Goal: Task Accomplishment & Management: Use online tool/utility

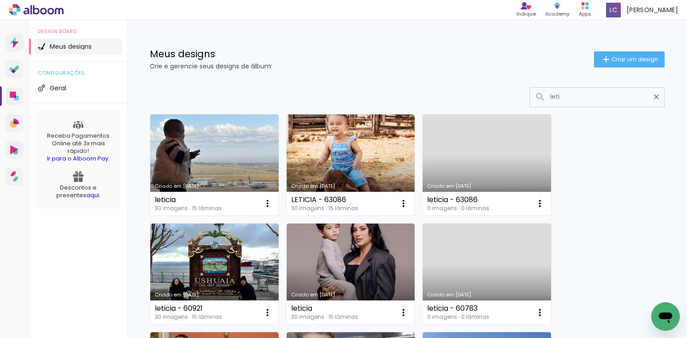
click at [556, 98] on input "leti" at bounding box center [602, 97] width 112 height 18
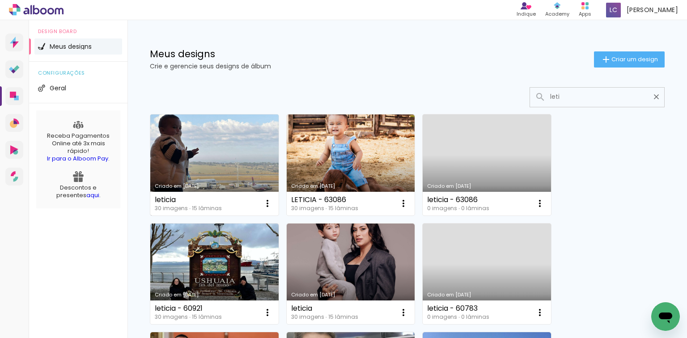
type input "leti"
type paper-input "leti"
click at [171, 164] on link "Criado em [DATE]" at bounding box center [214, 164] width 128 height 101
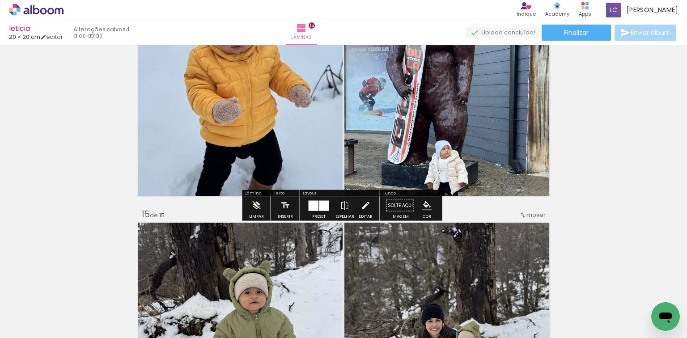
scroll to position [3111, 0]
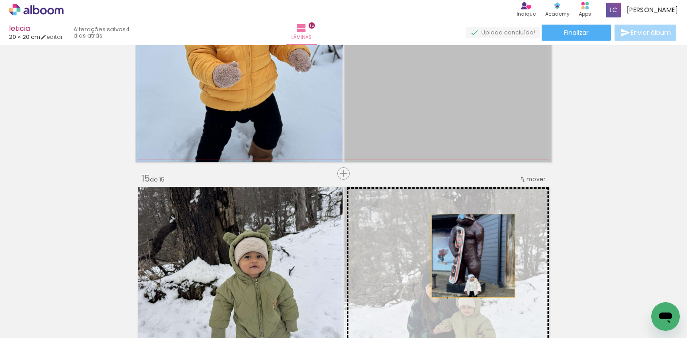
drag, startPoint x: 411, startPoint y: 111, endPoint x: 470, endPoint y: 256, distance: 156.5
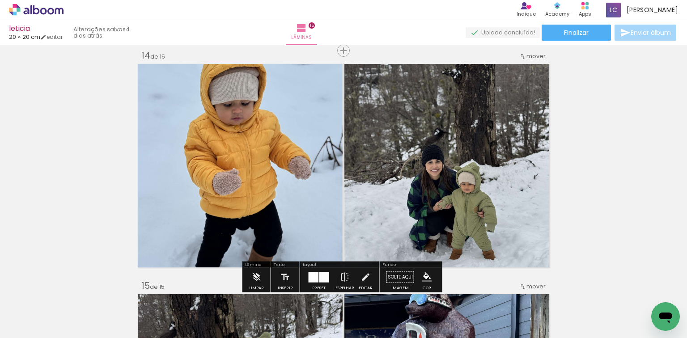
scroll to position [3182, 0]
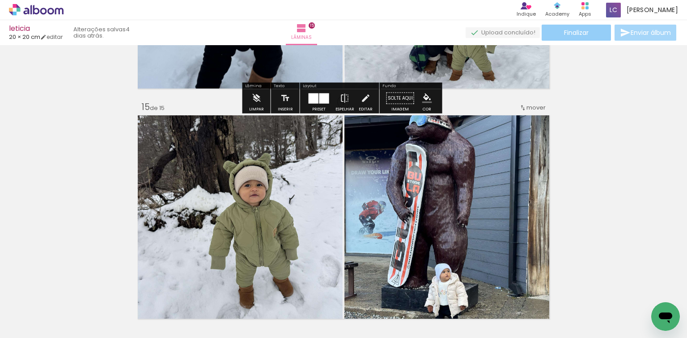
click at [556, 34] on paper-button "Finalizar" at bounding box center [576, 33] width 69 height 16
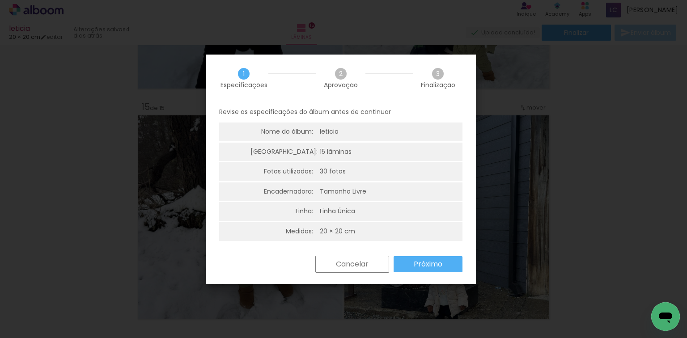
click at [413, 268] on paper-button "Próximo" at bounding box center [428, 264] width 69 height 16
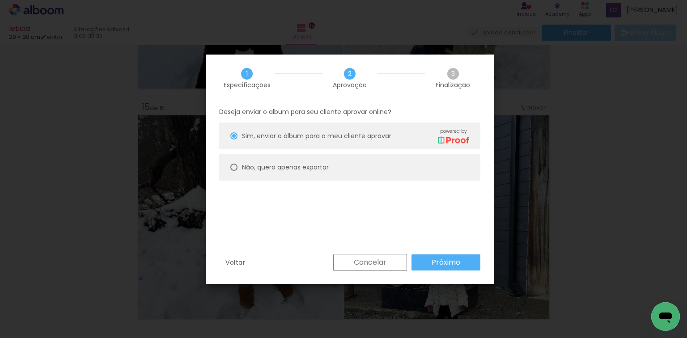
click at [281, 181] on paper-radio-group "Sim, enviar o álbum para o meu cliente aprovar powered by Não, quero apenas exp…" at bounding box center [349, 154] width 261 height 63
click at [278, 172] on paper-radio-button "Não, quero apenas exportar" at bounding box center [349, 167] width 261 height 27
type paper-radio-button "on"
click at [0, 0] on slot "Próximo" at bounding box center [0, 0] width 0 height 0
type input "Alta, 300 DPI"
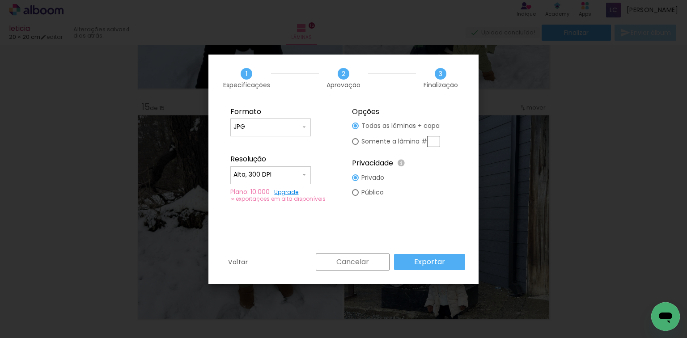
click at [0, 0] on slot "Exportar" at bounding box center [0, 0] width 0 height 0
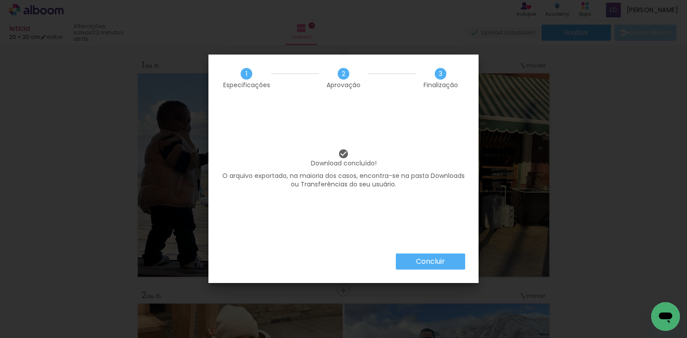
scroll to position [3182, 0]
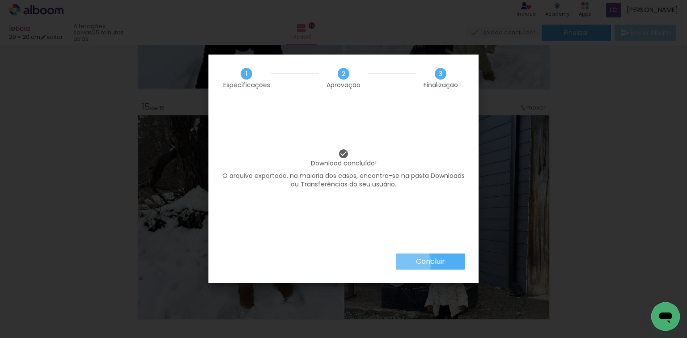
click at [411, 263] on paper-button "Concluir" at bounding box center [430, 262] width 69 height 16
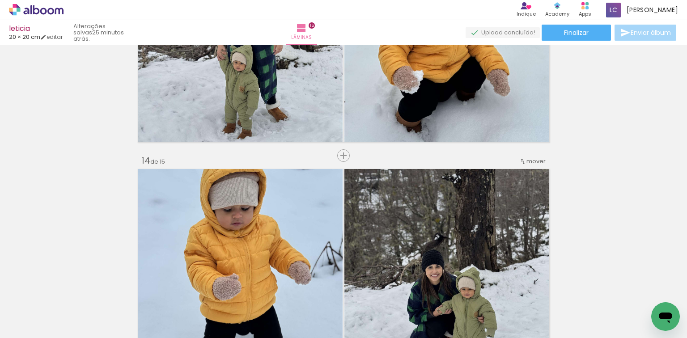
scroll to position [2896, 0]
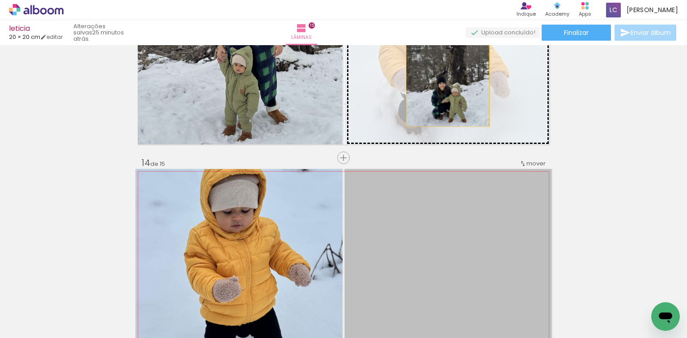
drag, startPoint x: 410, startPoint y: 222, endPoint x: 445, endPoint y: 85, distance: 141.3
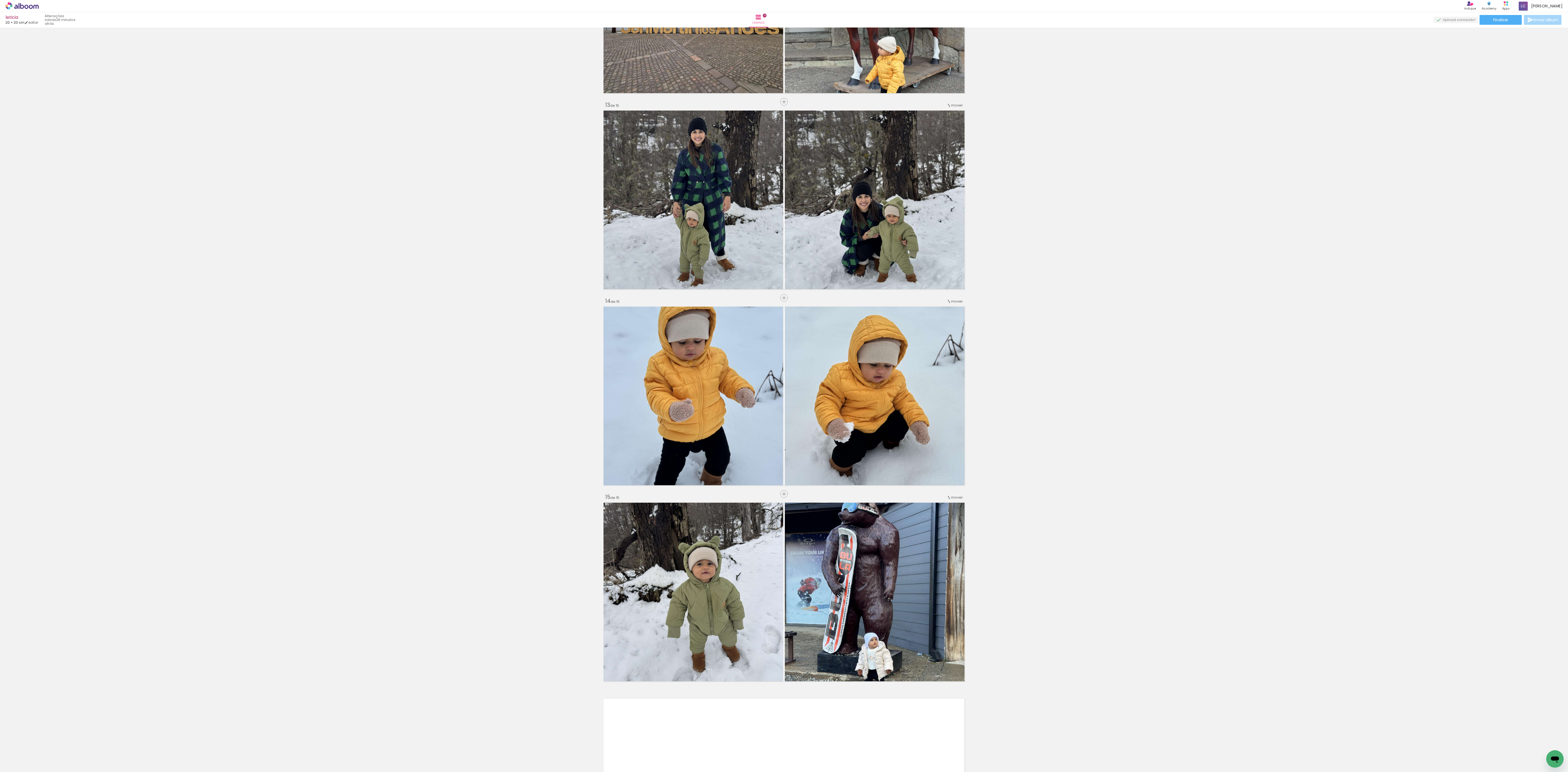
scroll to position [2309, 0]
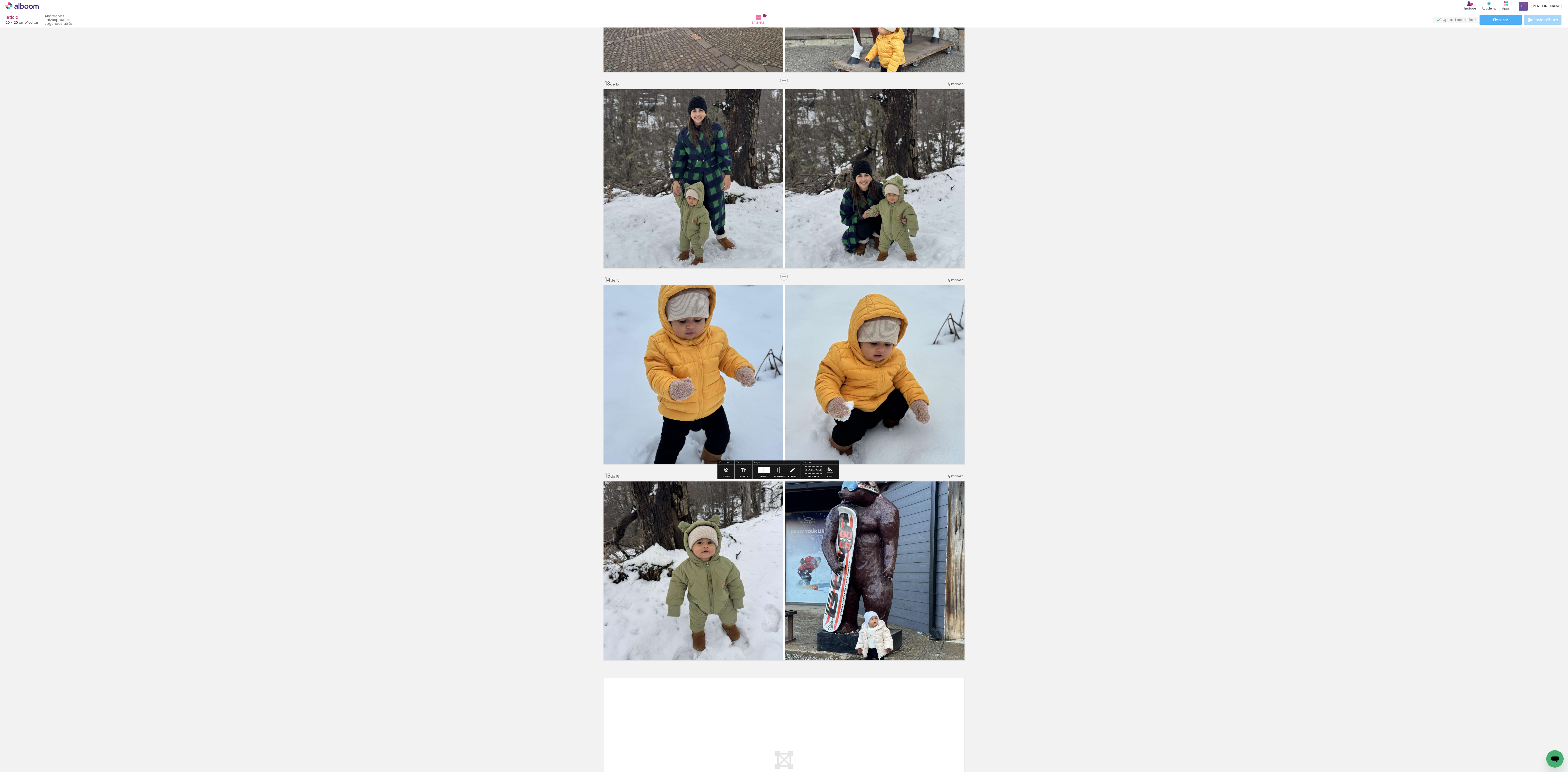
click at [418, 206] on quentale-photo at bounding box center [875, 375] width 181 height 183
click at [418, 206] on span "mover" at bounding box center [957, 280] width 12 height 5
click at [418, 206] on span "13" at bounding box center [938, 387] width 4 height 9
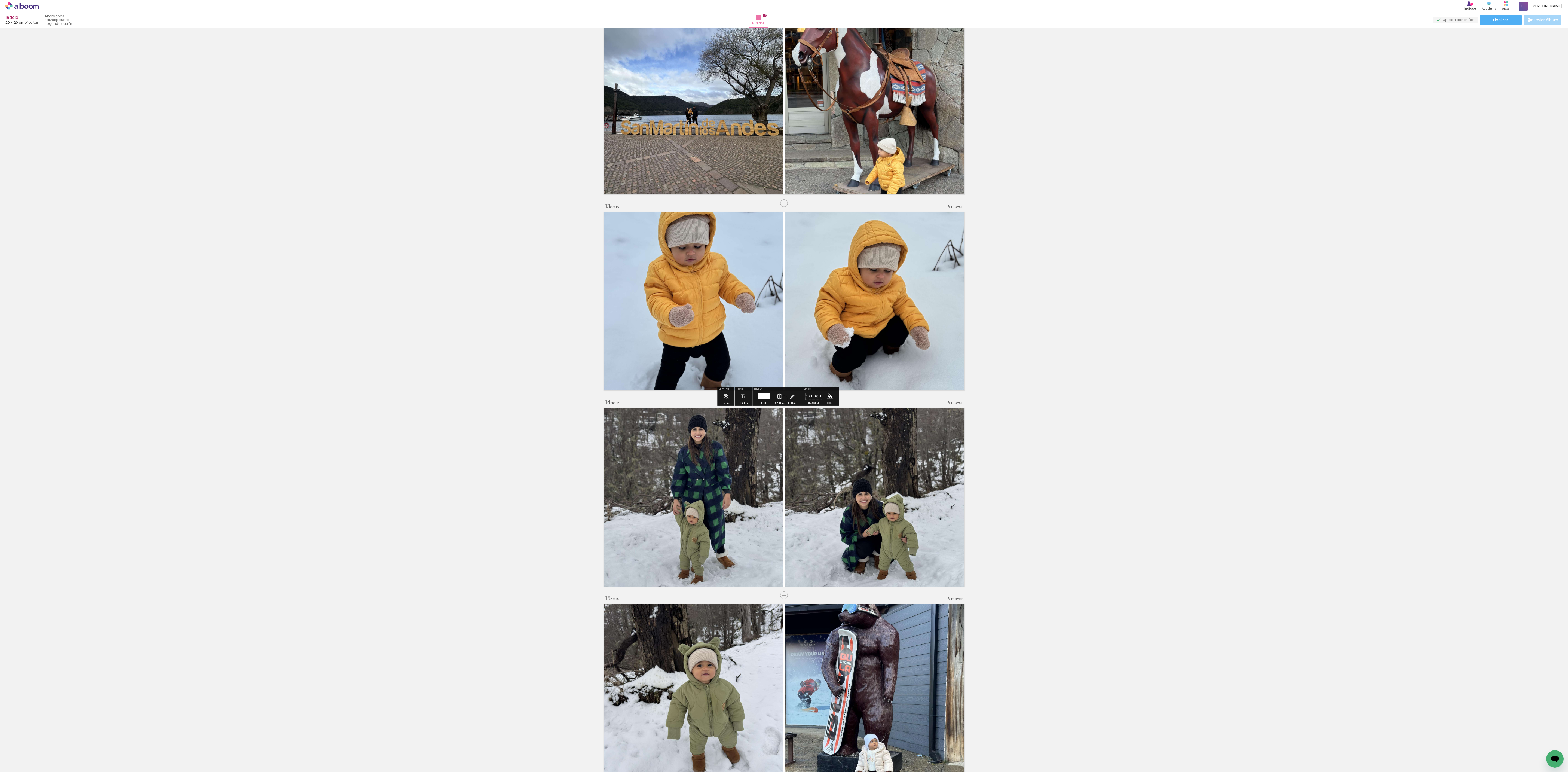
scroll to position [2267, 0]
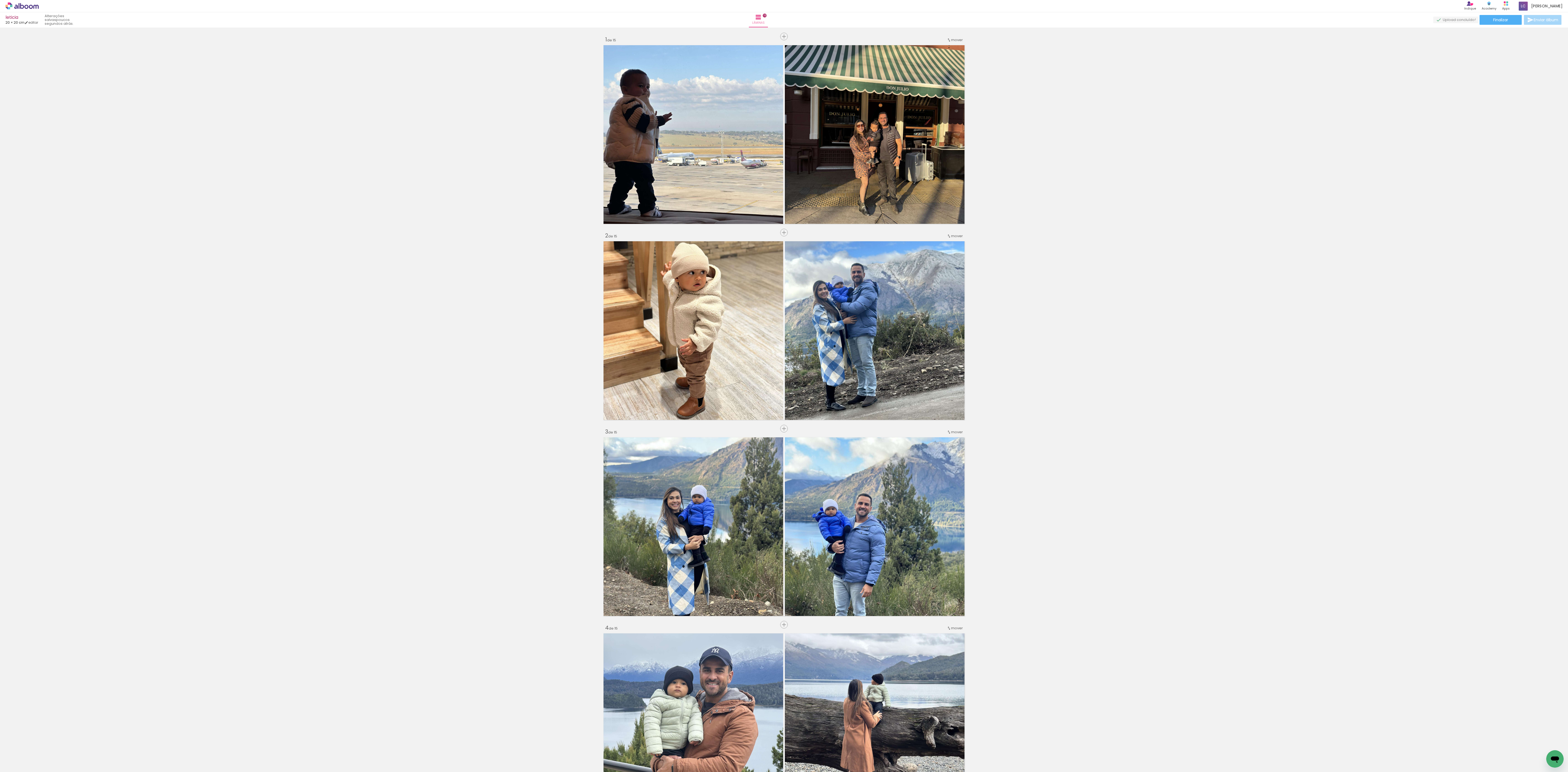
scroll to position [2267, 0]
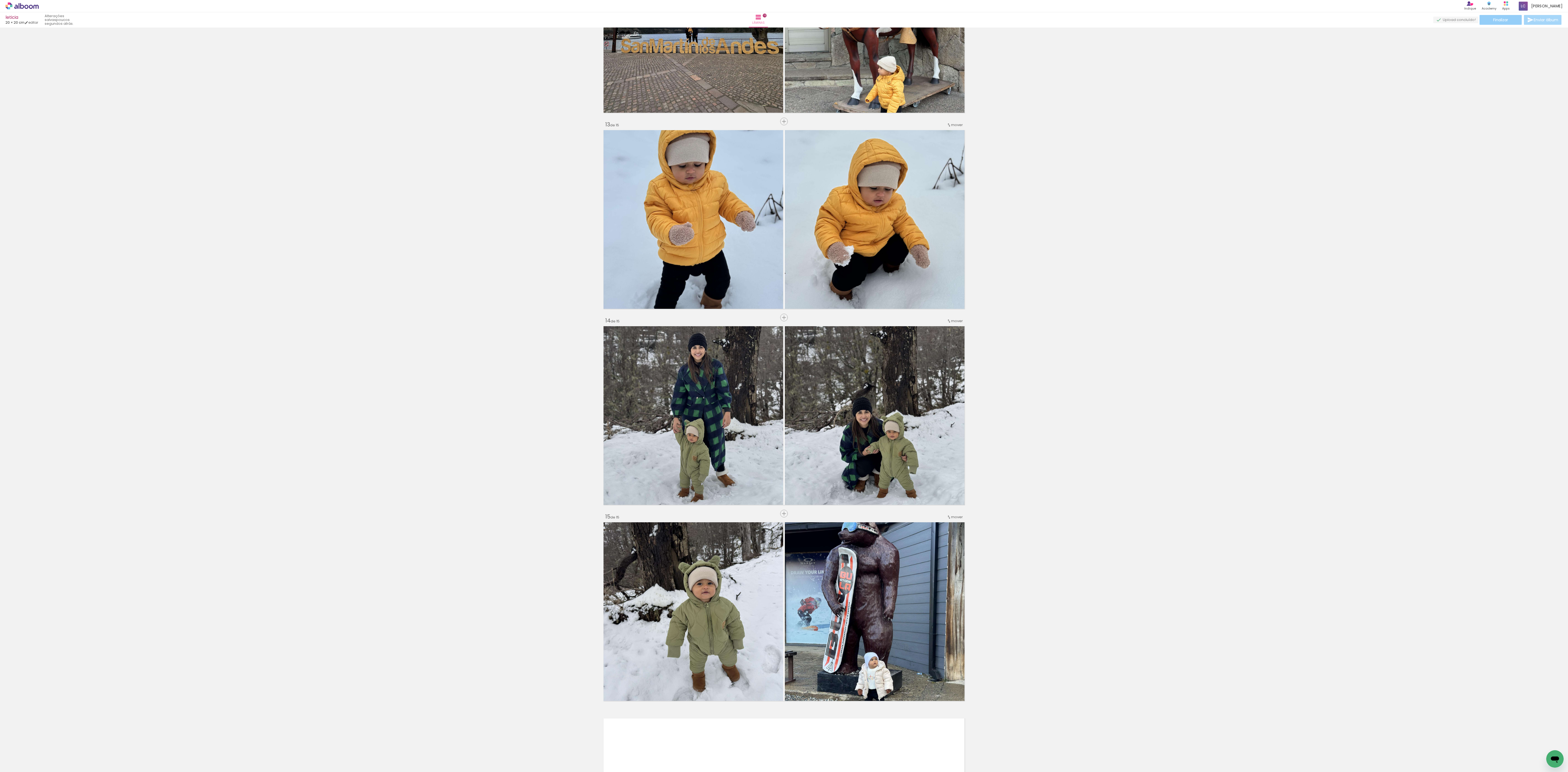
click at [1486, 24] on paper-button "Finalizar" at bounding box center [1500, 20] width 42 height 10
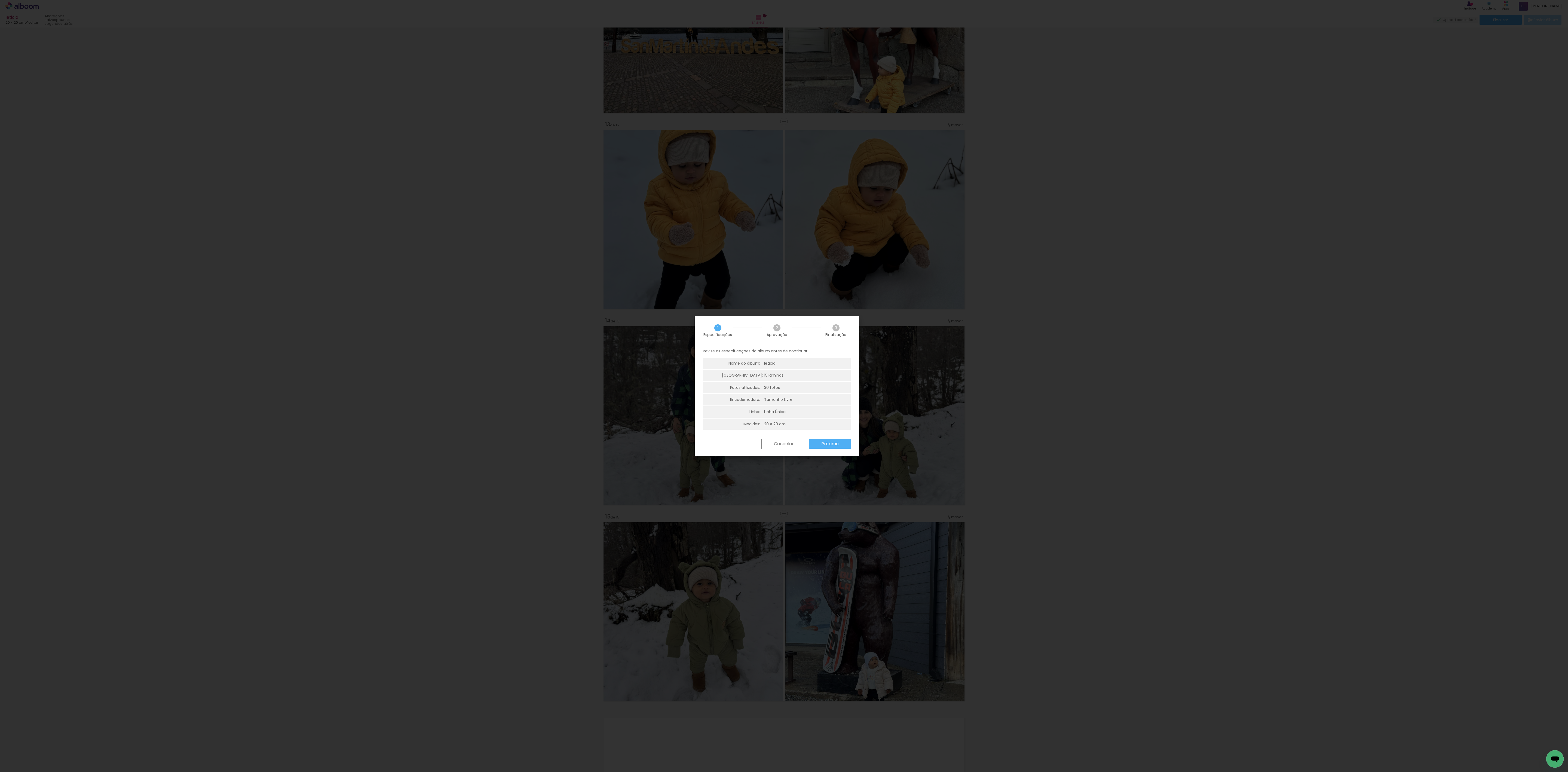
click at [0, 0] on slot "Próximo" at bounding box center [0, 0] width 0 height 0
type input "Alta, 300 DPI"
click at [0, 0] on slot "Exportar" at bounding box center [0, 0] width 0 height 0
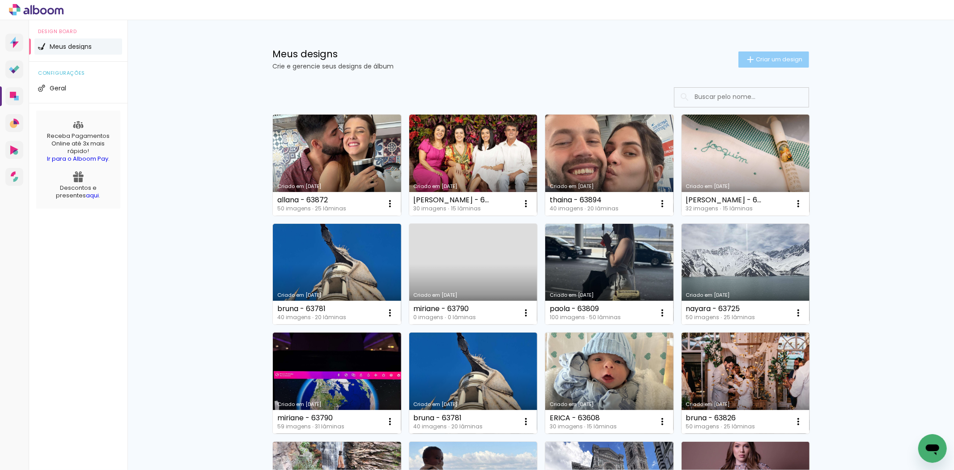
click at [766, 58] on span "Criar um design" at bounding box center [779, 59] width 47 height 6
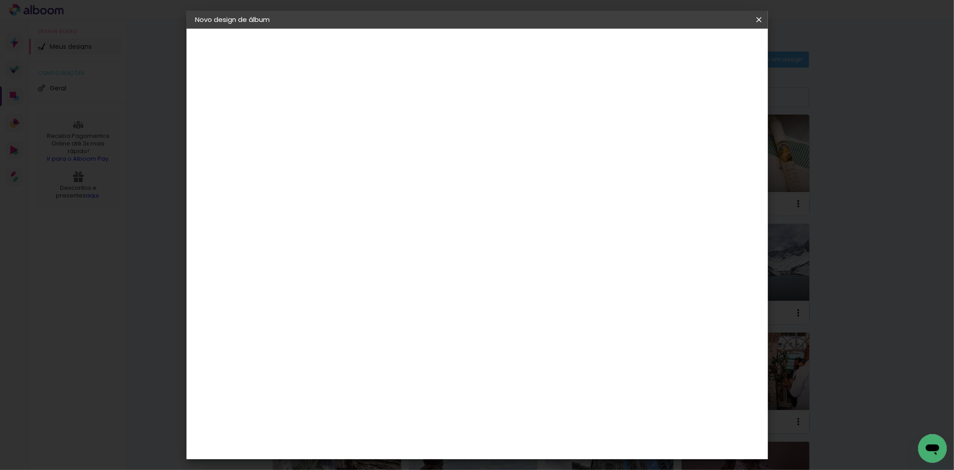
click at [342, 119] on input at bounding box center [342, 120] width 0 height 14
type input "bruna - 63826"
type paper-input "bruna - 63826"
click at [433, 53] on paper-button "Avançar" at bounding box center [412, 47] width 44 height 15
click at [0, 0] on slot "Tamanho Livre" at bounding box center [0, 0] width 0 height 0
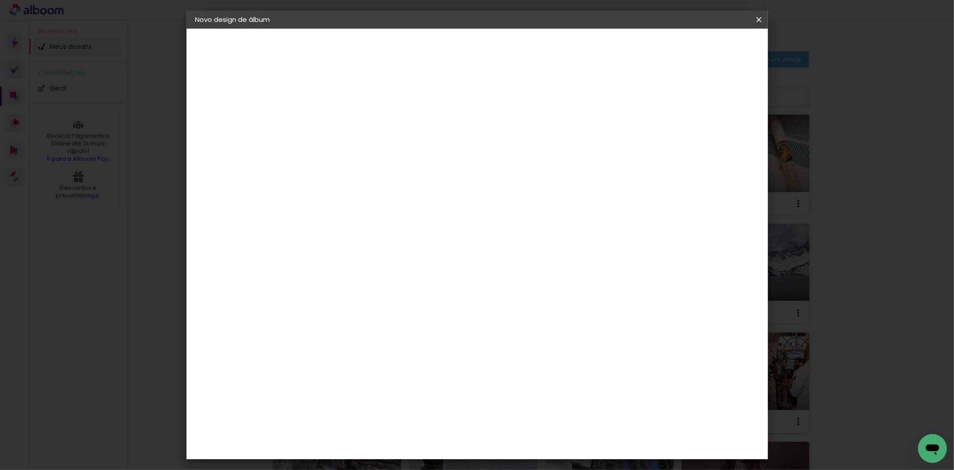
click at [509, 54] on paper-button "Avançar" at bounding box center [487, 47] width 44 height 15
click at [526, 372] on input "60" at bounding box center [525, 372] width 23 height 13
type input "50,"
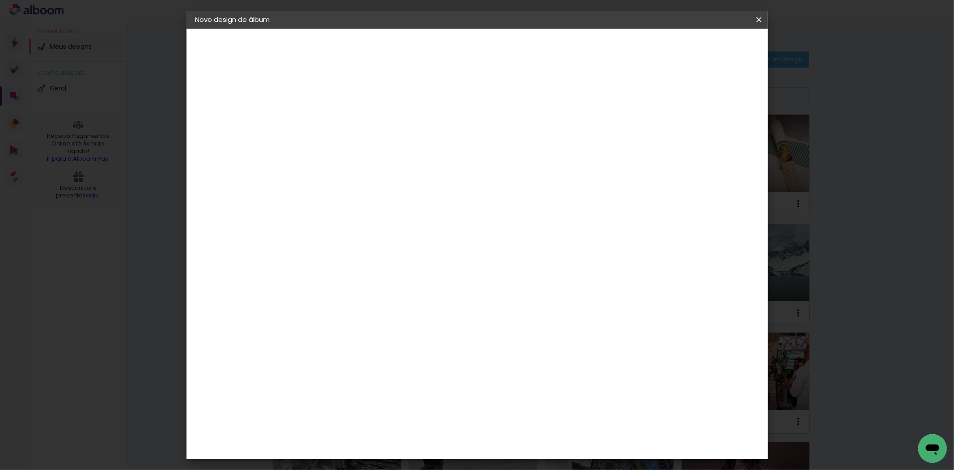
type paper-input "50,"
type input "50,6"
type paper-input "50,6"
click at [316, 273] on input "30" at bounding box center [312, 270] width 23 height 13
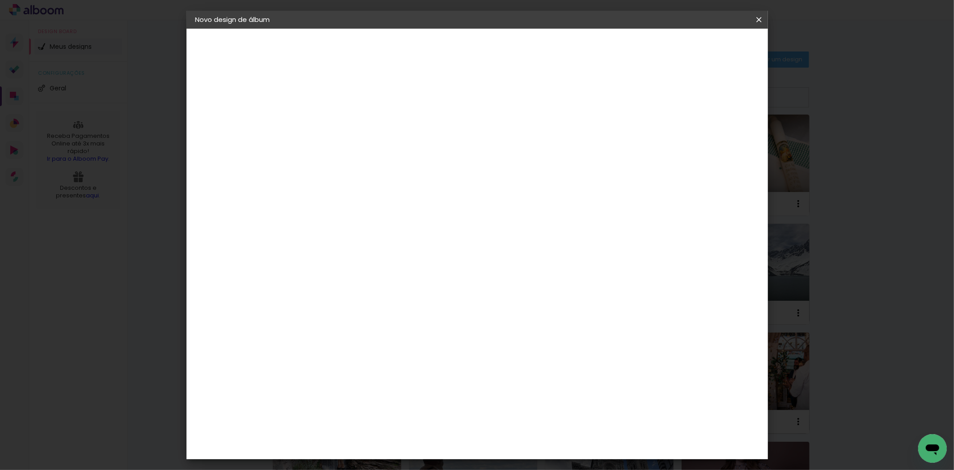
type input "25,4"
type paper-input "25,4"
type input "4"
type paper-input "4"
click at [714, 138] on input "4" at bounding box center [711, 135] width 16 height 13
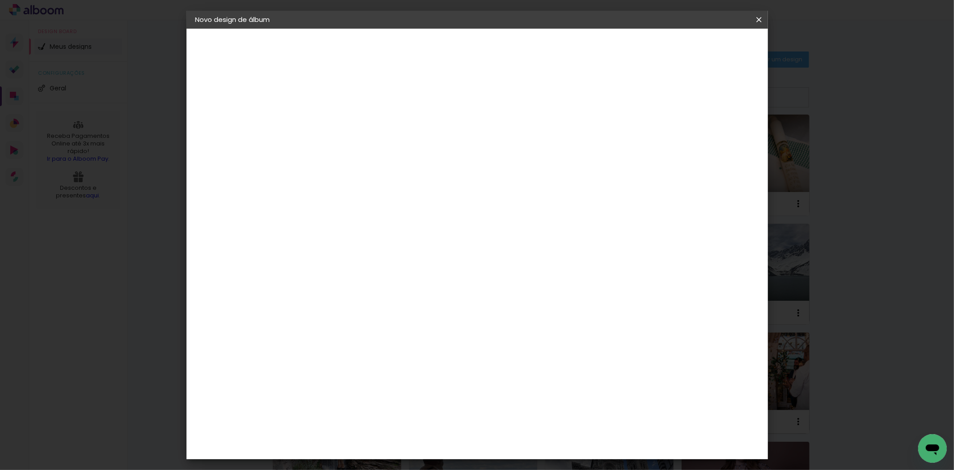
type input "3"
type paper-input "3"
click at [714, 138] on input "3" at bounding box center [713, 135] width 16 height 13
type input "2"
type paper-input "2"
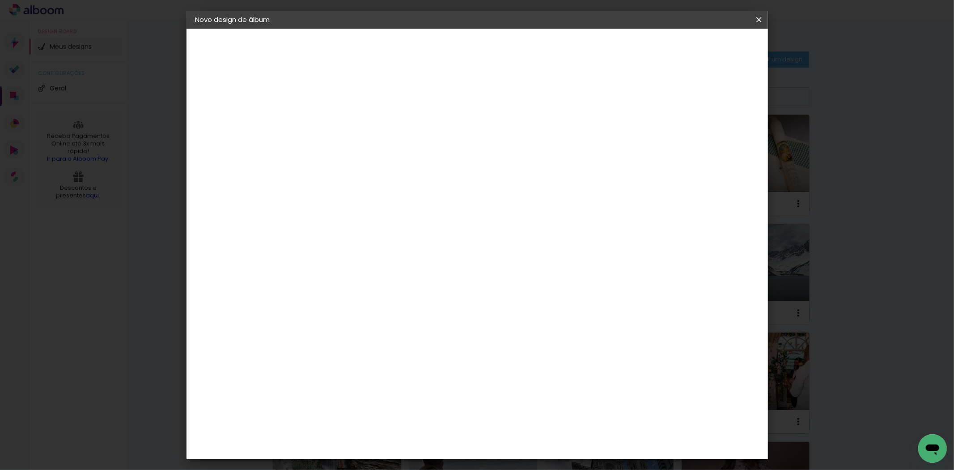
click at [715, 138] on input "2" at bounding box center [715, 135] width 16 height 13
click at [706, 55] on header "Tamanho livre Defina a largura, altura e sangria das lâminas. Voltar Iniciar de…" at bounding box center [514, 52] width 422 height 46
click at [702, 51] on span "Iniciar design" at bounding box center [681, 47] width 41 height 6
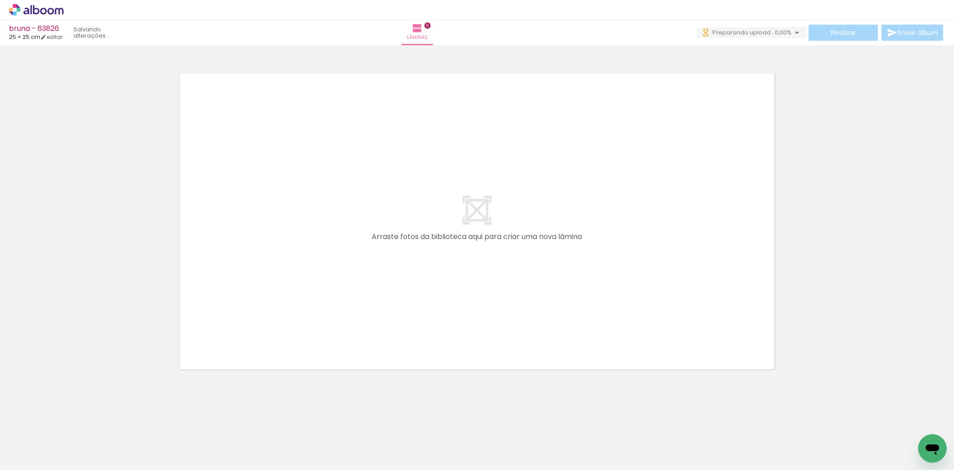
drag, startPoint x: 97, startPoint y: 439, endPoint x: 173, endPoint y: 399, distance: 85.2
click at [186, 320] on quentale-workspace at bounding box center [477, 235] width 954 height 470
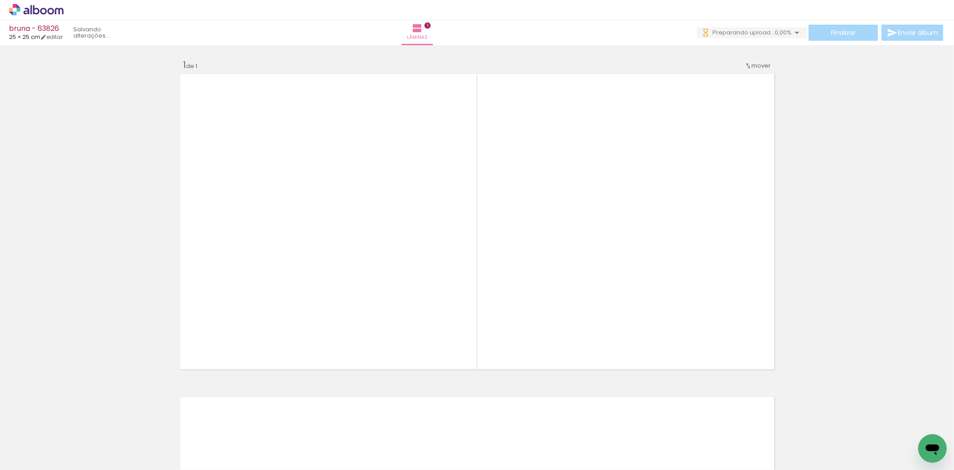
drag, startPoint x: 137, startPoint y: 425, endPoint x: 406, endPoint y: 308, distance: 292.8
click at [322, 248] on quentale-workspace at bounding box center [477, 235] width 954 height 470
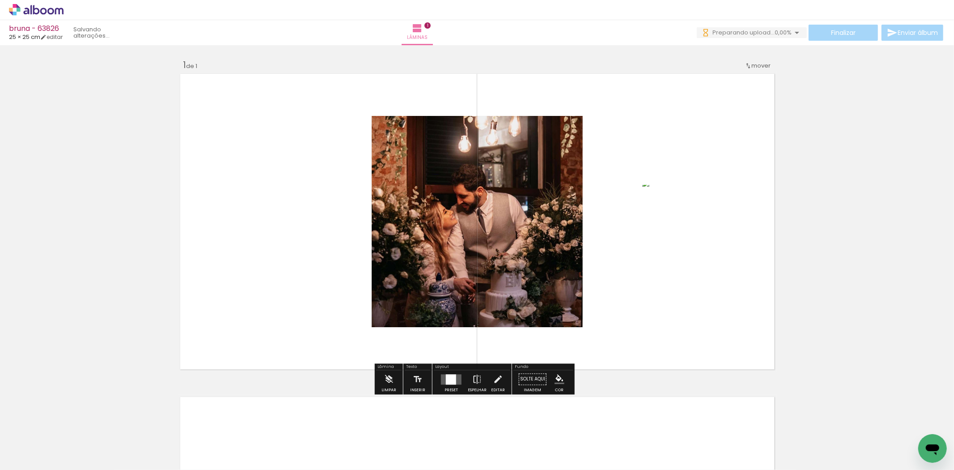
click at [447, 378] on div at bounding box center [451, 379] width 10 height 10
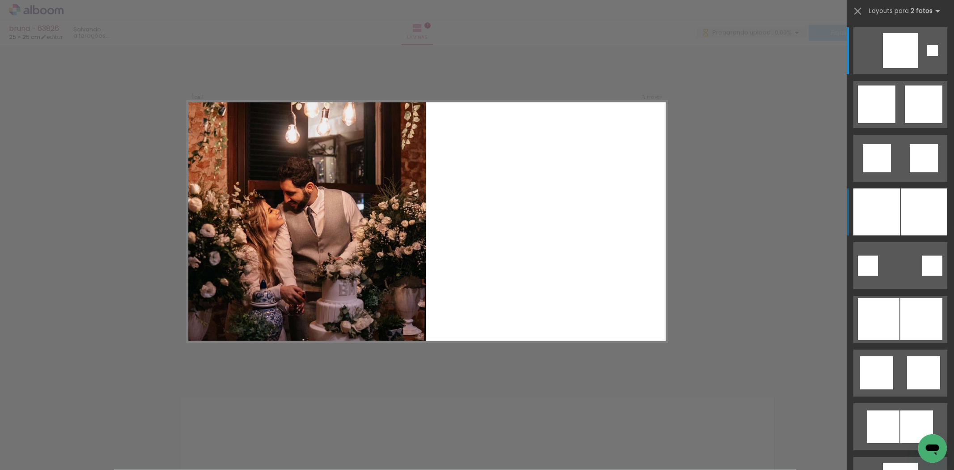
click at [886, 227] on div at bounding box center [876, 211] width 47 height 47
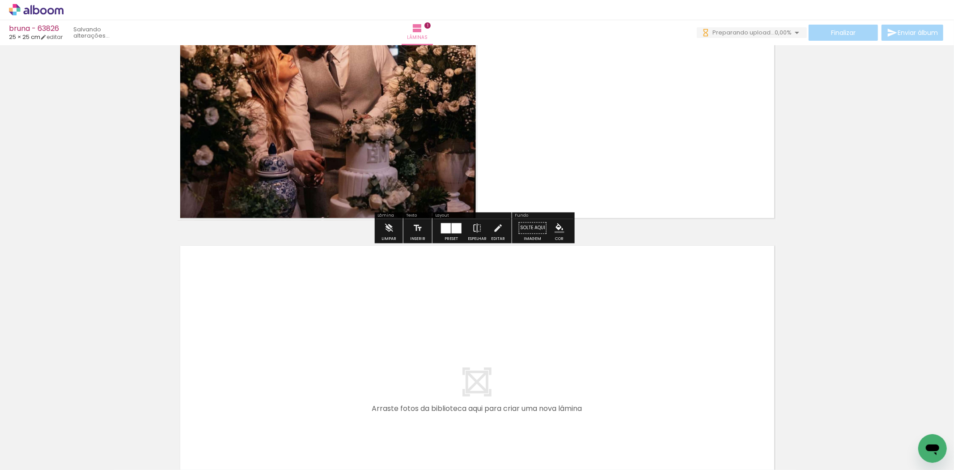
scroll to position [298, 0]
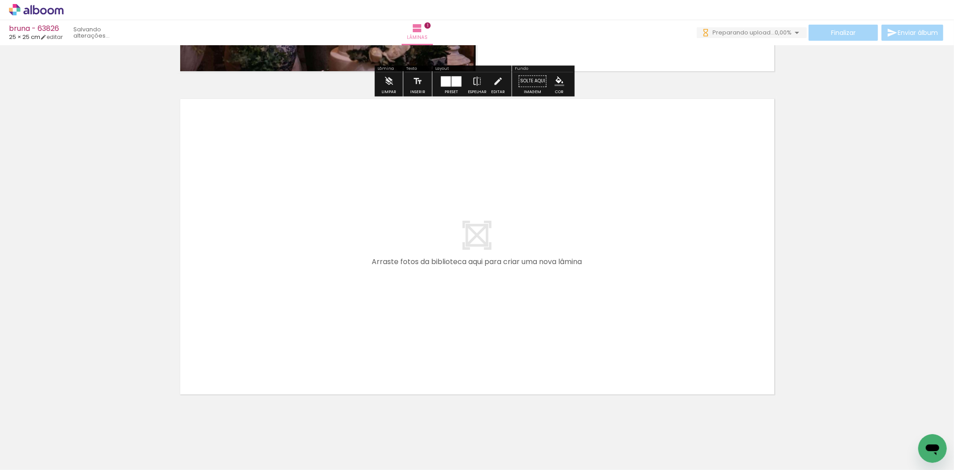
drag, startPoint x: 224, startPoint y: 381, endPoint x: 236, endPoint y: 434, distance: 53.8
click at [234, 348] on quentale-workspace at bounding box center [477, 235] width 954 height 470
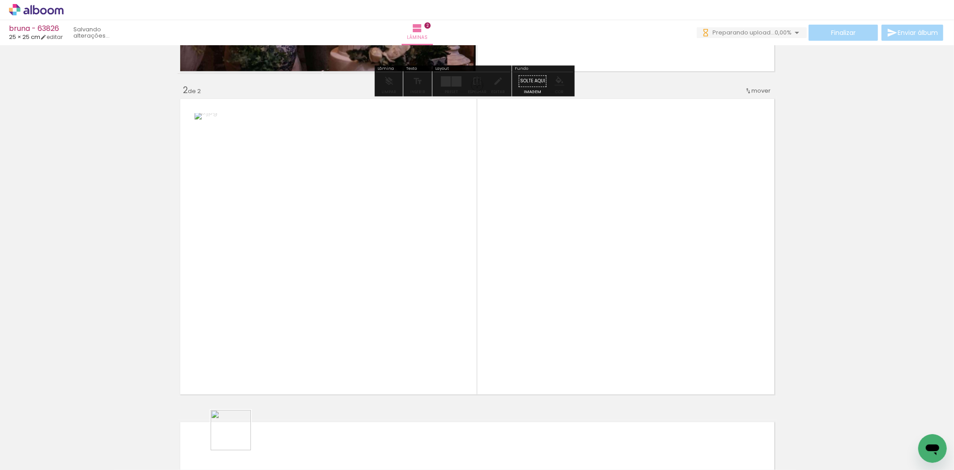
drag, startPoint x: 237, startPoint y: 436, endPoint x: 305, endPoint y: 351, distance: 108.6
click at [305, 351] on quentale-workspace at bounding box center [477, 235] width 954 height 470
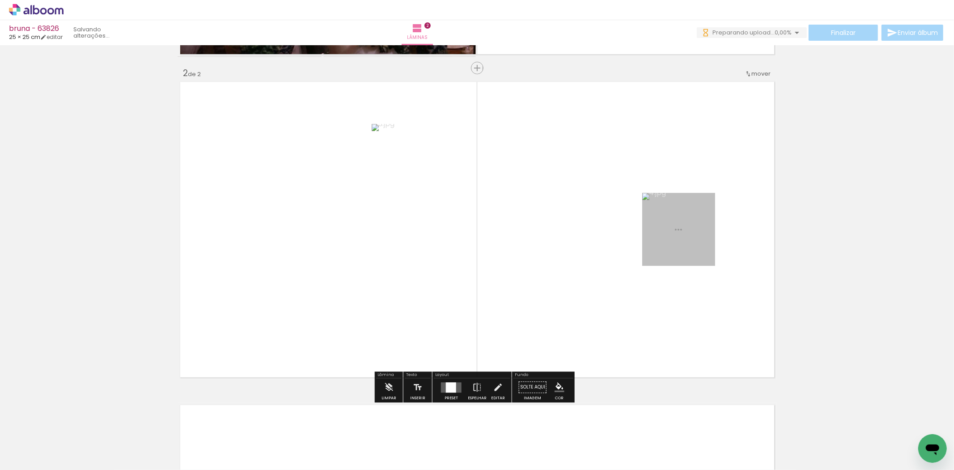
scroll to position [315, 0]
click at [453, 385] on div at bounding box center [451, 387] width 10 height 10
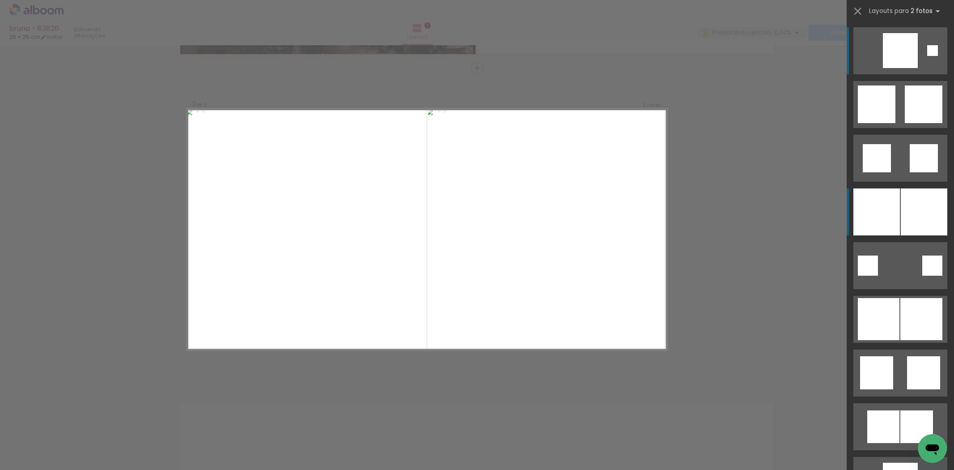
click at [885, 214] on div at bounding box center [876, 211] width 47 height 47
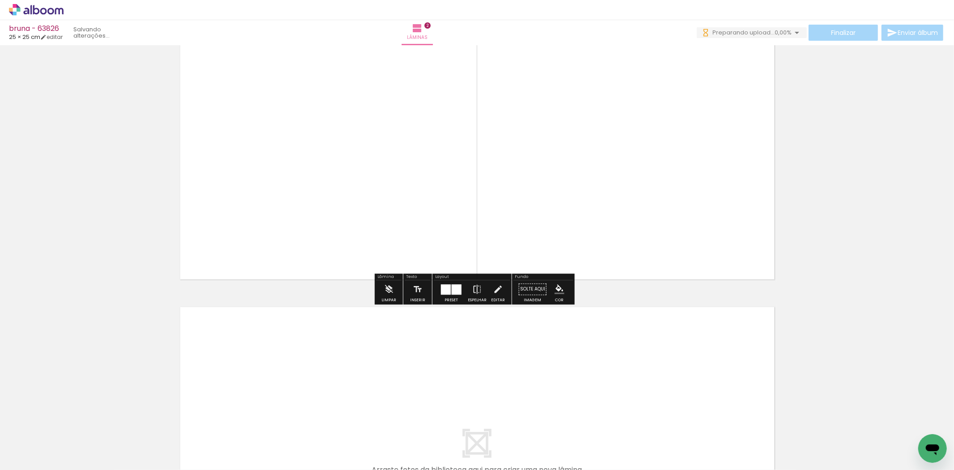
scroll to position [512, 0]
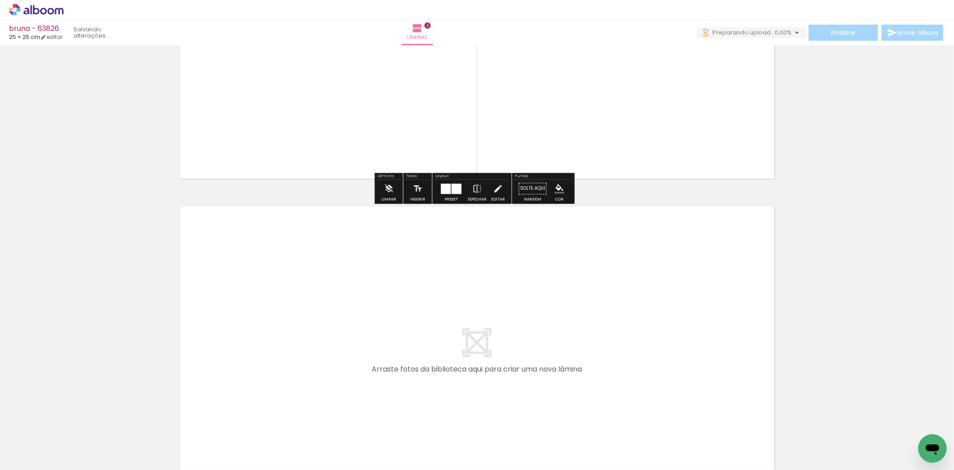
drag, startPoint x: 314, startPoint y: 403, endPoint x: 316, endPoint y: 390, distance: 13.5
click at [316, 390] on quentale-workspace at bounding box center [477, 235] width 954 height 470
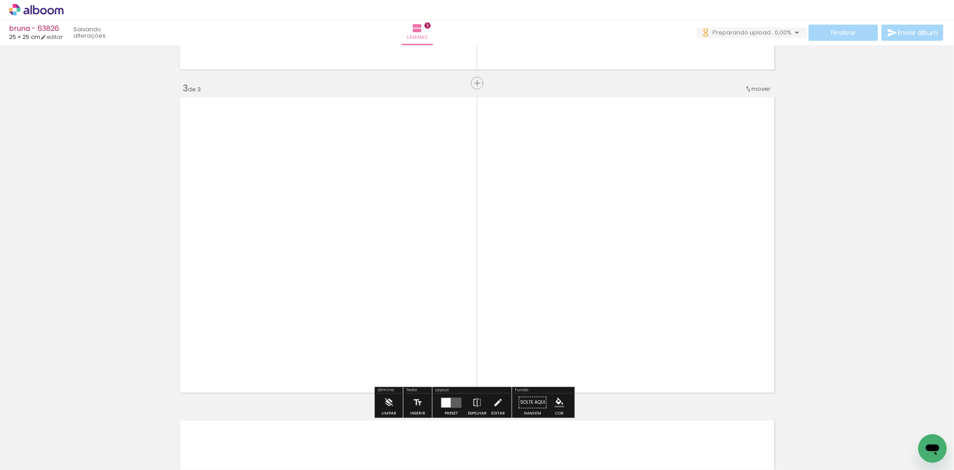
scroll to position [637, 0]
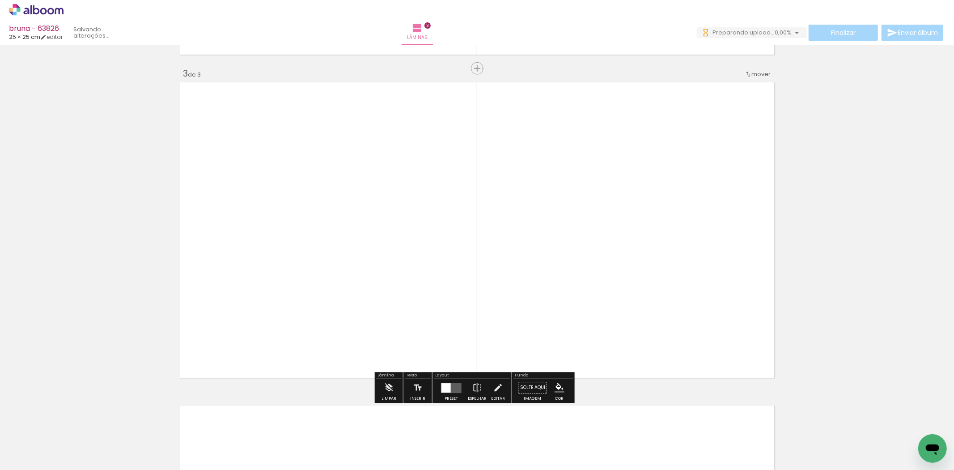
drag, startPoint x: 341, startPoint y: 428, endPoint x: 402, endPoint y: 329, distance: 115.9
click at [370, 365] on quentale-workspace at bounding box center [477, 235] width 954 height 470
click at [449, 386] on div at bounding box center [451, 387] width 10 height 10
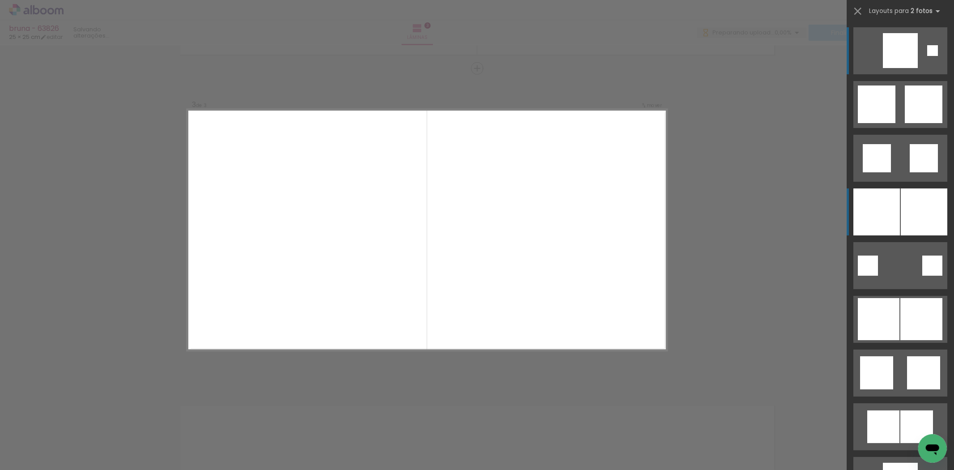
click at [918, 203] on div at bounding box center [924, 211] width 47 height 47
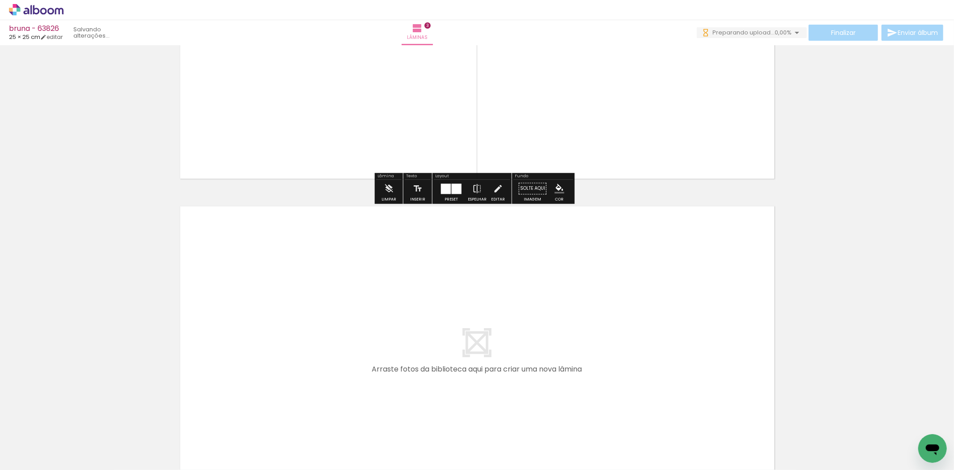
drag, startPoint x: 390, startPoint y: 425, endPoint x: 413, endPoint y: 445, distance: 29.5
click at [395, 369] on quentale-workspace at bounding box center [477, 235] width 954 height 470
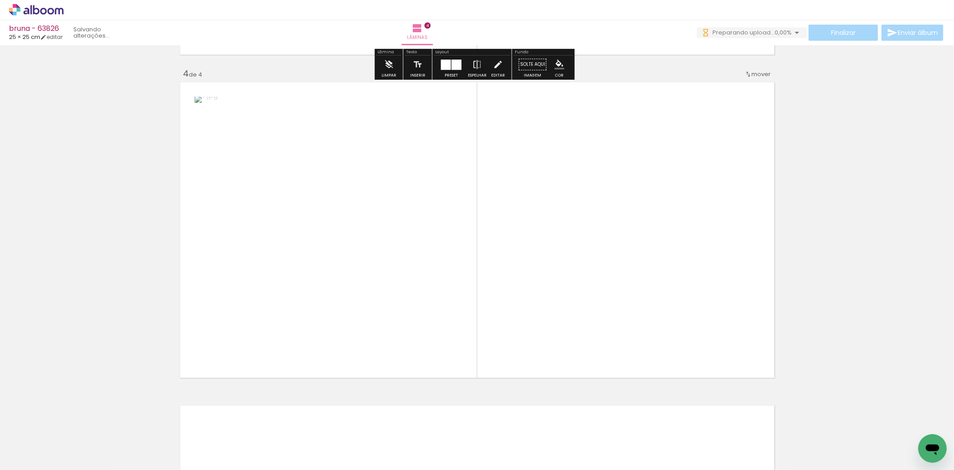
drag, startPoint x: 454, startPoint y: 399, endPoint x: 433, endPoint y: 390, distance: 22.7
click at [454, 341] on quentale-workspace at bounding box center [477, 235] width 954 height 470
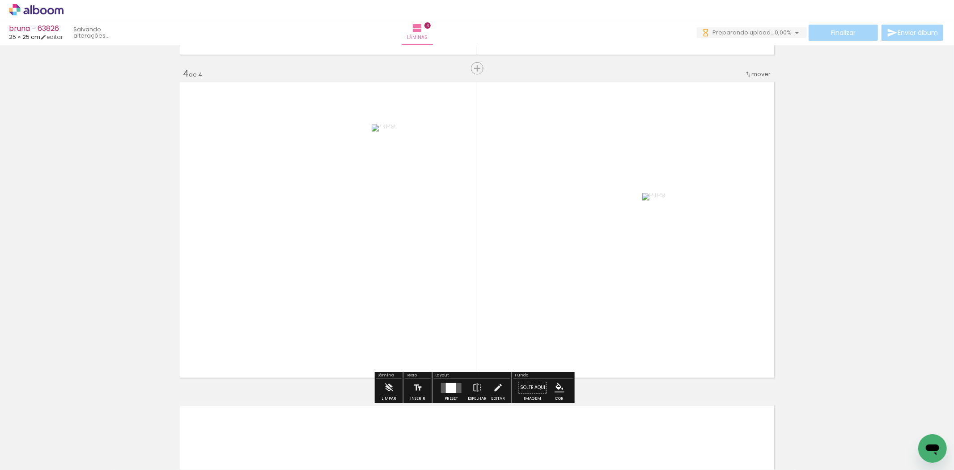
scroll to position [0, 0]
click at [447, 388] on div at bounding box center [451, 387] width 10 height 10
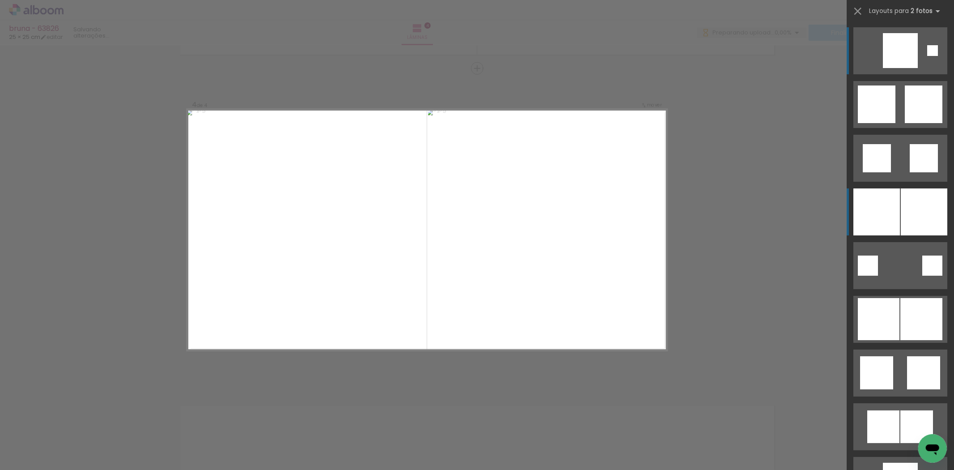
click at [868, 203] on div at bounding box center [876, 211] width 47 height 47
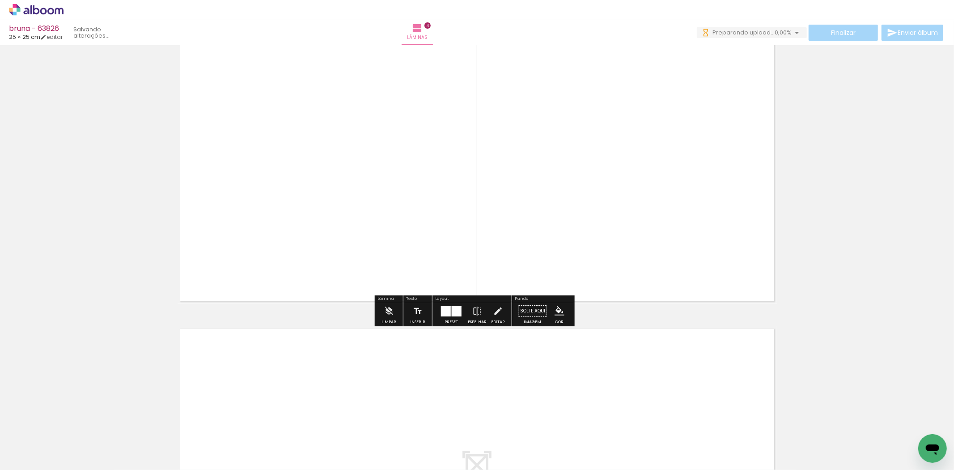
scroll to position [1110, 0]
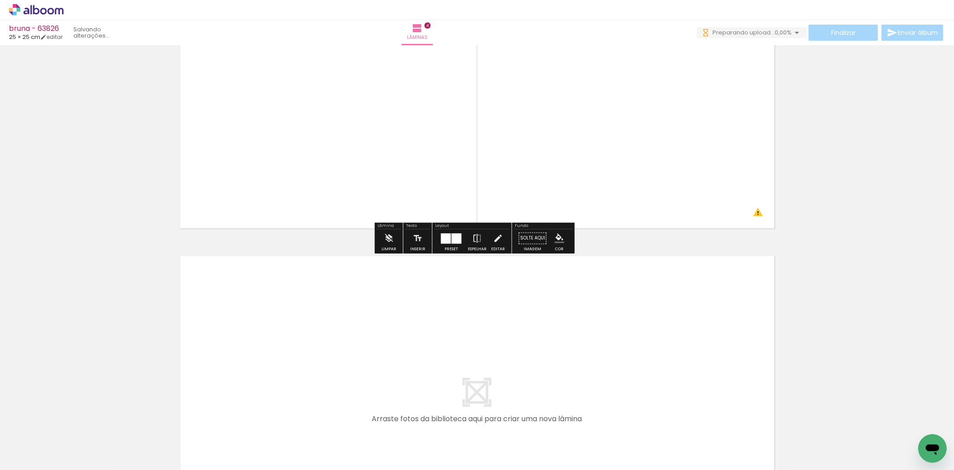
drag, startPoint x: 497, startPoint y: 434, endPoint x: 522, endPoint y: 456, distance: 33.6
click at [503, 393] on quentale-workspace at bounding box center [477, 235] width 954 height 470
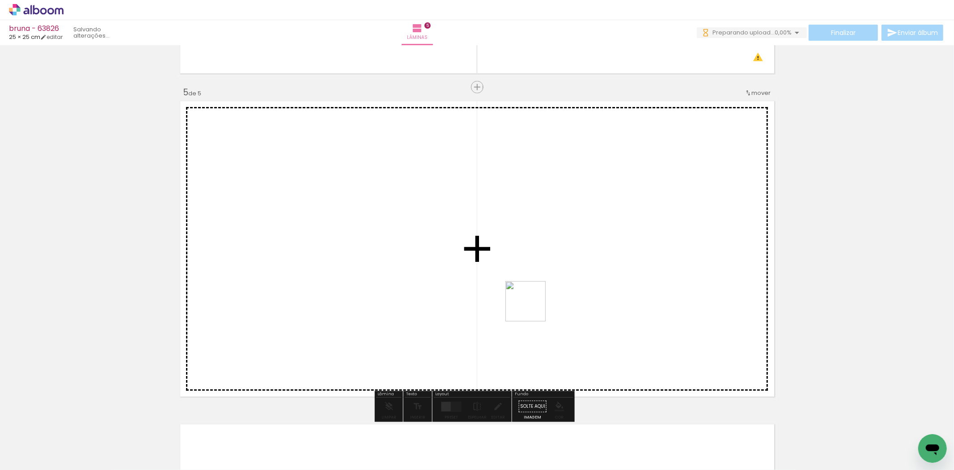
drag, startPoint x: 532, startPoint y: 308, endPoint x: 480, endPoint y: 350, distance: 67.1
click at [518, 282] on quentale-workspace at bounding box center [477, 235] width 954 height 470
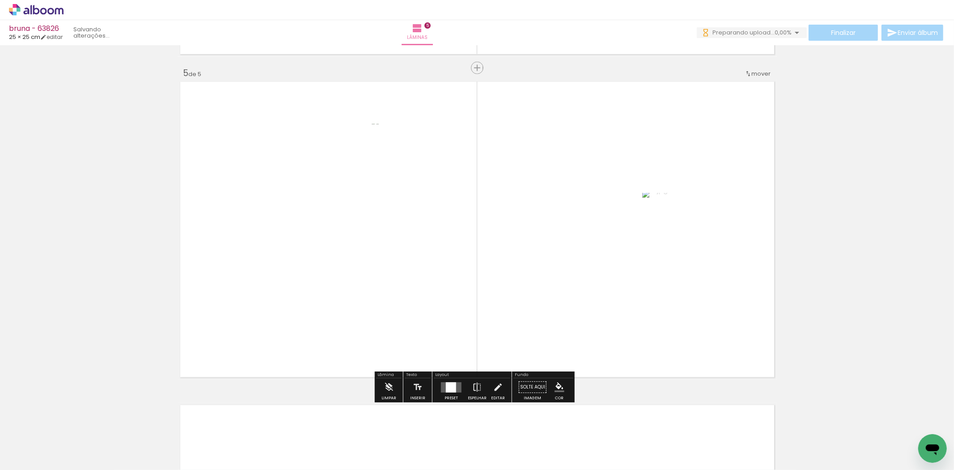
click at [451, 394] on div at bounding box center [451, 387] width 24 height 18
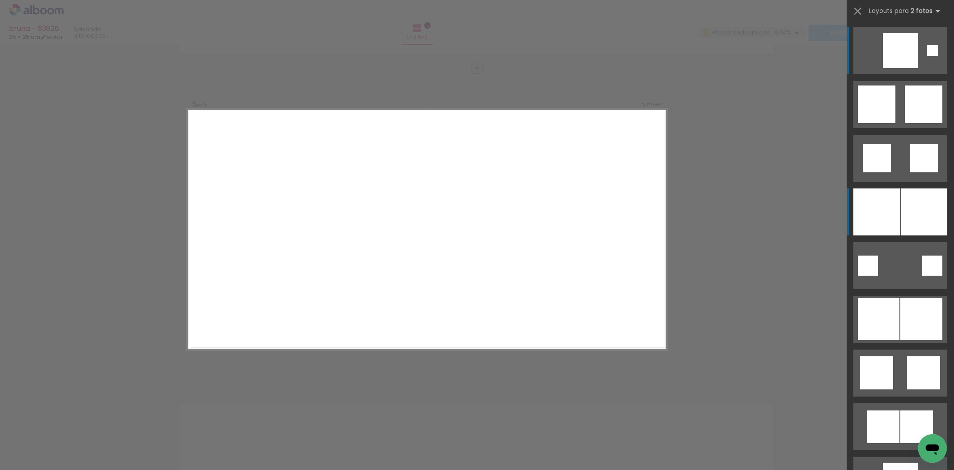
click at [913, 212] on div at bounding box center [924, 211] width 47 height 47
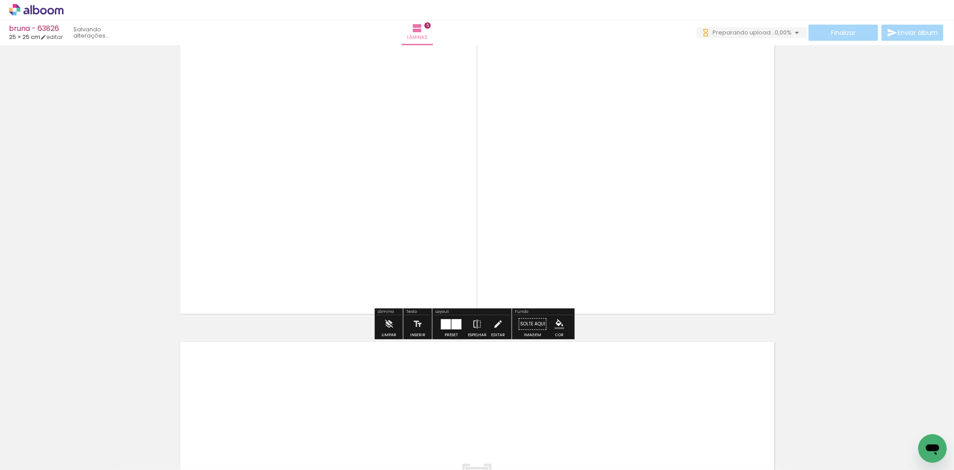
scroll to position [1383, 0]
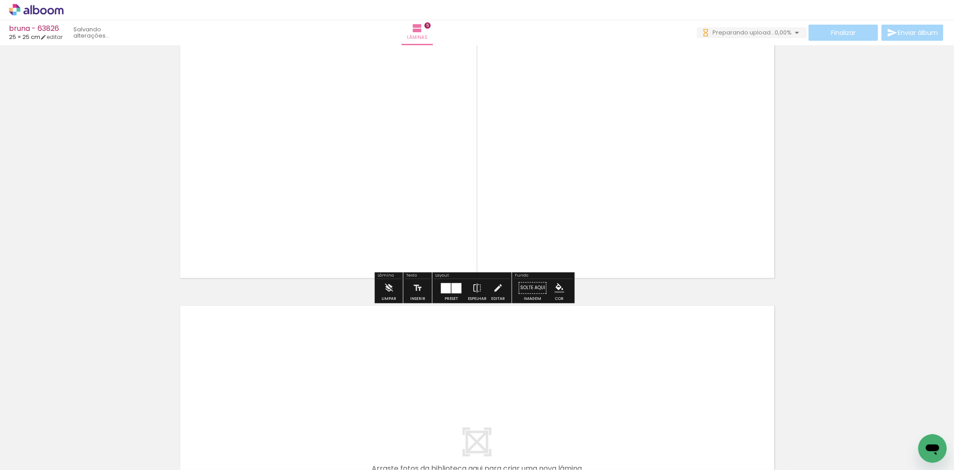
click at [602, 383] on quentale-workspace at bounding box center [477, 235] width 954 height 470
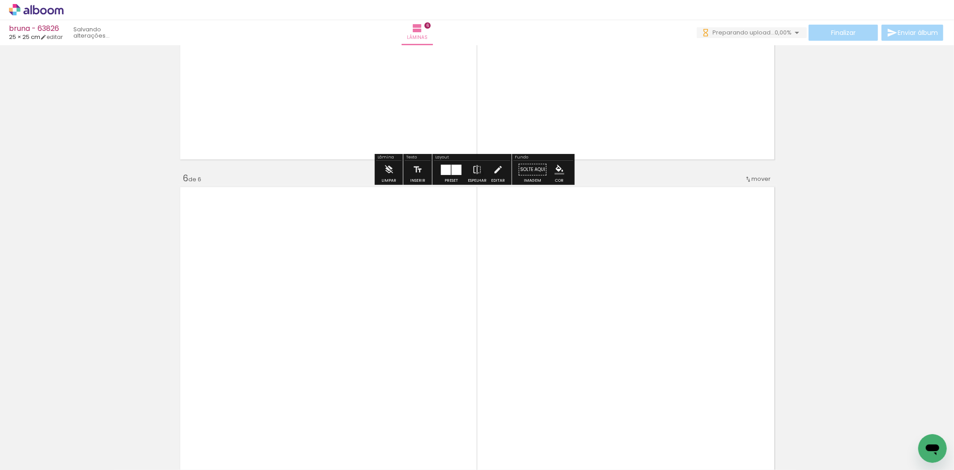
scroll to position [1606, 0]
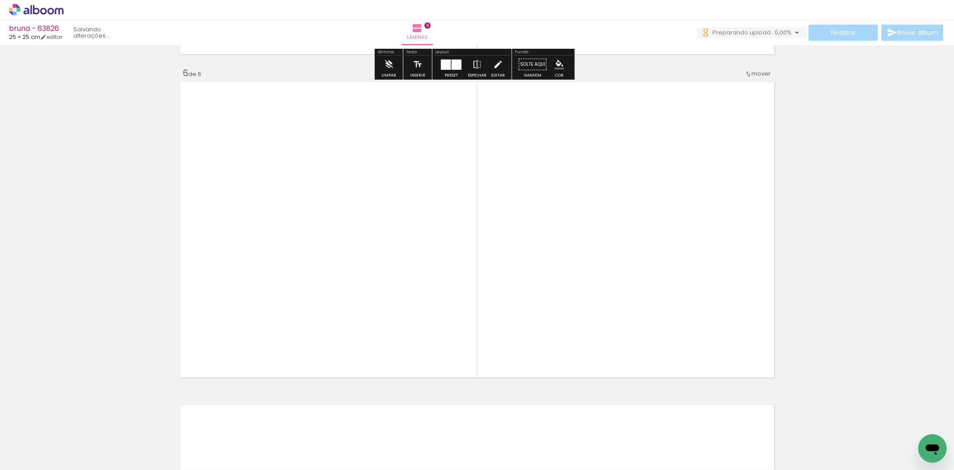
drag, startPoint x: 631, startPoint y: 426, endPoint x: 534, endPoint y: 297, distance: 160.9
click at [619, 276] on quentale-workspace at bounding box center [477, 235] width 954 height 470
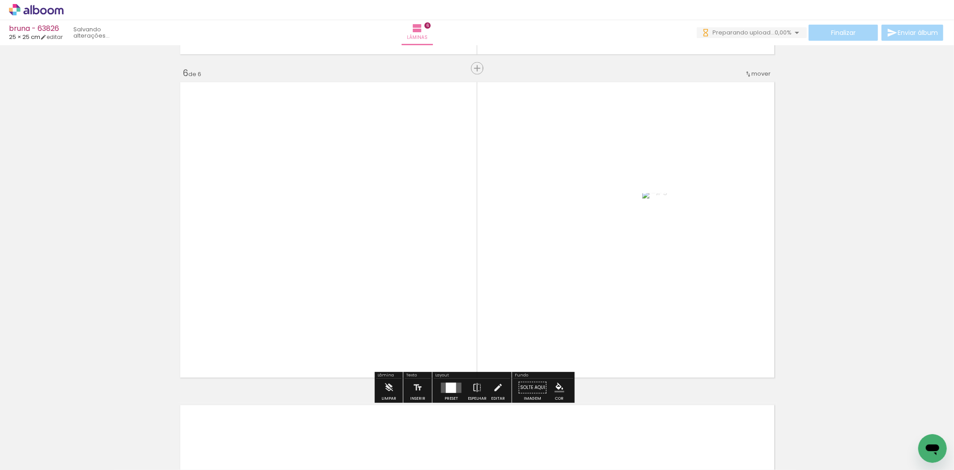
drag, startPoint x: 450, startPoint y: 386, endPoint x: 462, endPoint y: 369, distance: 20.2
click at [450, 386] on div at bounding box center [451, 387] width 10 height 10
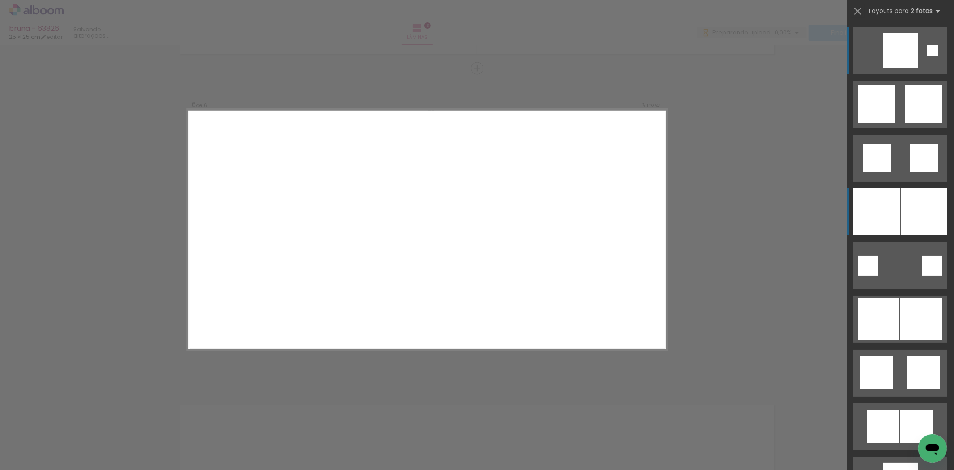
click at [901, 203] on div at bounding box center [924, 211] width 47 height 47
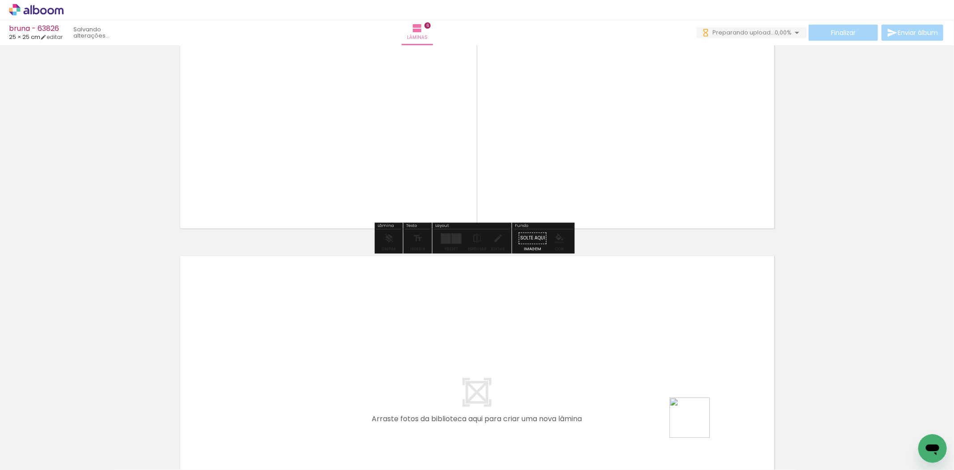
drag, startPoint x: 696, startPoint y: 424, endPoint x: 734, endPoint y: 437, distance: 40.2
click at [686, 402] on quentale-workspace at bounding box center [477, 235] width 954 height 470
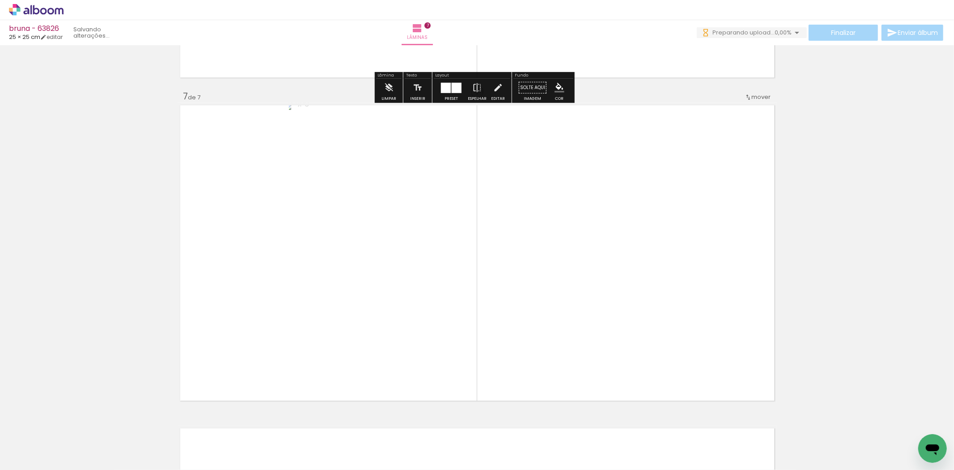
scroll to position [1929, 0]
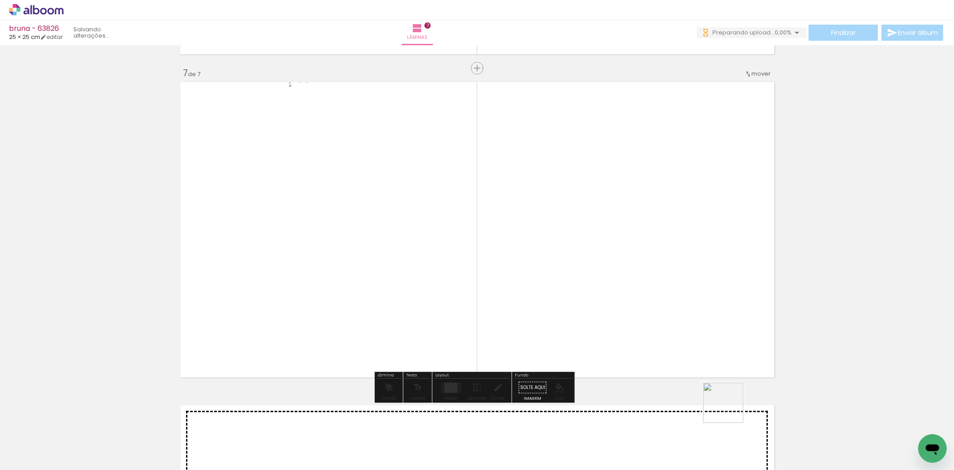
drag, startPoint x: 730, startPoint y: 409, endPoint x: 626, endPoint y: 321, distance: 136.4
click at [674, 323] on quentale-workspace at bounding box center [477, 235] width 954 height 470
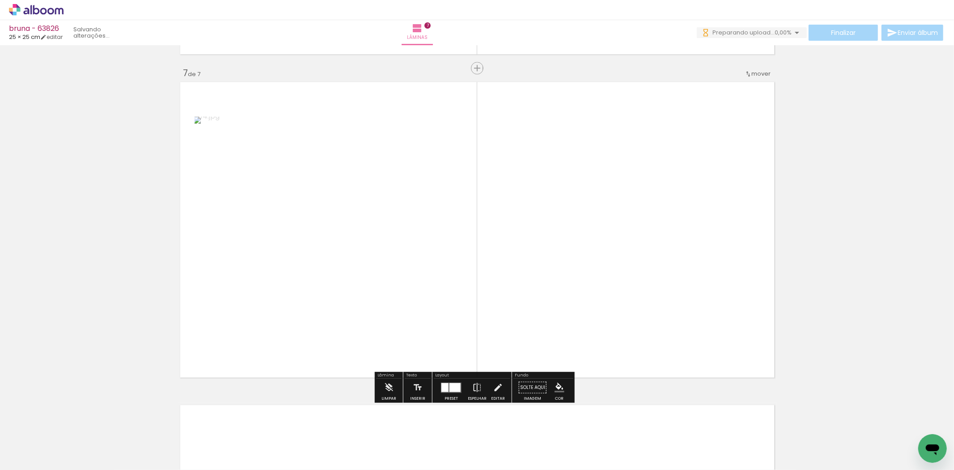
click at [439, 393] on div at bounding box center [451, 387] width 24 height 18
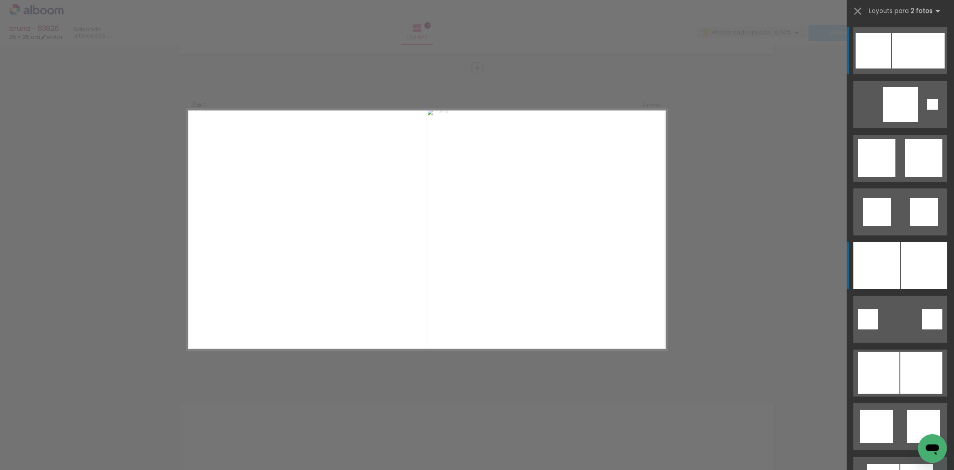
click at [914, 269] on div at bounding box center [924, 265] width 47 height 47
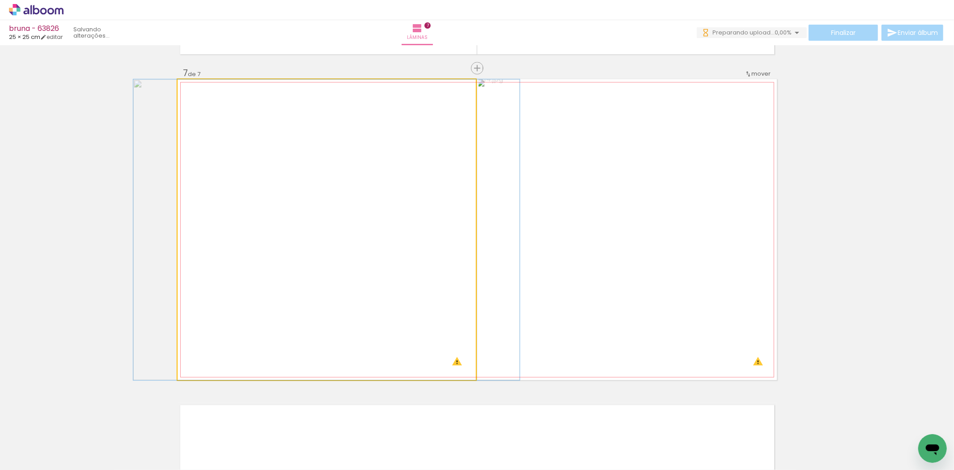
click at [427, 235] on quentale-photo at bounding box center [327, 229] width 298 height 301
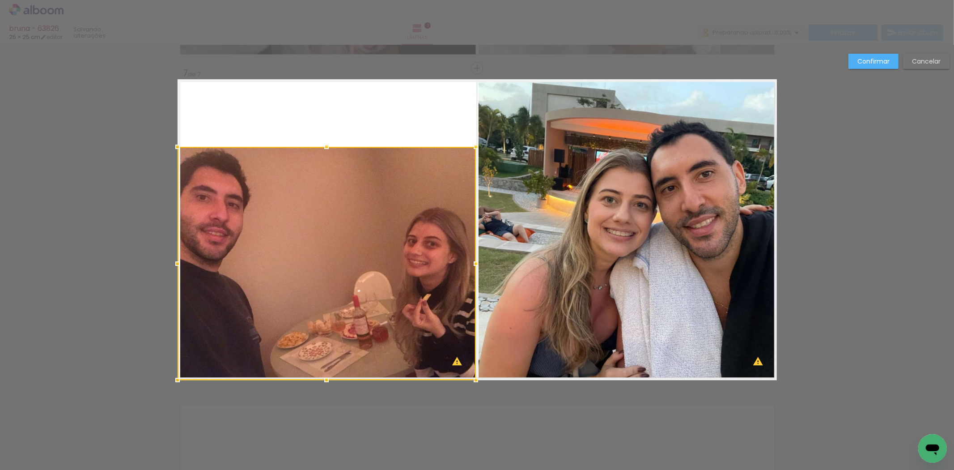
drag, startPoint x: 321, startPoint y: 78, endPoint x: 339, endPoint y: 145, distance: 70.0
click at [339, 145] on album-spread "7 de 7" at bounding box center [477, 229] width 599 height 301
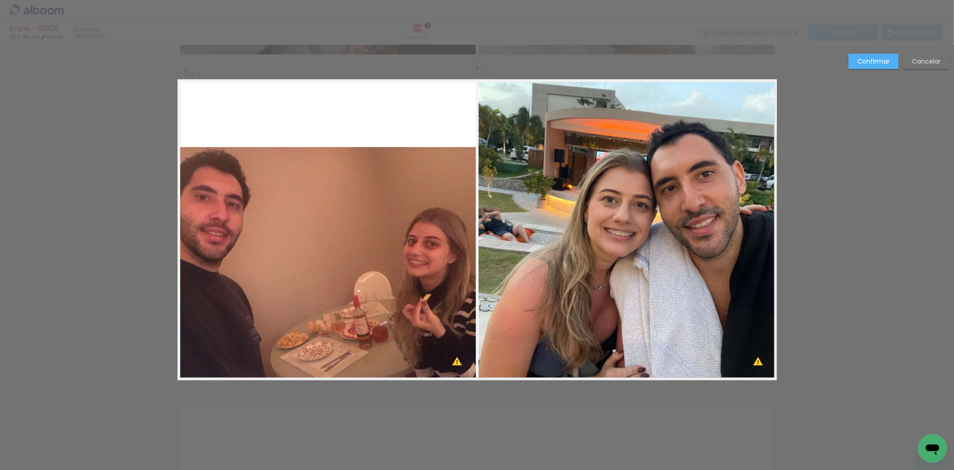
click at [343, 184] on quentale-photo at bounding box center [327, 263] width 298 height 233
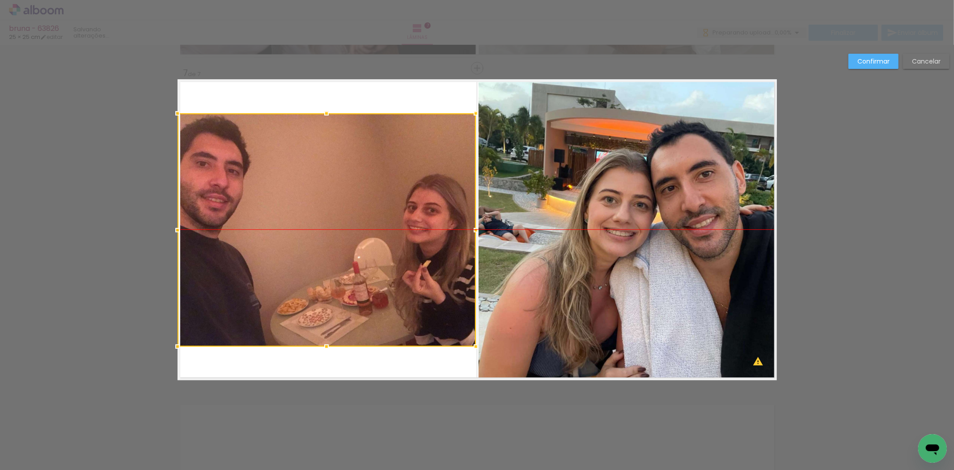
drag, startPoint x: 343, startPoint y: 184, endPoint x: 251, endPoint y: 153, distance: 96.6
click at [251, 153] on div at bounding box center [327, 229] width 298 height 233
click at [865, 65] on paper-button "Confirmar" at bounding box center [873, 61] width 50 height 15
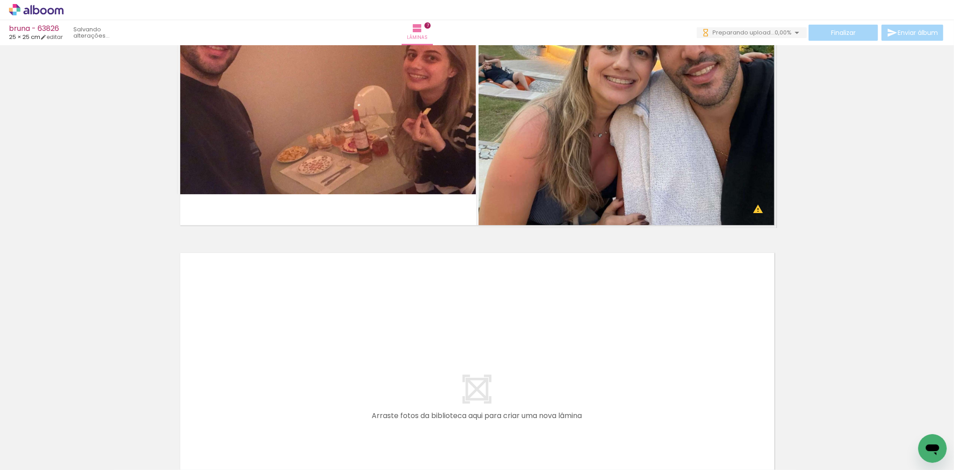
scroll to position [2128, 0]
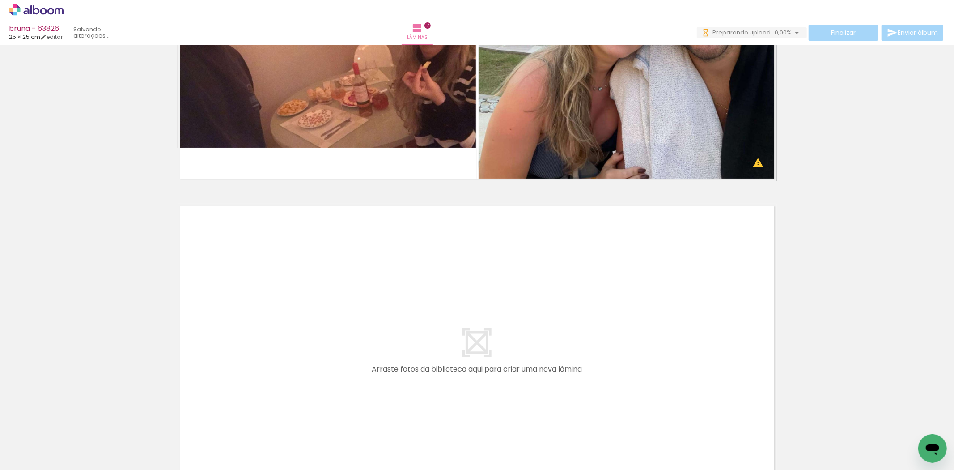
drag, startPoint x: 784, startPoint y: 435, endPoint x: 949, endPoint y: 430, distance: 165.6
click at [704, 357] on quentale-workspace at bounding box center [477, 235] width 954 height 470
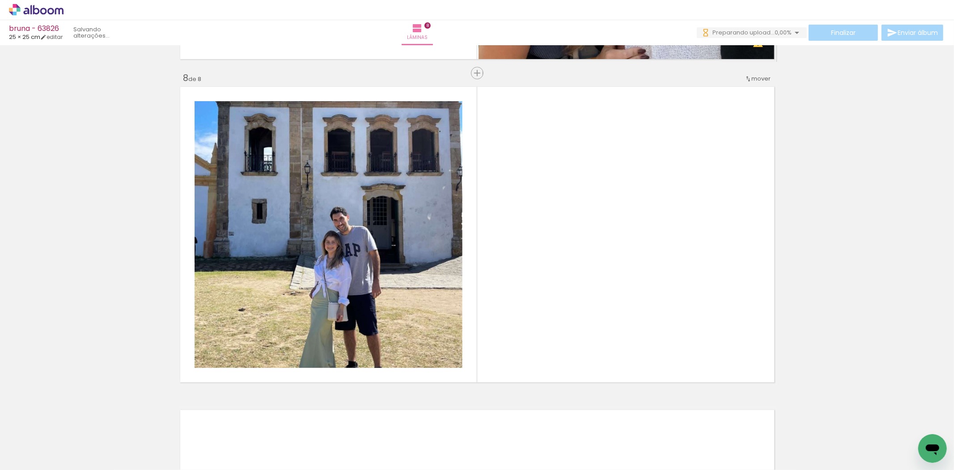
scroll to position [2252, 0]
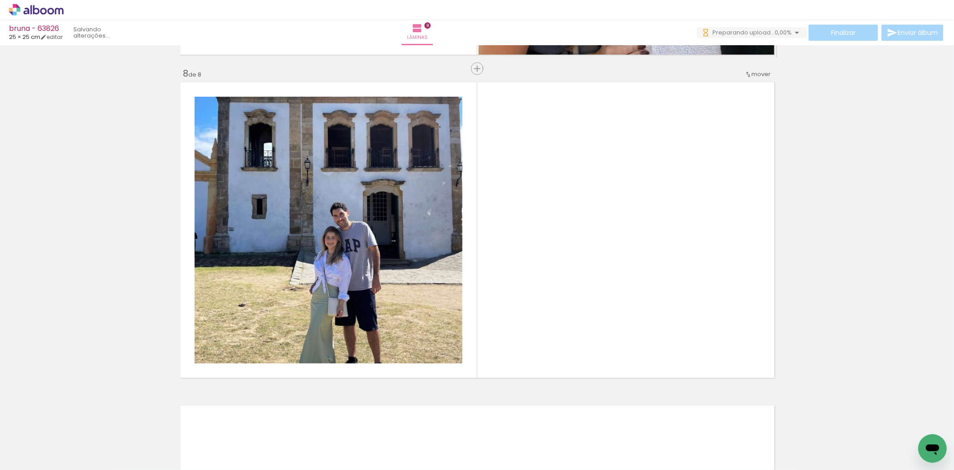
drag, startPoint x: 830, startPoint y: 427, endPoint x: 455, endPoint y: 379, distance: 378.3
click at [669, 314] on quentale-workspace at bounding box center [477, 235] width 954 height 470
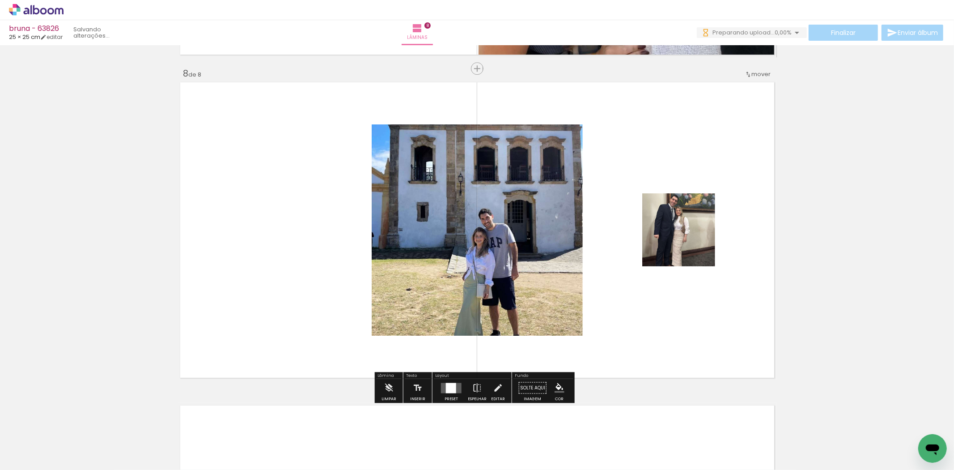
click at [449, 382] on div at bounding box center [451, 387] width 10 height 10
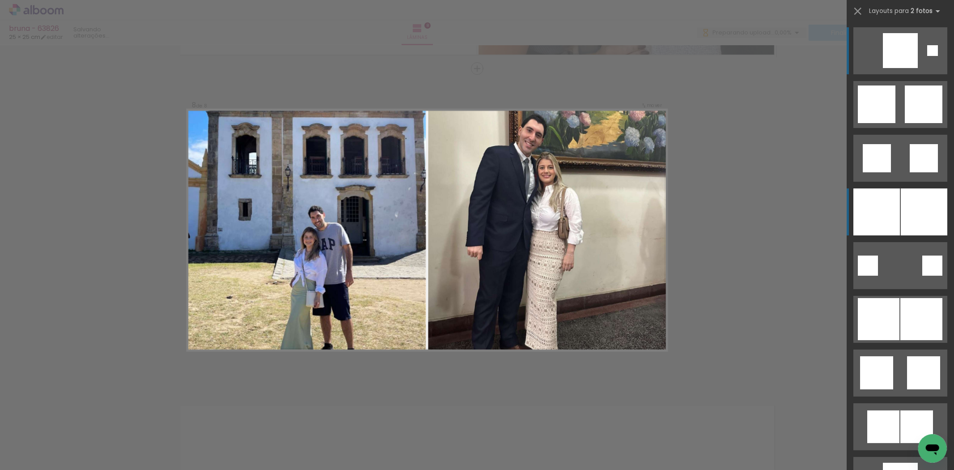
click at [920, 221] on div at bounding box center [924, 211] width 47 height 47
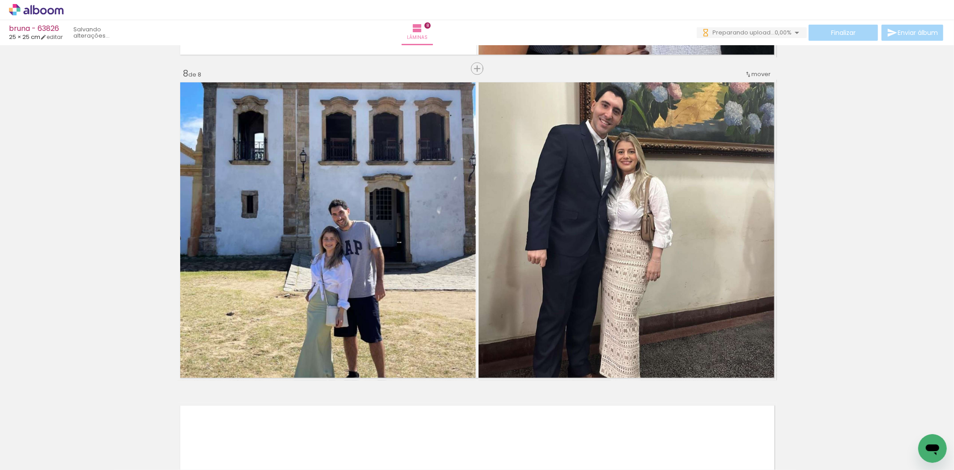
scroll to position [0, 472]
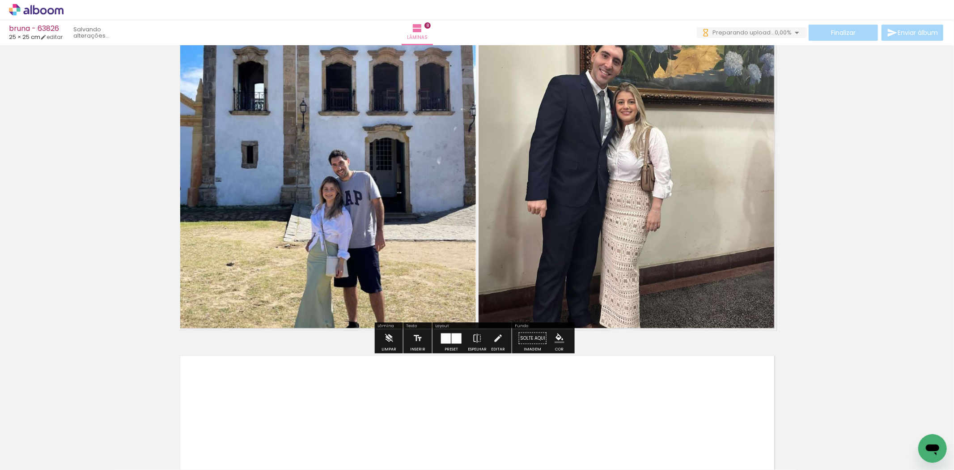
drag, startPoint x: 444, startPoint y: 434, endPoint x: 493, endPoint y: 418, distance: 51.8
click at [445, 390] on quentale-workspace at bounding box center [477, 235] width 954 height 470
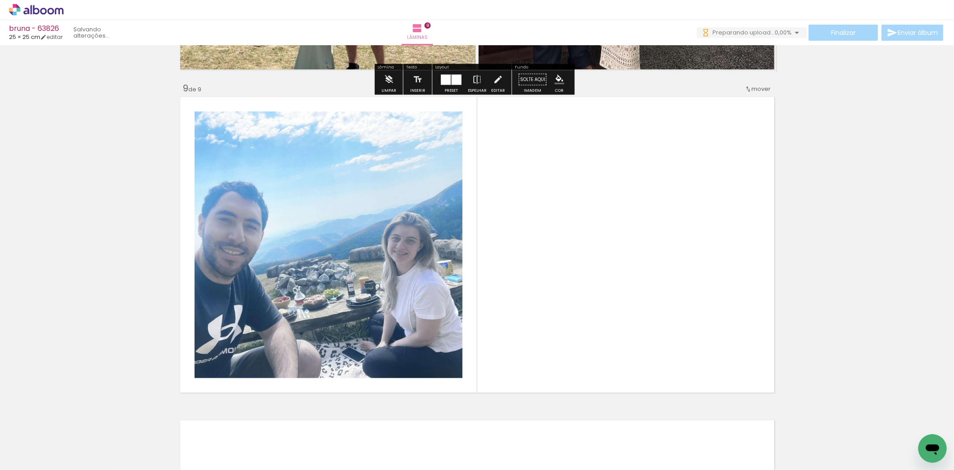
scroll to position [2575, 0]
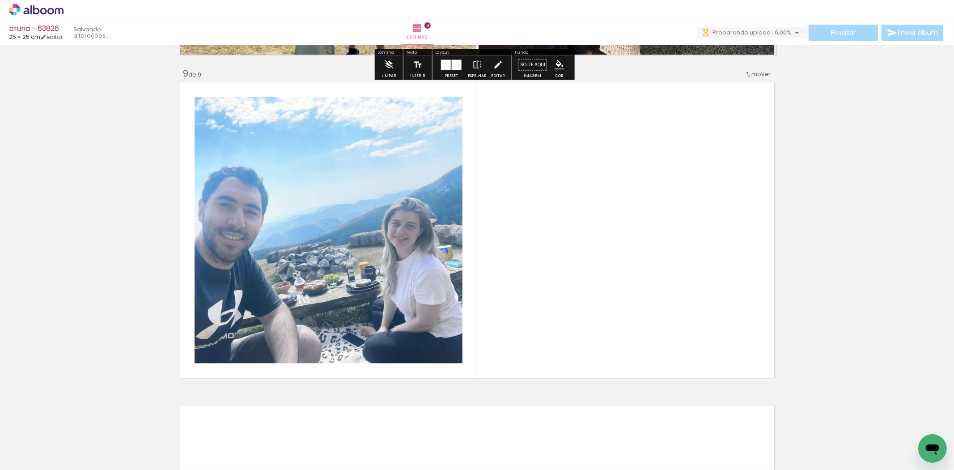
drag, startPoint x: 479, startPoint y: 434, endPoint x: 464, endPoint y: 373, distance: 62.4
click at [473, 355] on quentale-workspace at bounding box center [477, 235] width 954 height 470
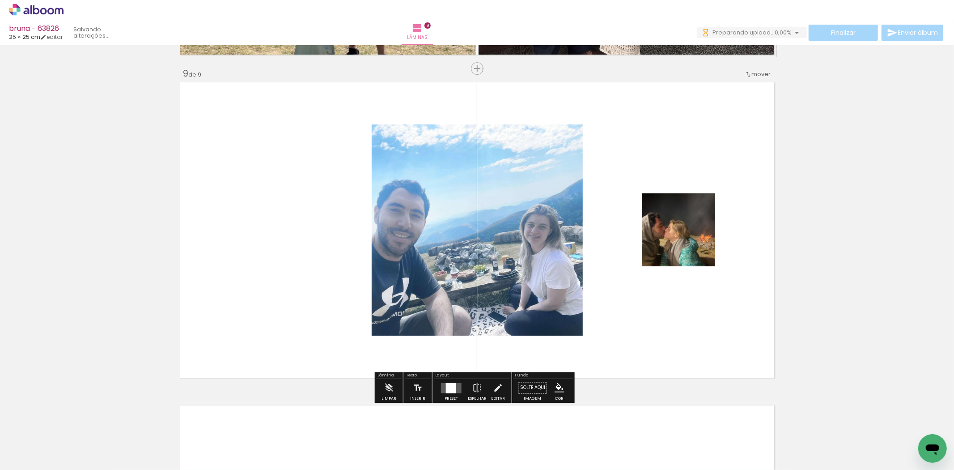
click at [448, 396] on div "Preset" at bounding box center [451, 398] width 13 height 4
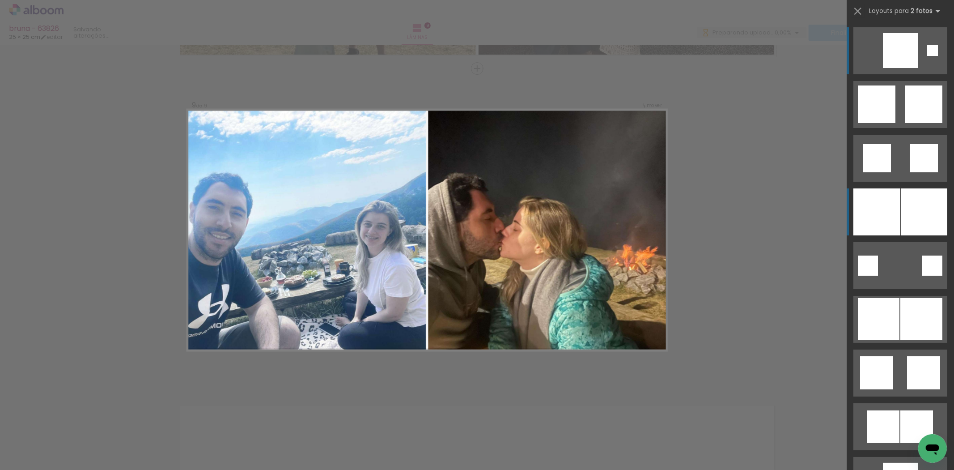
click at [884, 220] on div at bounding box center [876, 211] width 47 height 47
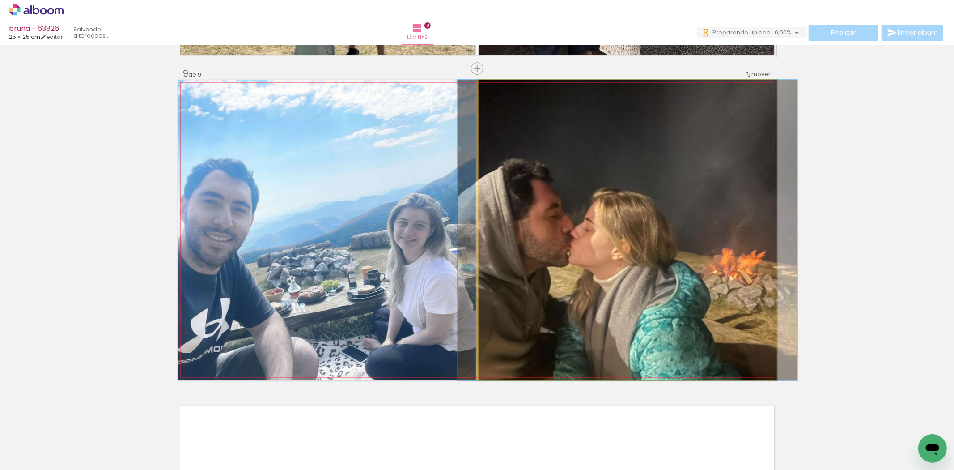
drag, startPoint x: 674, startPoint y: 280, endPoint x: 703, endPoint y: 282, distance: 29.6
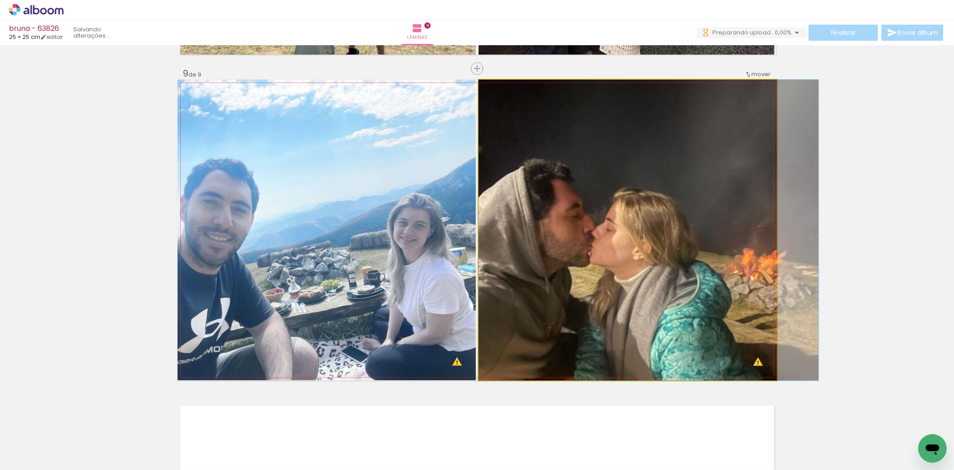
drag, startPoint x: 703, startPoint y: 282, endPoint x: 716, endPoint y: 283, distance: 13.4
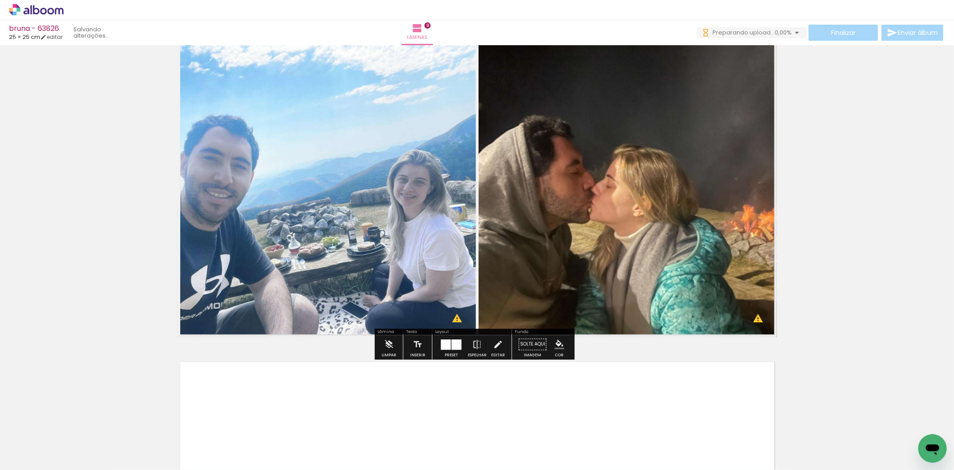
scroll to position [2724, 0]
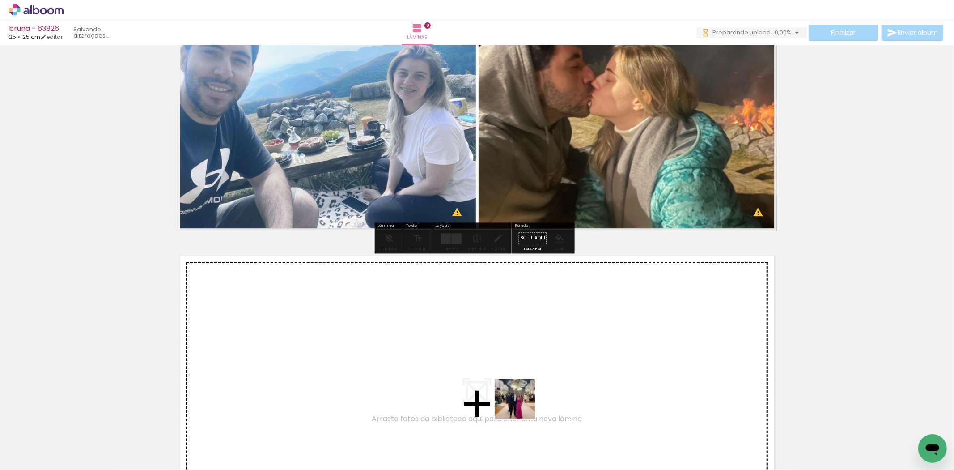
drag, startPoint x: 522, startPoint y: 441, endPoint x: 555, endPoint y: 427, distance: 35.3
click at [523, 385] on quentale-workspace at bounding box center [477, 235] width 954 height 470
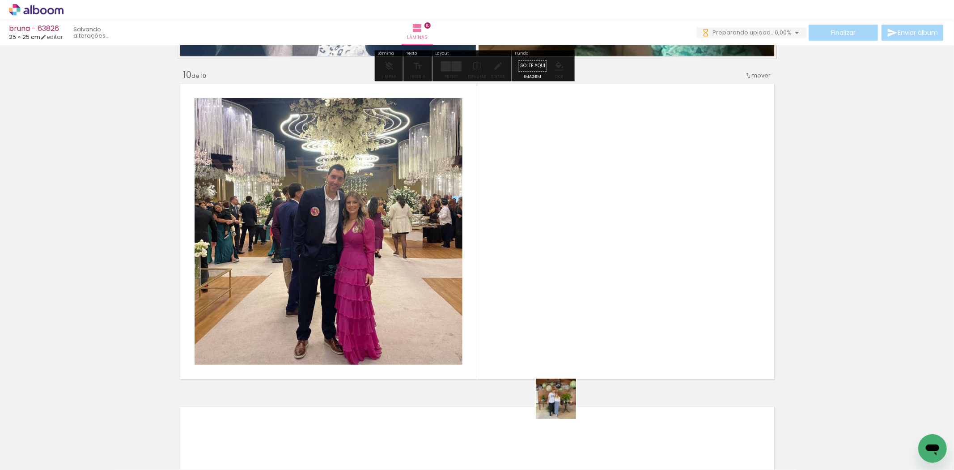
drag, startPoint x: 558, startPoint y: 430, endPoint x: 531, endPoint y: 350, distance: 84.0
click at [568, 316] on quentale-workspace at bounding box center [477, 235] width 954 height 470
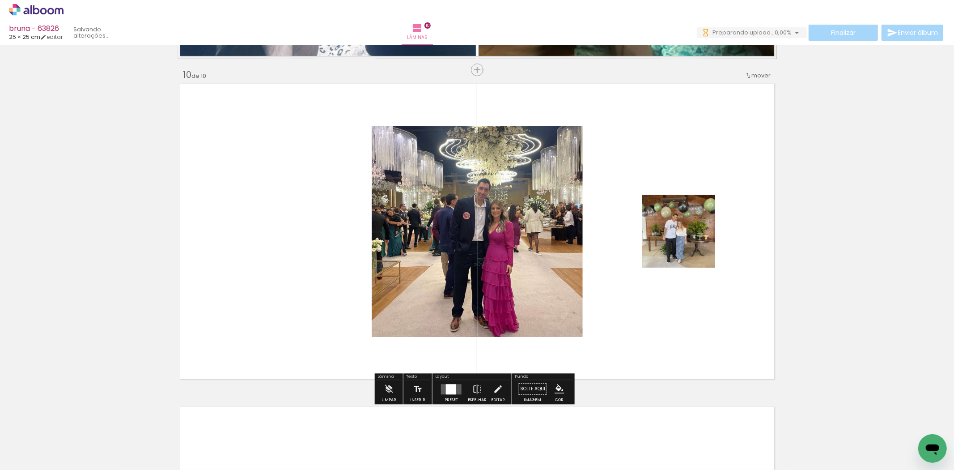
scroll to position [2898, 0]
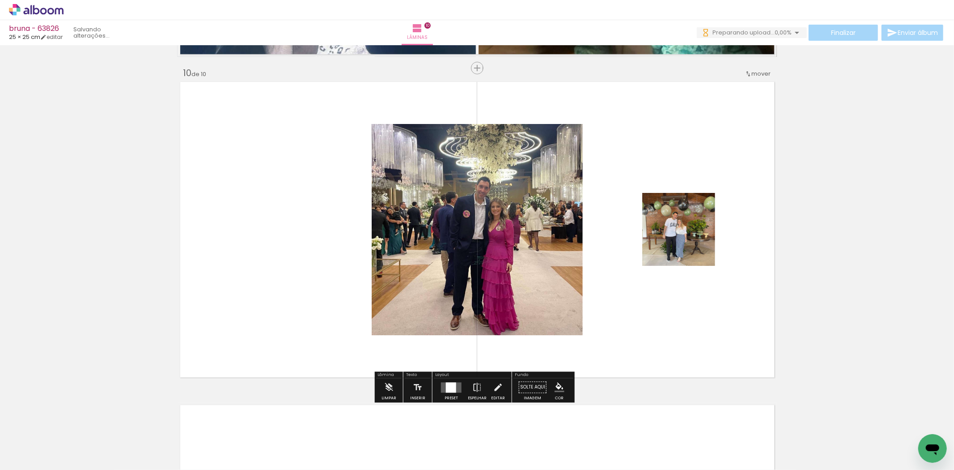
click at [441, 383] on quentale-layouter at bounding box center [451, 387] width 21 height 10
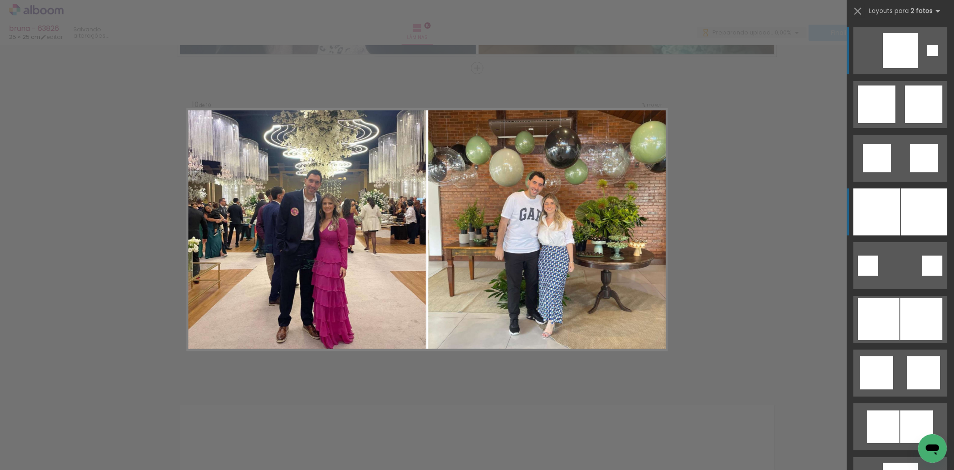
click at [893, 207] on div at bounding box center [876, 211] width 47 height 47
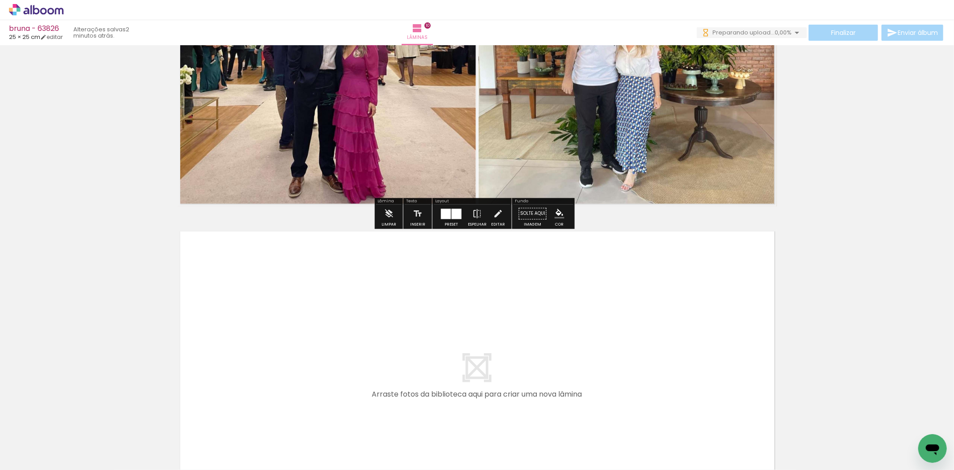
scroll to position [3097, 0]
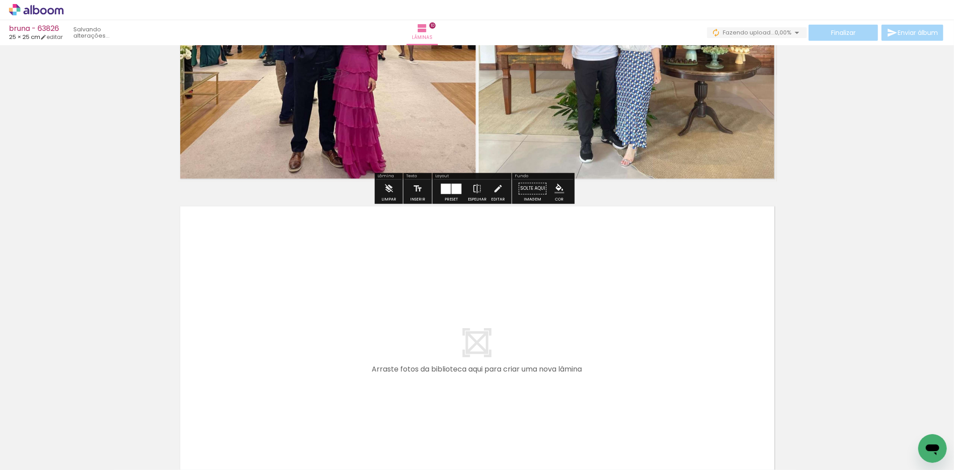
drag, startPoint x: 616, startPoint y: 419, endPoint x: 621, endPoint y: 430, distance: 11.2
click at [608, 370] on quentale-workspace at bounding box center [477, 235] width 954 height 470
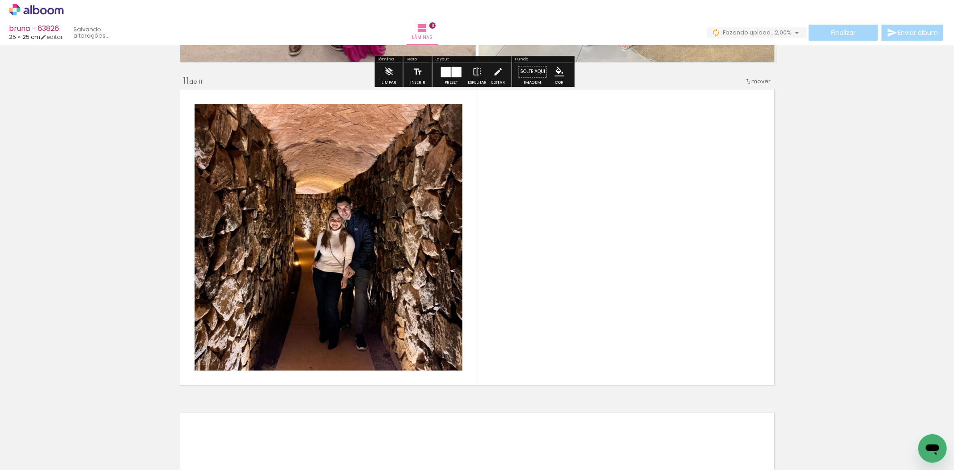
scroll to position [3221, 0]
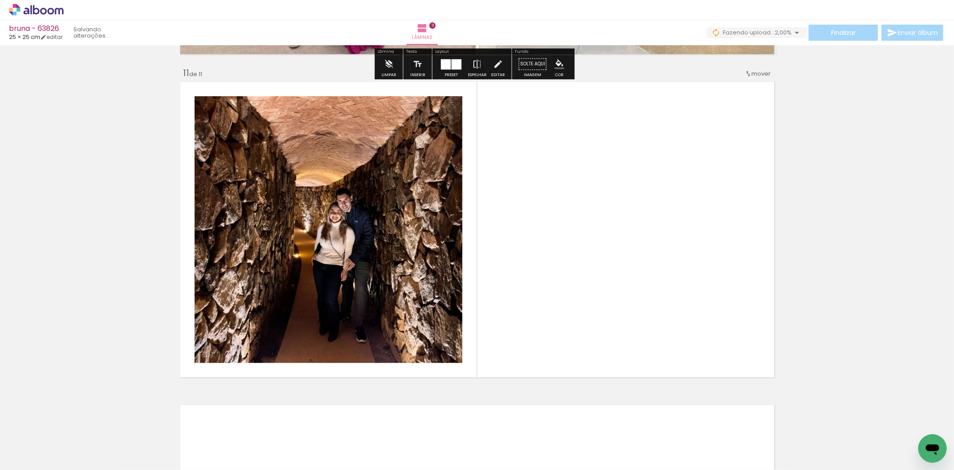
click at [616, 291] on quentale-workspace at bounding box center [477, 235] width 954 height 470
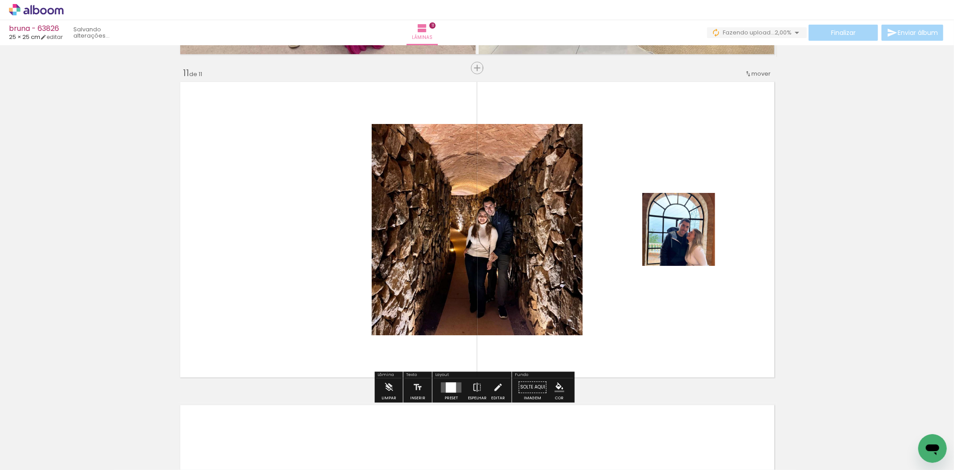
click at [444, 394] on div at bounding box center [451, 387] width 24 height 18
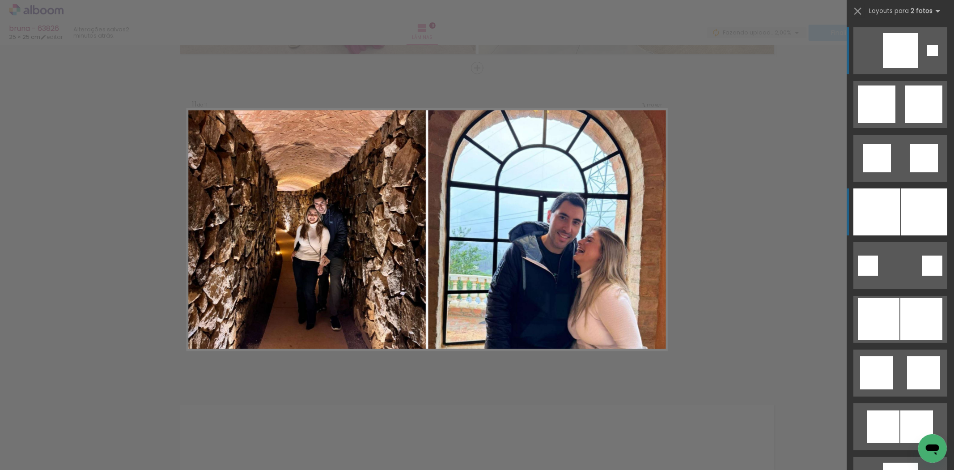
click at [871, 209] on div at bounding box center [876, 211] width 47 height 47
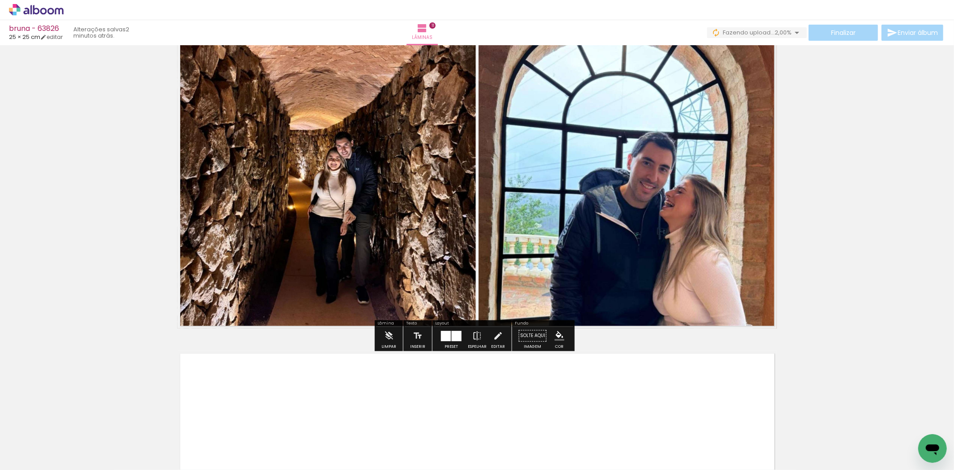
scroll to position [3320, 0]
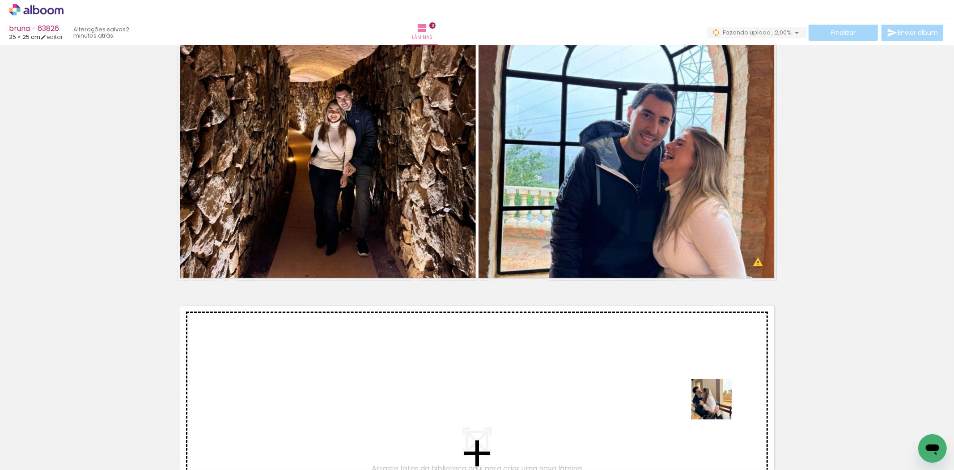
drag, startPoint x: 726, startPoint y: 417, endPoint x: 750, endPoint y: 426, distance: 24.8
click at [712, 394] on quentale-workspace at bounding box center [477, 235] width 954 height 470
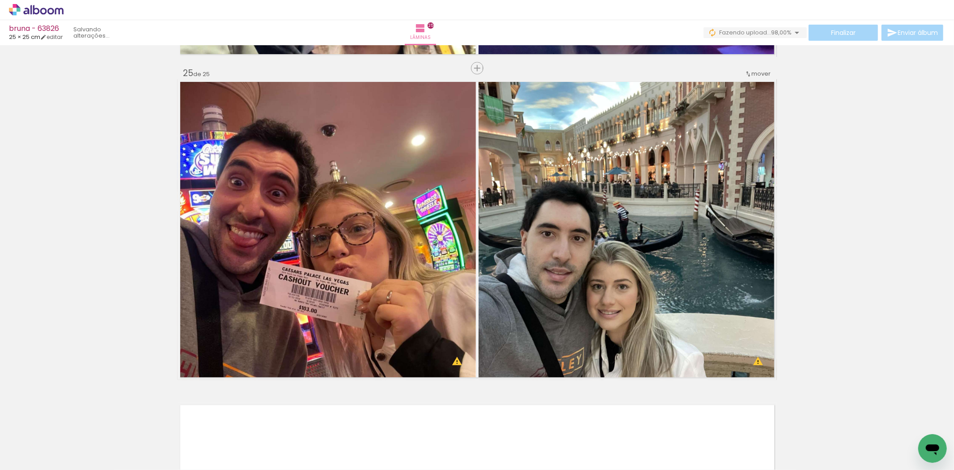
scroll to position [0, 1626]
click at [854, 35] on paper-button "Finalizar" at bounding box center [843, 33] width 69 height 16
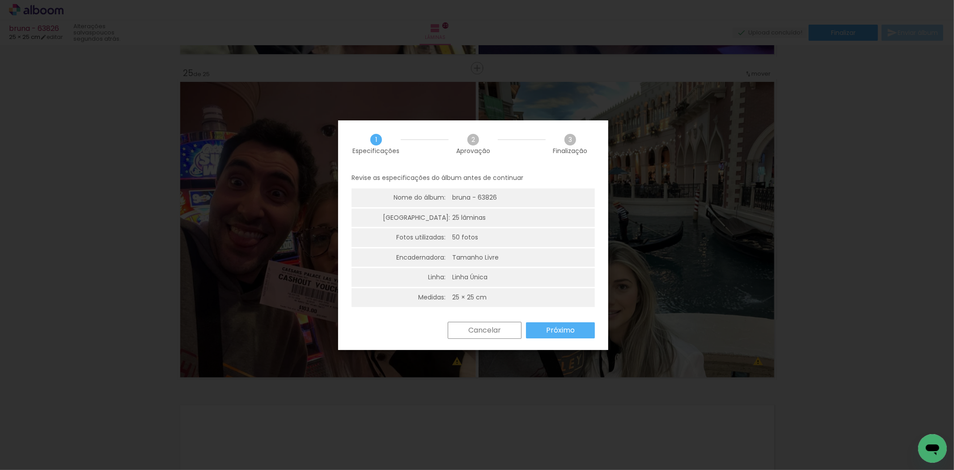
click at [540, 334] on paper-button "Próximo" at bounding box center [560, 330] width 69 height 16
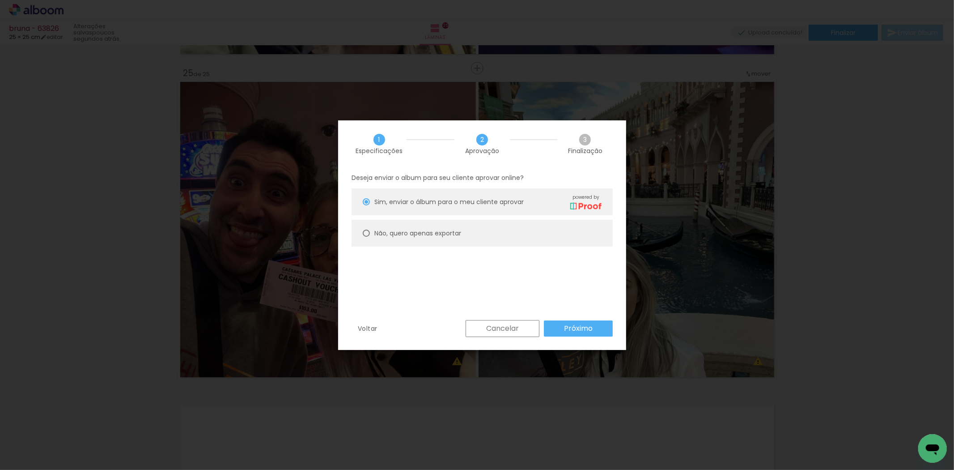
click at [451, 238] on paper-radio-button "Não, quero apenas exportar" at bounding box center [482, 233] width 261 height 27
type paper-radio-button "on"
click at [562, 329] on paper-button "Próximo" at bounding box center [578, 328] width 69 height 16
type input "Alta, 300 DPI"
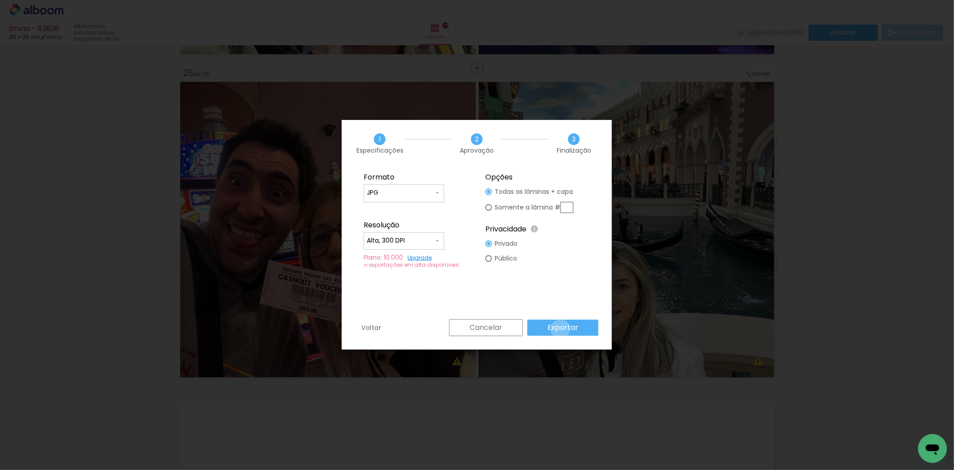
click at [0, 0] on slot "Exportar" at bounding box center [0, 0] width 0 height 0
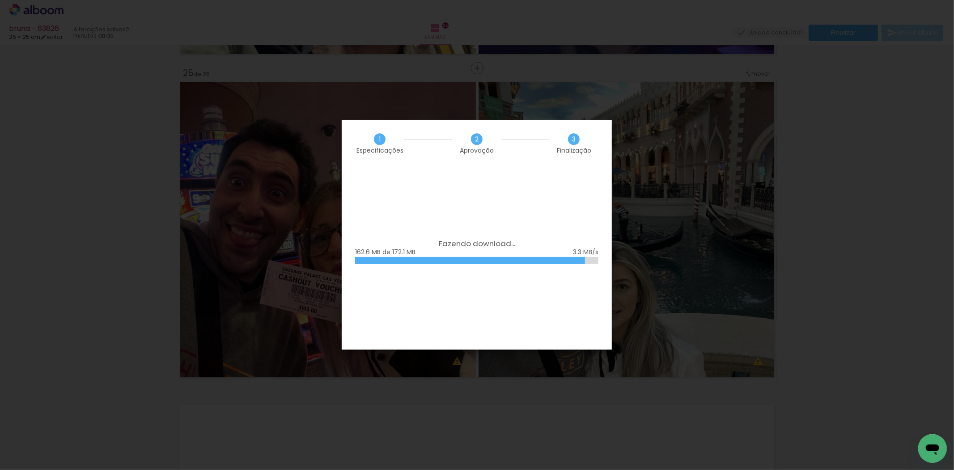
scroll to position [0, 1626]
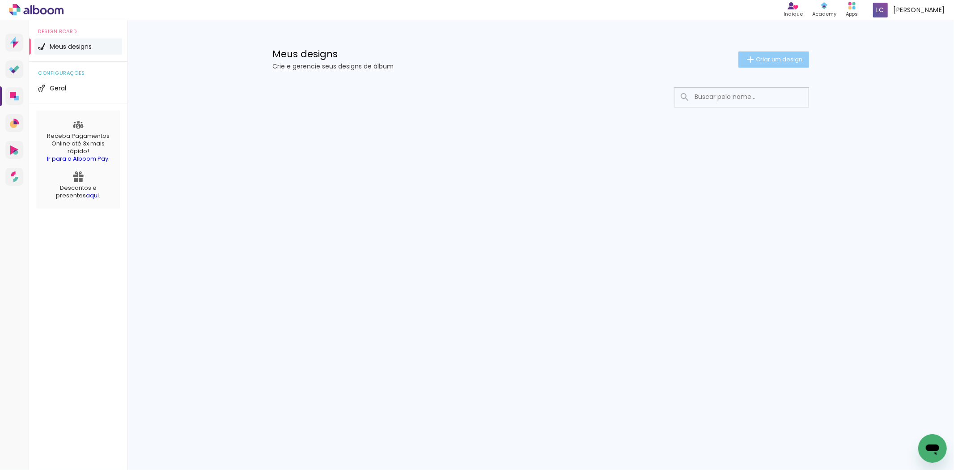
click at [792, 59] on span "Criar um design" at bounding box center [779, 59] width 47 height 6
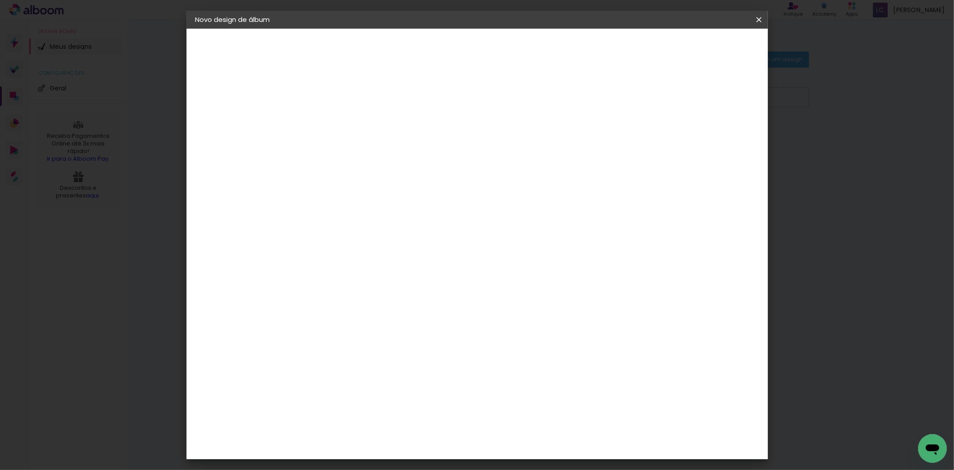
click at [342, 115] on input at bounding box center [342, 120] width 0 height 14
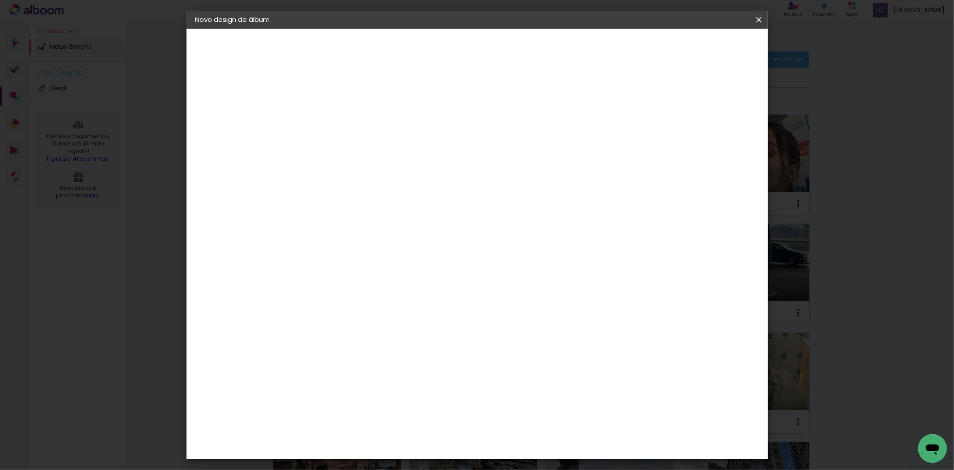
type input "[PERSON_NAME]"
type paper-input "[PERSON_NAME]"
click at [0, 0] on slot "Avançar" at bounding box center [0, 0] width 0 height 0
click at [509, 140] on paper-item "Tamanho Livre" at bounding box center [466, 136] width 86 height 20
click at [509, 51] on paper-button "Avançar" at bounding box center [487, 47] width 44 height 15
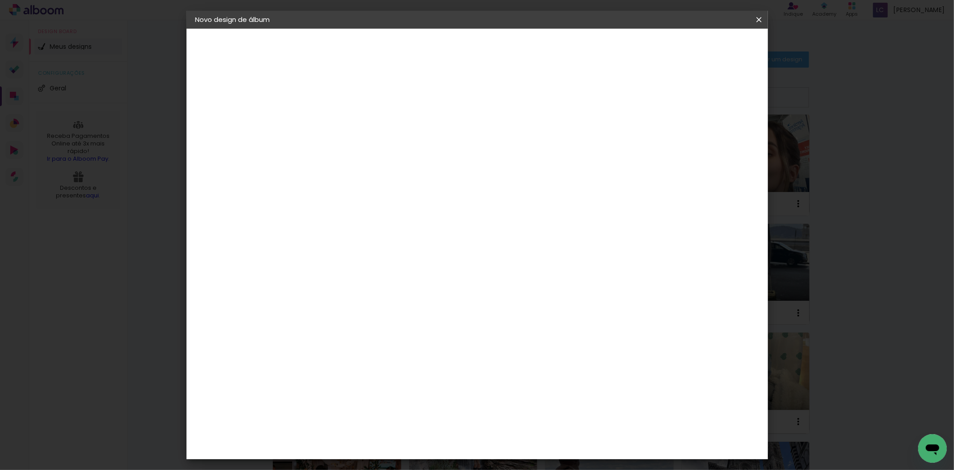
click at [533, 370] on input "60" at bounding box center [525, 372] width 23 height 13
type input "40,6"
type paper-input "40,6"
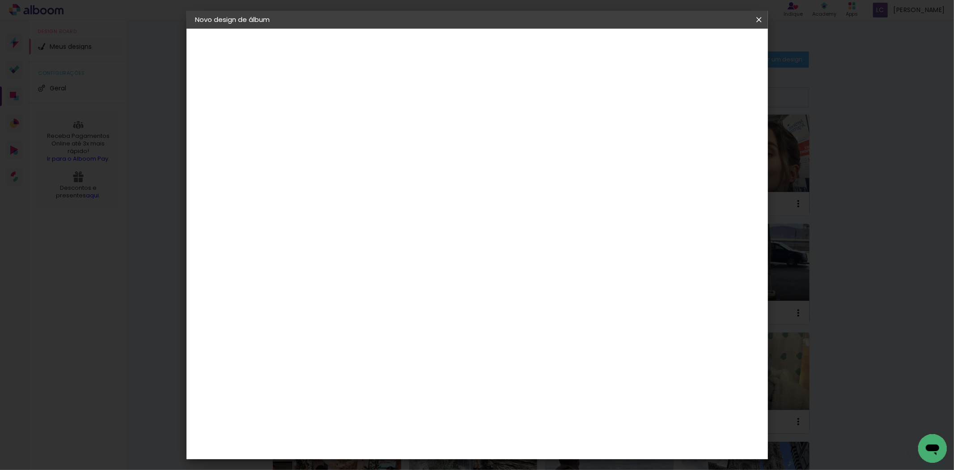
click at [314, 291] on input "30" at bounding box center [312, 295] width 23 height 13
type input "20,3"
type paper-input "20,3"
type input "3"
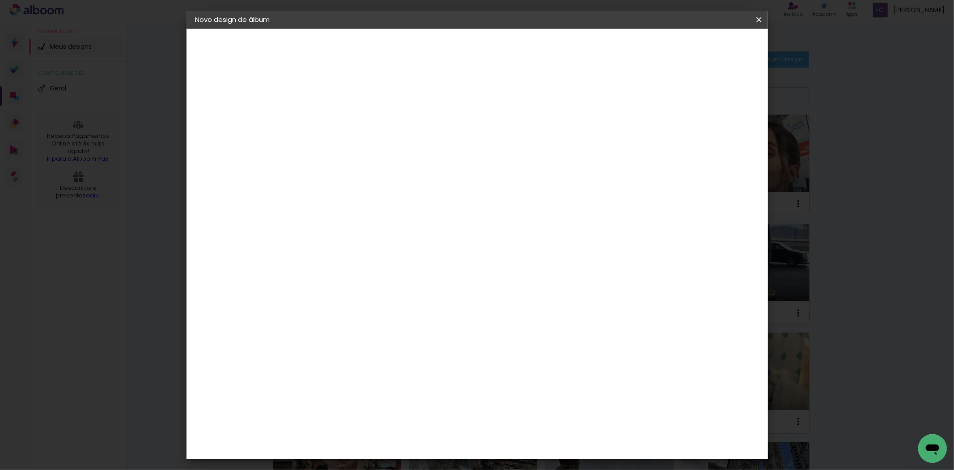
type paper-input "3"
click at [716, 140] on input "3" at bounding box center [711, 135] width 16 height 13
type input "2"
type paper-input "2"
click at [716, 140] on input "2" at bounding box center [712, 135] width 16 height 13
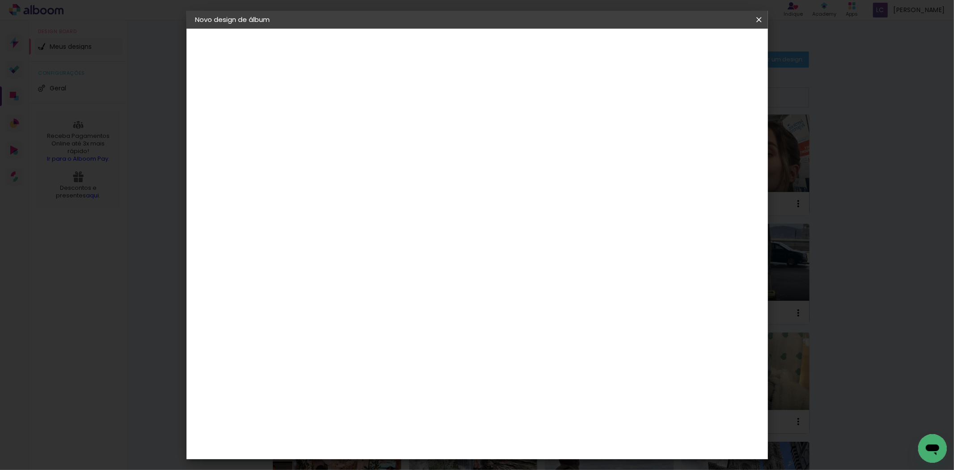
click at [702, 51] on span "Iniciar design" at bounding box center [681, 47] width 41 height 6
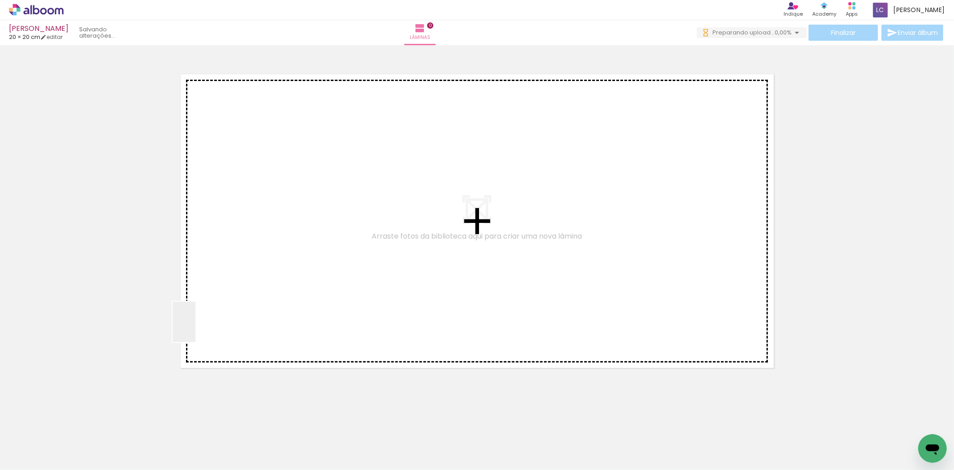
drag, startPoint x: 84, startPoint y: 435, endPoint x: 209, endPoint y: 318, distance: 171.2
click at [209, 318] on quentale-workspace at bounding box center [477, 235] width 954 height 470
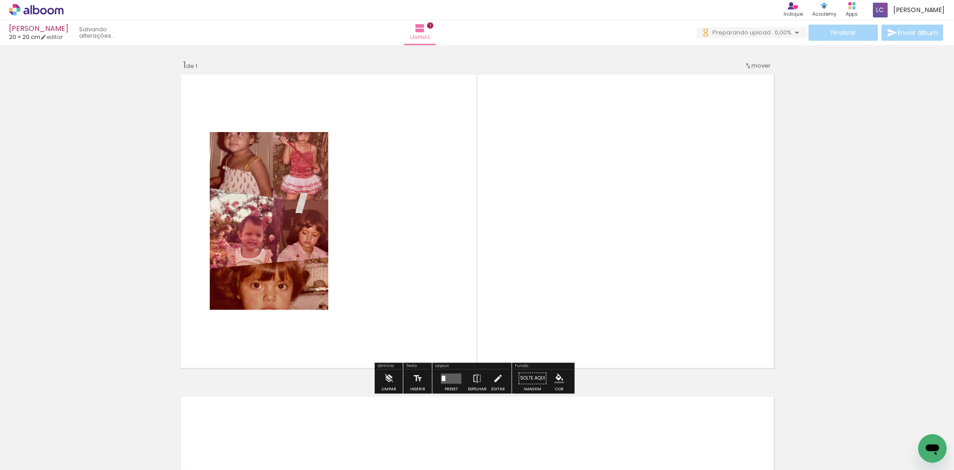
drag, startPoint x: 146, startPoint y: 431, endPoint x: 508, endPoint y: 313, distance: 380.2
click at [489, 260] on quentale-workspace at bounding box center [477, 235] width 954 height 470
click at [450, 379] on quentale-layouter at bounding box center [451, 378] width 21 height 10
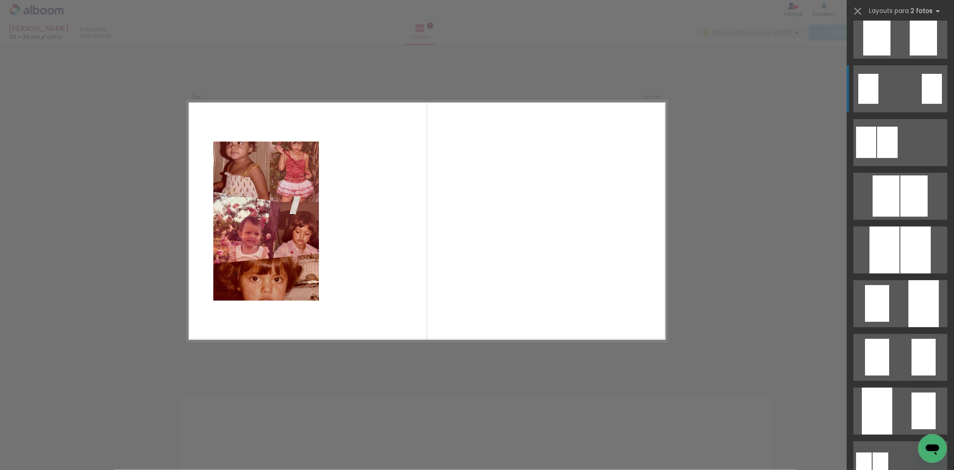
scroll to position [24, 0]
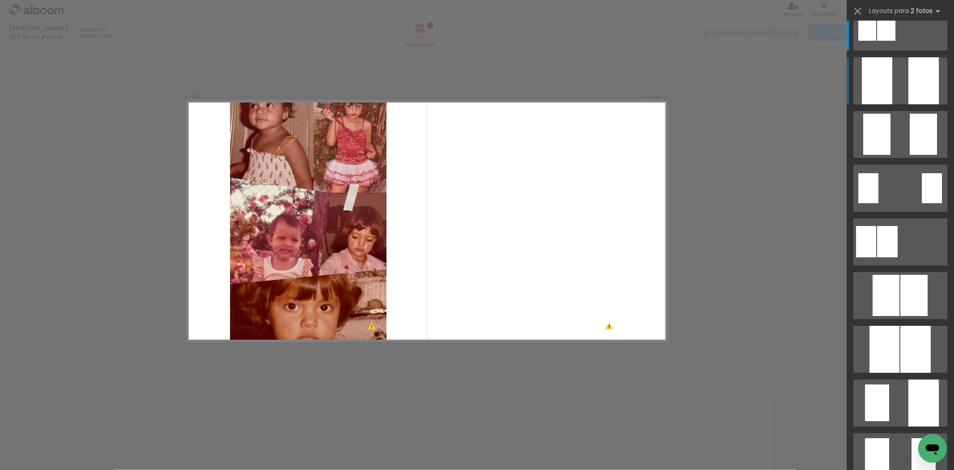
click at [901, 69] on quentale-layouter at bounding box center [900, 80] width 94 height 47
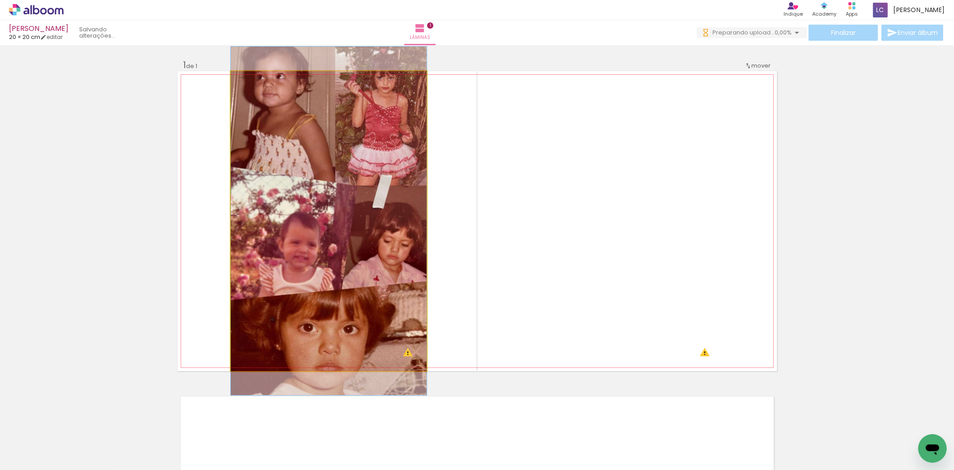
click at [304, 182] on quentale-photo at bounding box center [329, 221] width 196 height 300
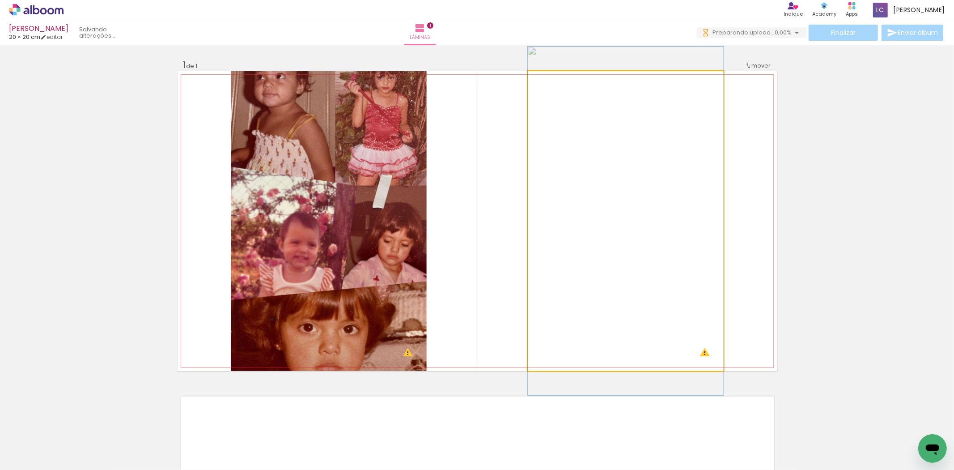
click at [586, 163] on quentale-photo at bounding box center [626, 221] width 196 height 300
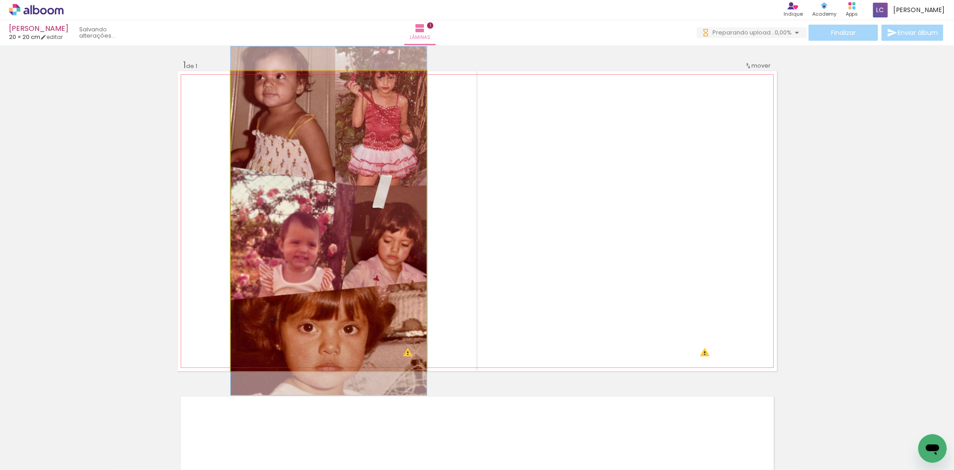
click at [387, 218] on quentale-photo at bounding box center [329, 221] width 196 height 300
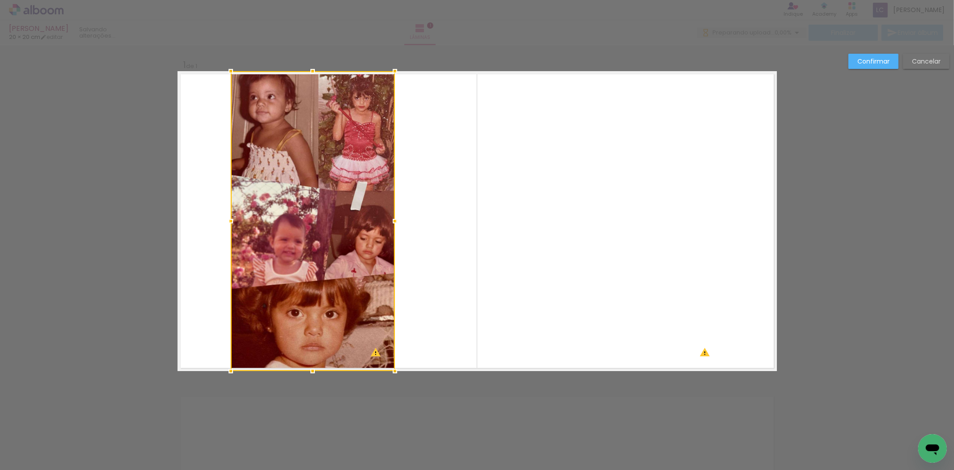
drag, startPoint x: 421, startPoint y: 222, endPoint x: 390, endPoint y: 222, distance: 31.8
click at [390, 222] on div at bounding box center [395, 221] width 18 height 18
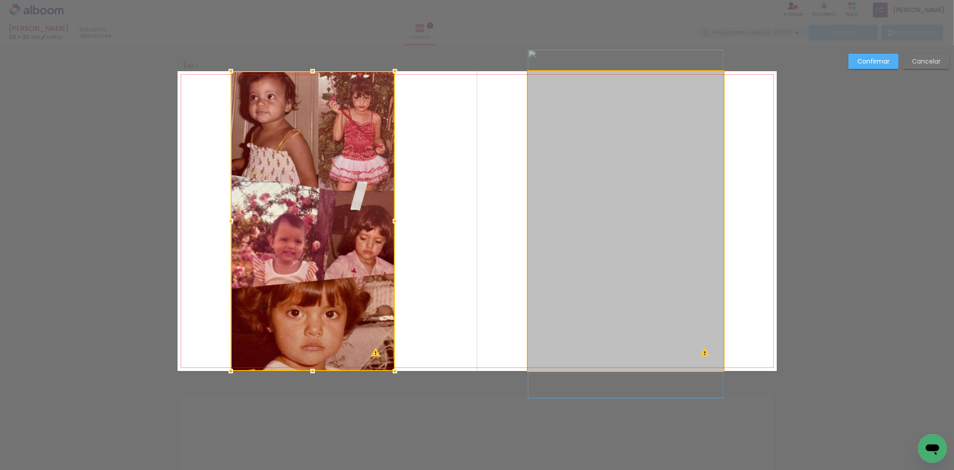
drag, startPoint x: 706, startPoint y: 227, endPoint x: 673, endPoint y: 230, distance: 32.8
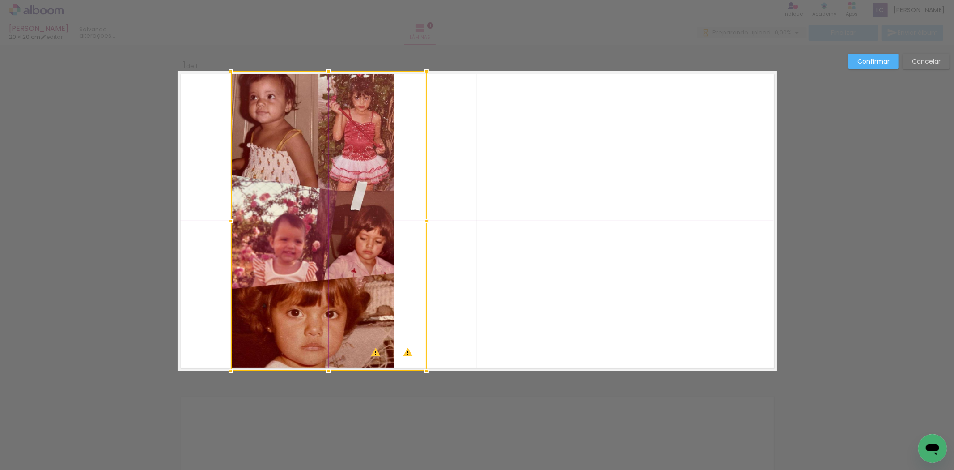
drag, startPoint x: 673, startPoint y: 230, endPoint x: 373, endPoint y: 248, distance: 301.1
click at [373, 248] on div at bounding box center [329, 221] width 196 height 300
drag, startPoint x: 421, startPoint y: 221, endPoint x: 396, endPoint y: 225, distance: 25.7
click at [396, 225] on div at bounding box center [391, 221] width 18 height 18
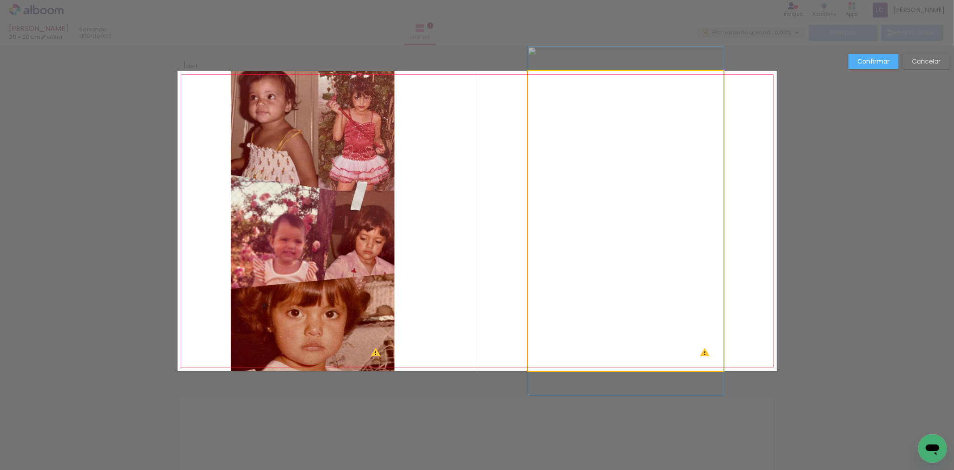
click at [657, 201] on quentale-photo at bounding box center [626, 221] width 196 height 300
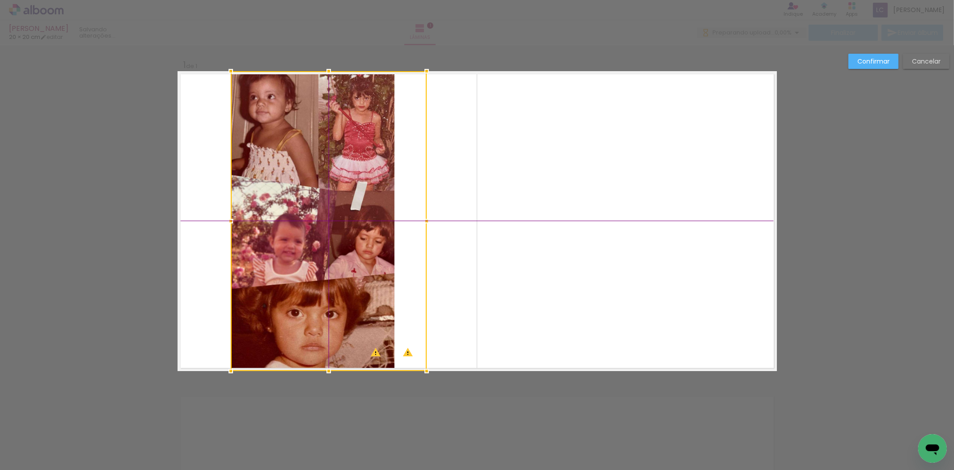
drag, startPoint x: 658, startPoint y: 195, endPoint x: 349, endPoint y: 215, distance: 309.6
click at [349, 215] on div at bounding box center [329, 221] width 196 height 300
drag, startPoint x: 229, startPoint y: 221, endPoint x: 242, endPoint y: 223, distance: 12.6
click at [242, 223] on div at bounding box center [329, 221] width 196 height 300
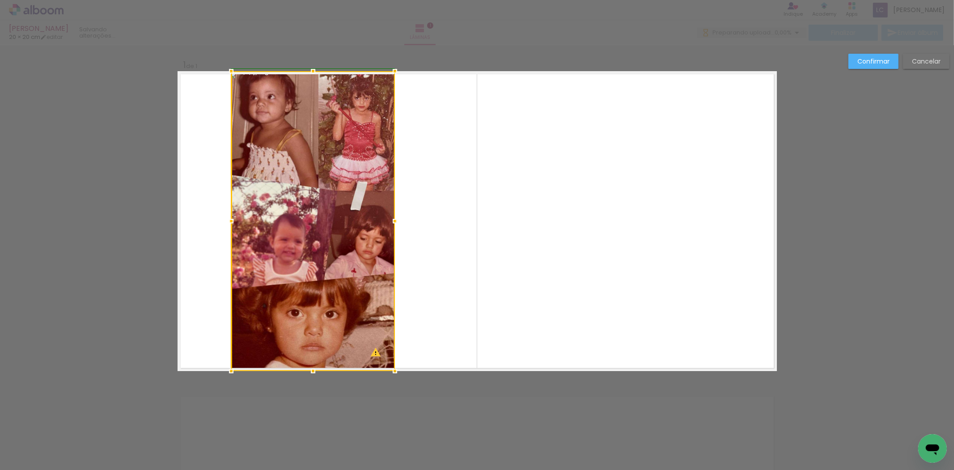
drag, startPoint x: 420, startPoint y: 216, endPoint x: 385, endPoint y: 218, distance: 35.4
click at [386, 218] on div at bounding box center [395, 221] width 18 height 18
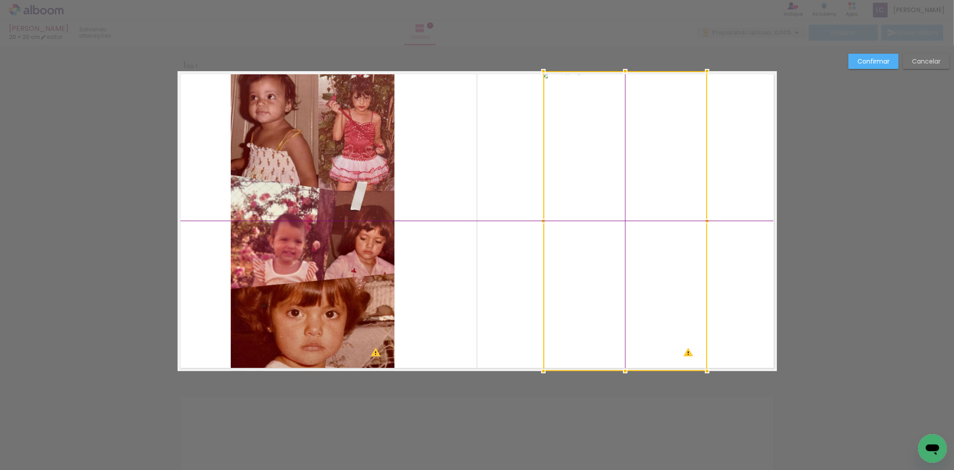
drag, startPoint x: 326, startPoint y: 221, endPoint x: 636, endPoint y: 244, distance: 310.3
click at [636, 244] on div at bounding box center [625, 221] width 164 height 300
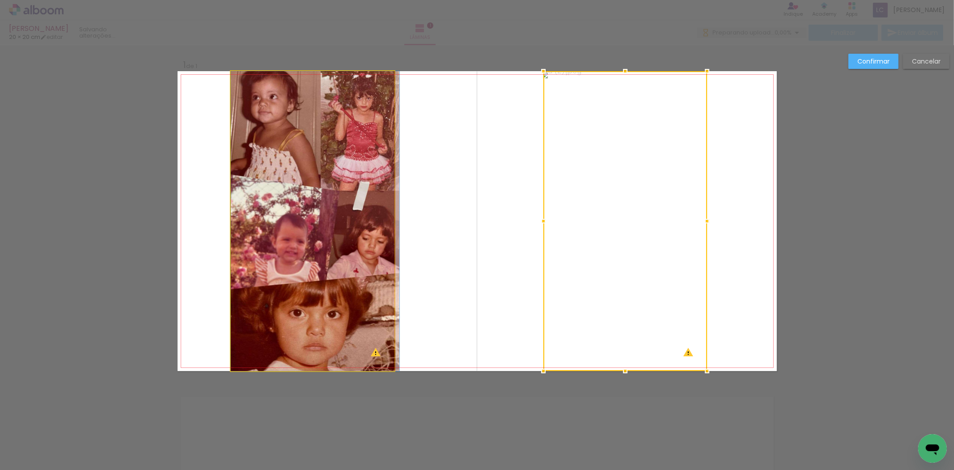
drag, startPoint x: 284, startPoint y: 227, endPoint x: 294, endPoint y: 227, distance: 9.8
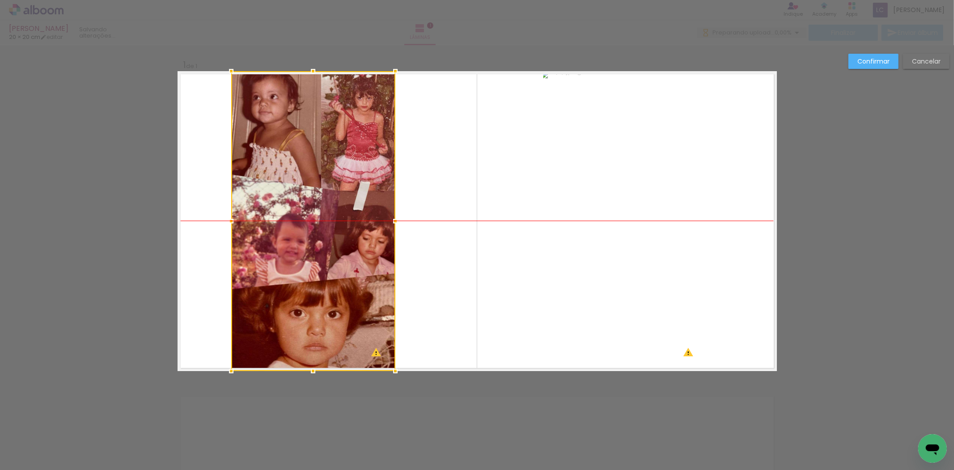
click at [302, 230] on div at bounding box center [313, 221] width 164 height 300
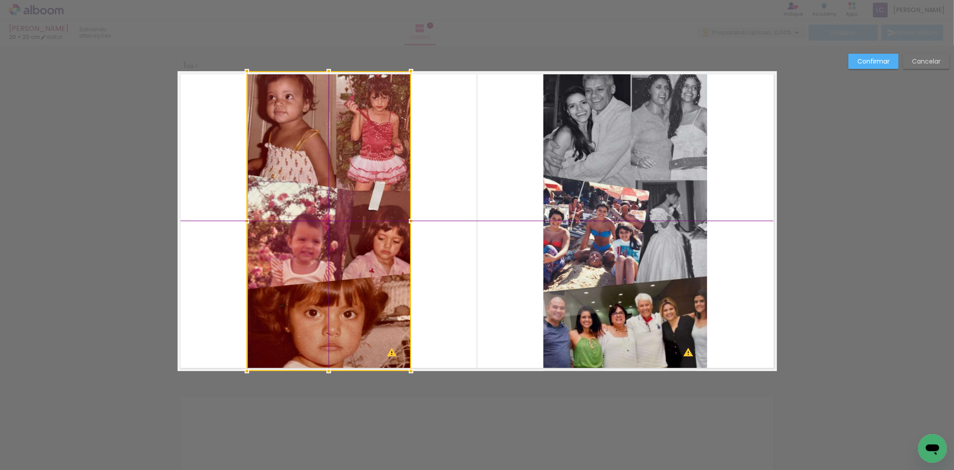
drag, startPoint x: 302, startPoint y: 230, endPoint x: 313, endPoint y: 234, distance: 11.9
click at [313, 234] on div at bounding box center [329, 221] width 164 height 300
click at [0, 0] on slot "Confirmar" at bounding box center [0, 0] width 0 height 0
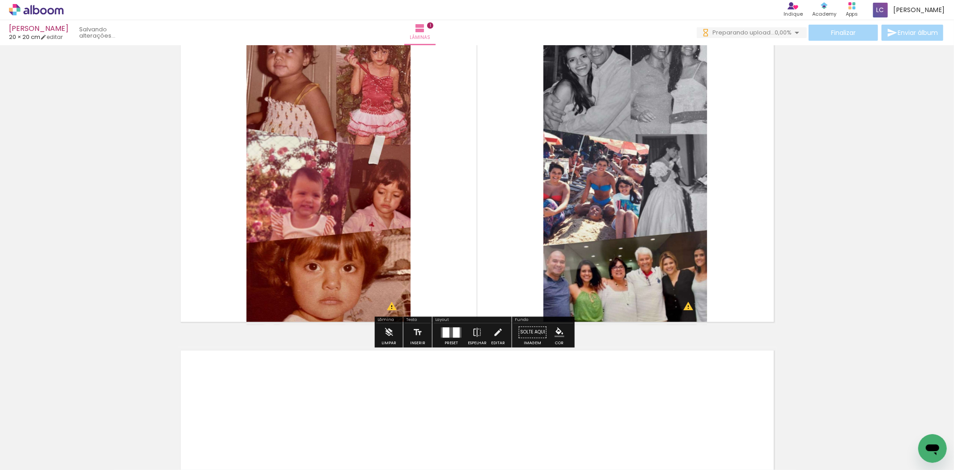
scroll to position [99, 0]
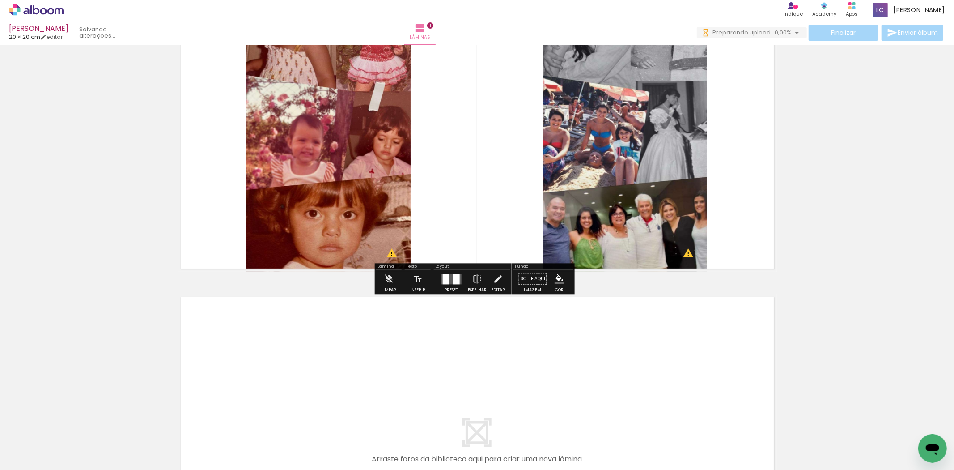
drag, startPoint x: 203, startPoint y: 437, endPoint x: 249, endPoint y: 370, distance: 80.9
click at [249, 370] on quentale-workspace at bounding box center [477, 235] width 954 height 470
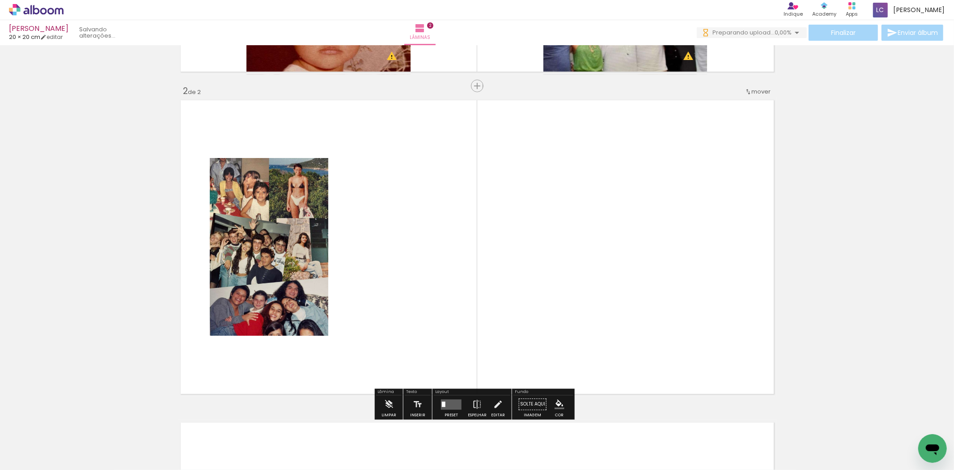
scroll to position [314, 0]
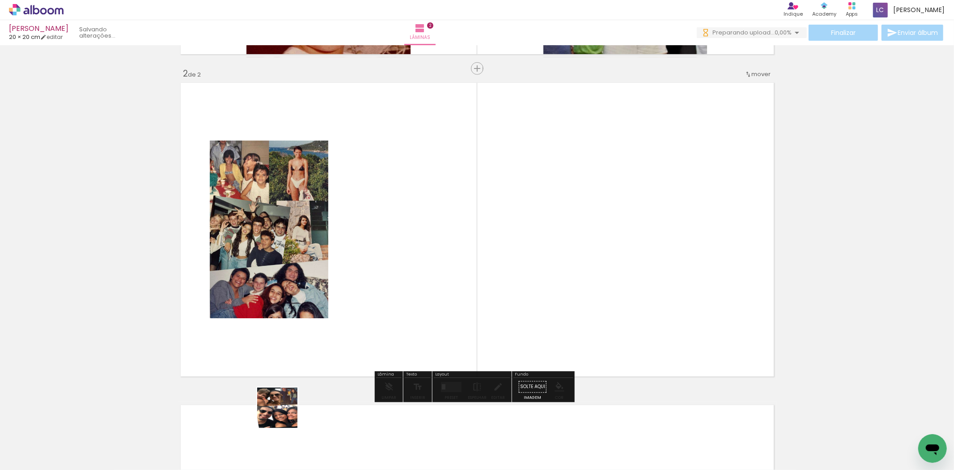
drag, startPoint x: 237, startPoint y: 432, endPoint x: 422, endPoint y: 391, distance: 189.2
click at [392, 346] on quentale-workspace at bounding box center [477, 235] width 954 height 470
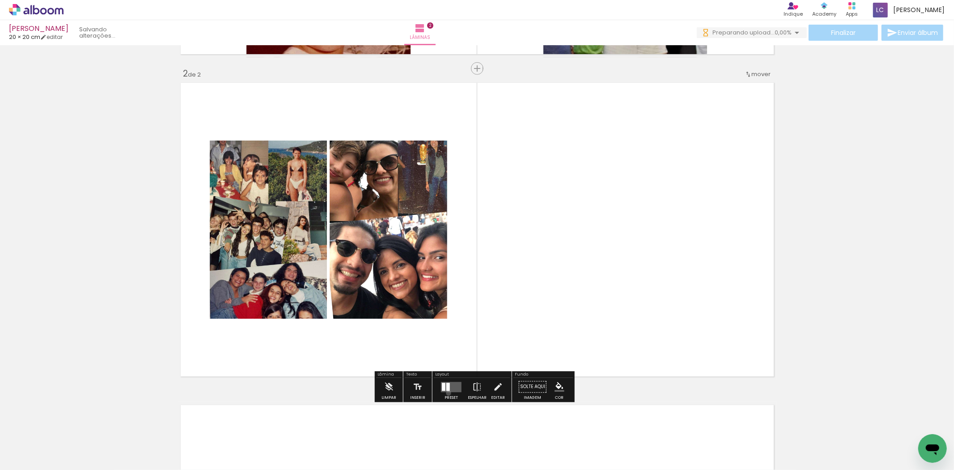
click at [445, 393] on div at bounding box center [451, 386] width 24 height 18
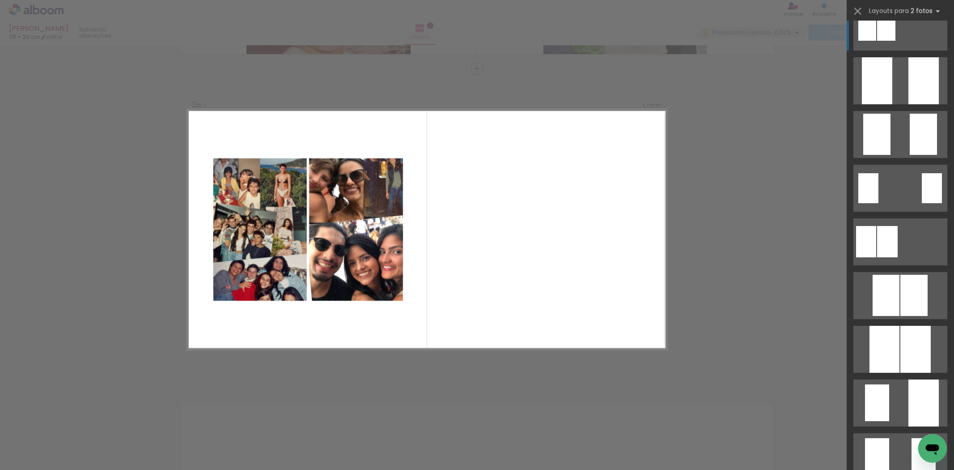
scroll to position [0, 0]
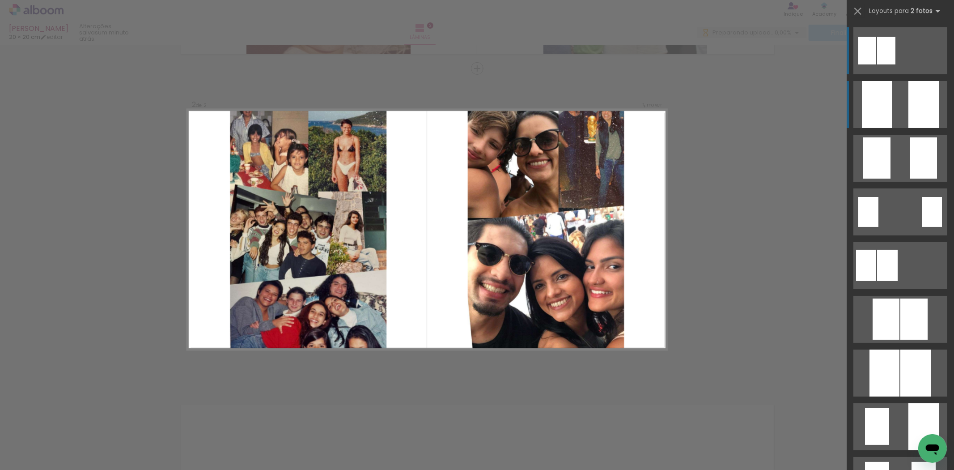
click at [901, 98] on quentale-layouter at bounding box center [900, 104] width 94 height 47
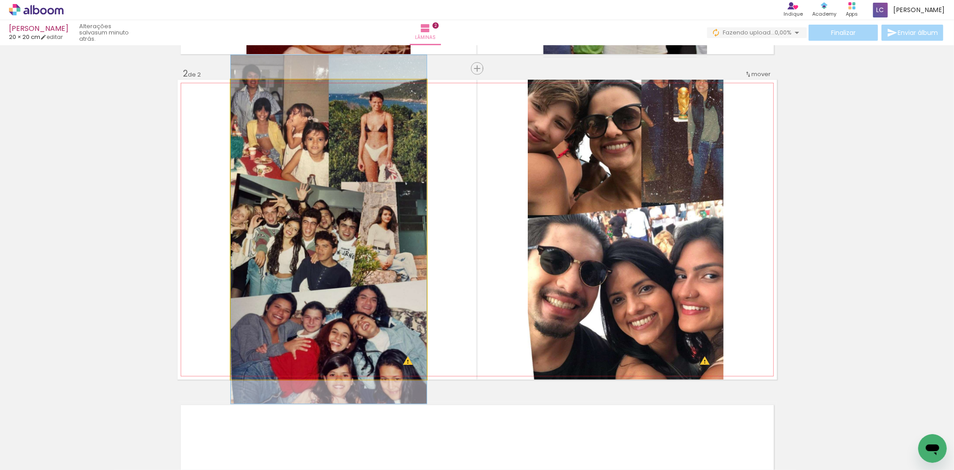
click at [342, 217] on quentale-photo at bounding box center [329, 230] width 196 height 300
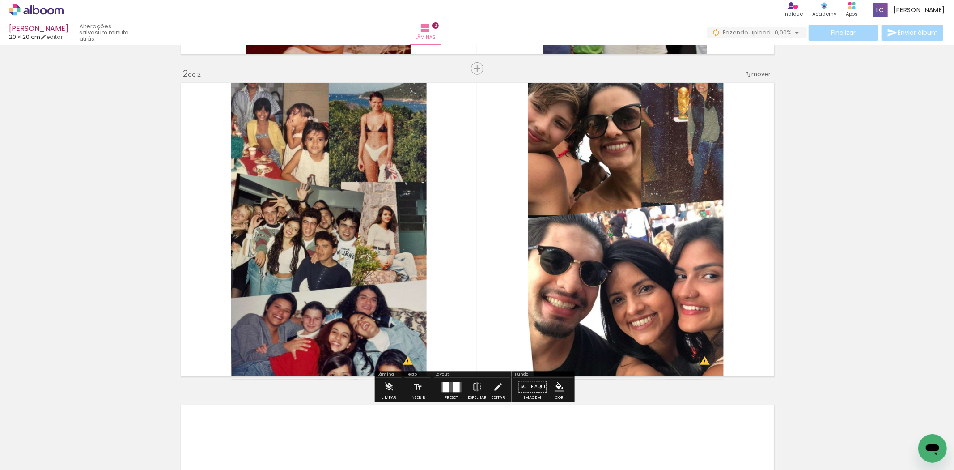
click at [342, 217] on quentale-photo at bounding box center [329, 230] width 196 height 300
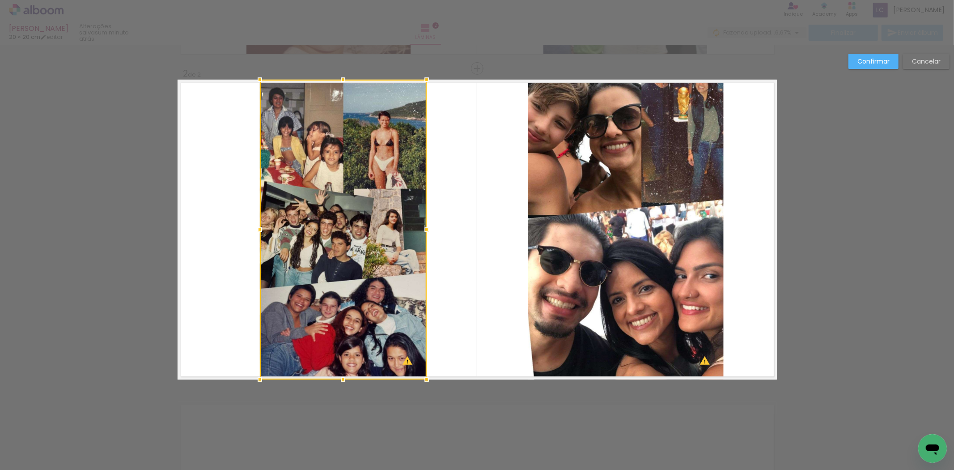
drag, startPoint x: 230, startPoint y: 227, endPoint x: 264, endPoint y: 233, distance: 34.4
click at [264, 233] on div at bounding box center [260, 229] width 18 height 18
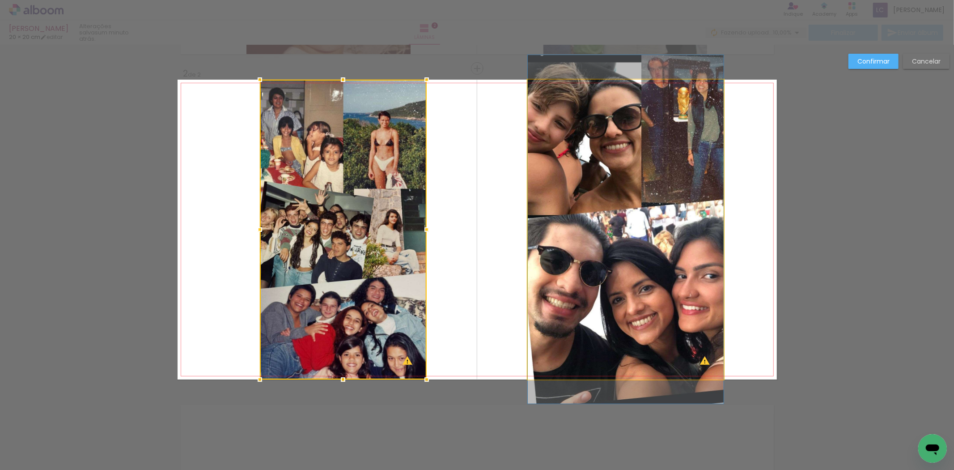
click at [696, 216] on quentale-photo at bounding box center [626, 230] width 196 height 300
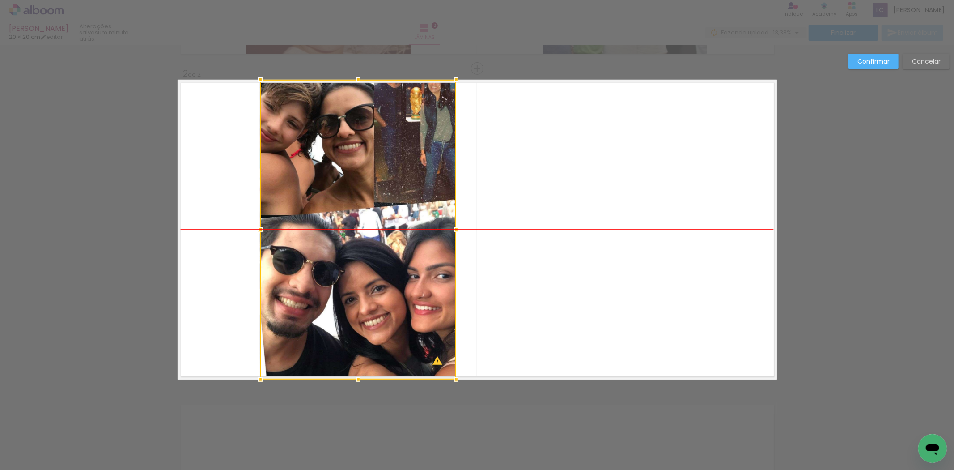
drag, startPoint x: 690, startPoint y: 216, endPoint x: 426, endPoint y: 220, distance: 263.5
click at [426, 220] on div at bounding box center [358, 230] width 196 height 300
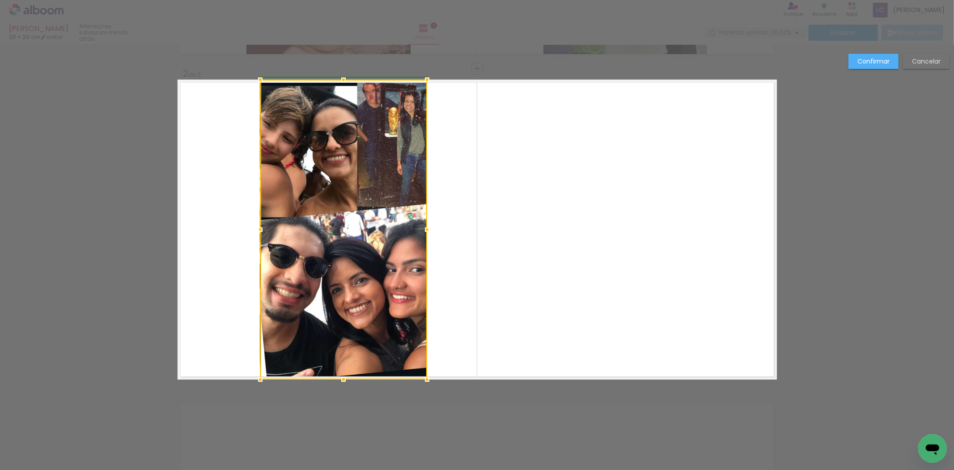
drag, startPoint x: 457, startPoint y: 230, endPoint x: 427, endPoint y: 230, distance: 29.5
click at [427, 230] on div at bounding box center [427, 229] width 18 height 18
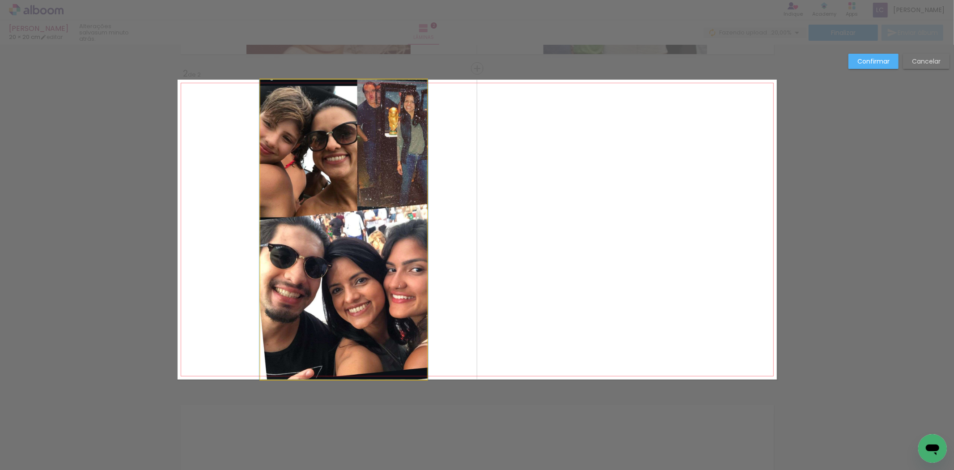
click at [373, 236] on quentale-photo at bounding box center [343, 230] width 167 height 300
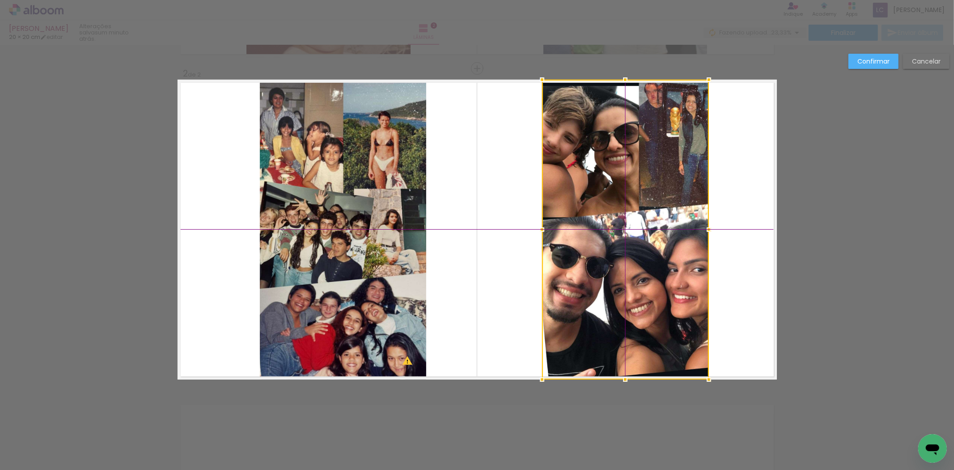
drag, startPoint x: 373, startPoint y: 236, endPoint x: 658, endPoint y: 260, distance: 286.8
click at [658, 260] on div at bounding box center [625, 230] width 167 height 300
click at [245, 230] on quentale-layouter at bounding box center [477, 230] width 599 height 300
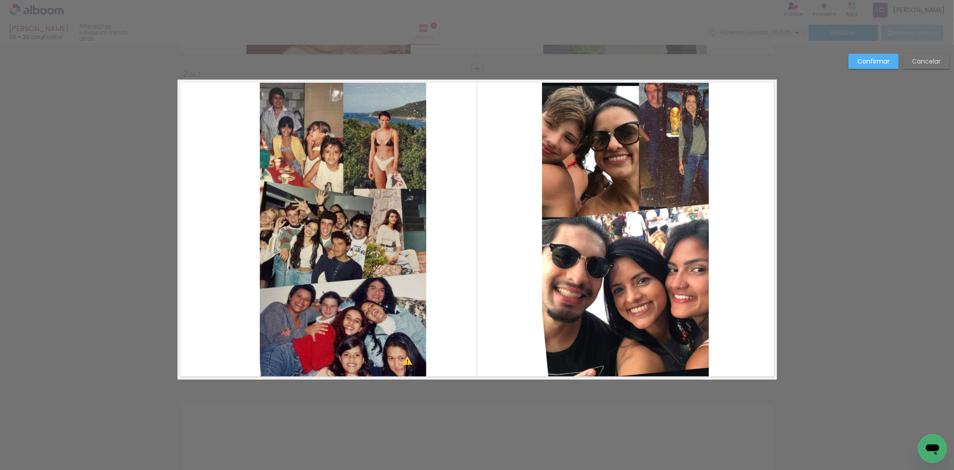
click at [323, 229] on quentale-photo at bounding box center [343, 230] width 167 height 300
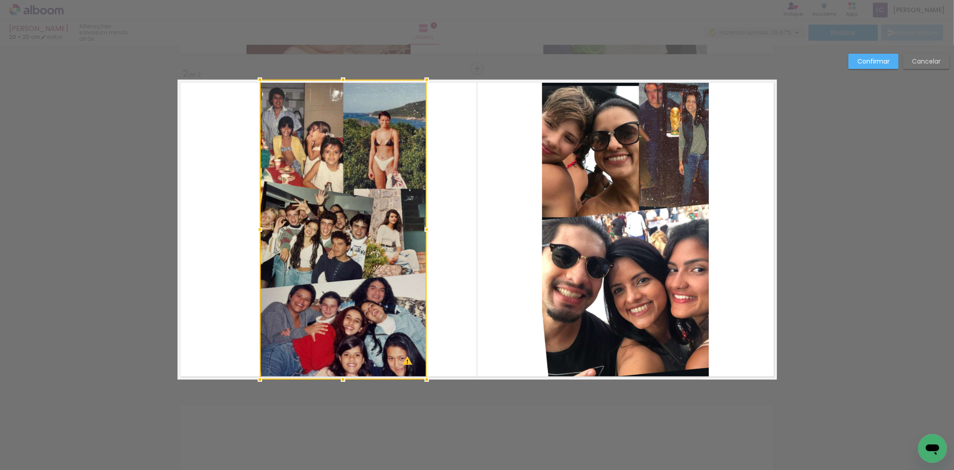
click at [323, 229] on div at bounding box center [343, 230] width 167 height 300
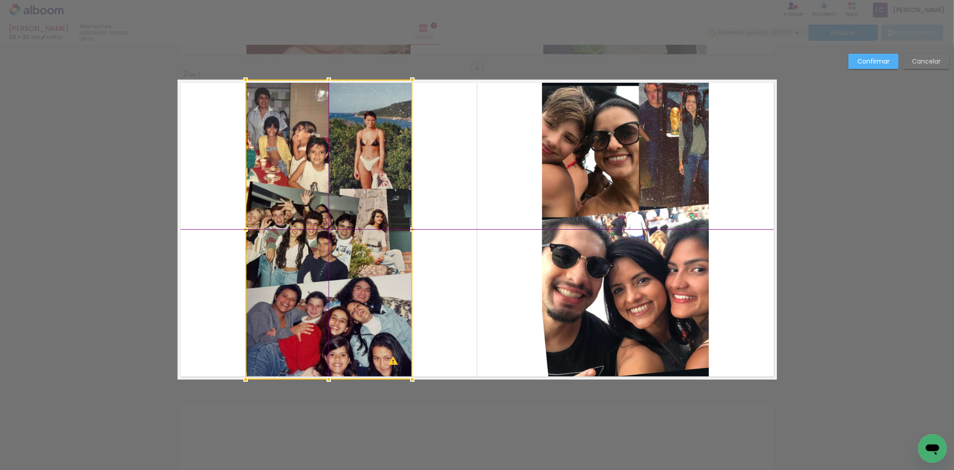
drag, startPoint x: 323, startPoint y: 229, endPoint x: 309, endPoint y: 228, distance: 13.9
click at [309, 228] on div at bounding box center [329, 230] width 167 height 300
click at [878, 52] on div "Confirmar Cancelar" at bounding box center [477, 225] width 954 height 987
click at [878, 55] on paper-button "Confirmar" at bounding box center [873, 61] width 50 height 15
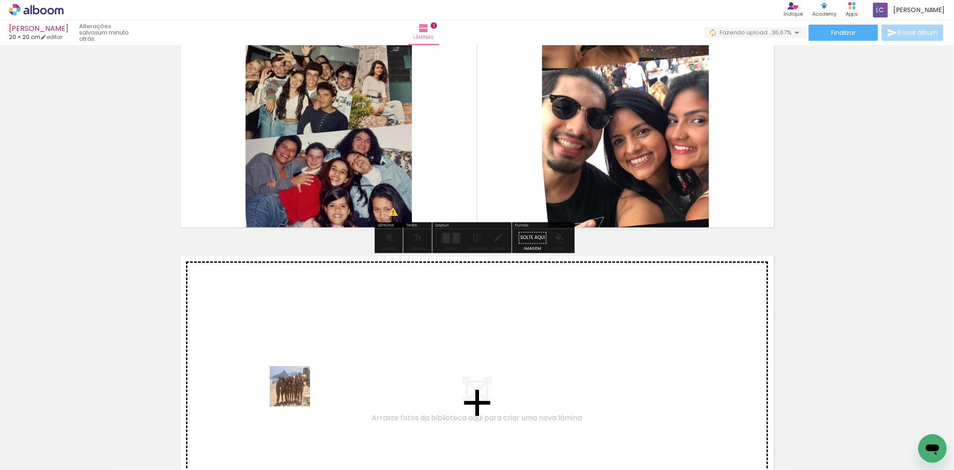
drag, startPoint x: 297, startPoint y: 393, endPoint x: 301, endPoint y: 387, distance: 7.3
click at [301, 387] on quentale-workspace at bounding box center [477, 235] width 954 height 470
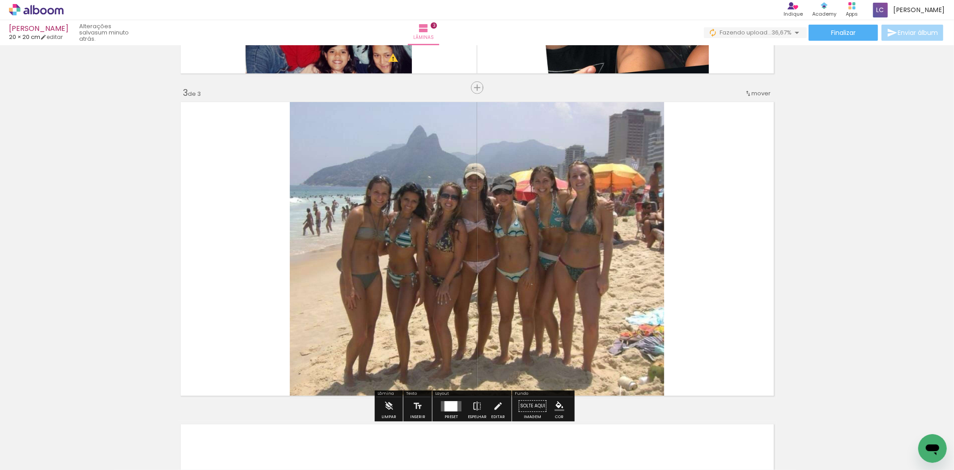
scroll to position [636, 0]
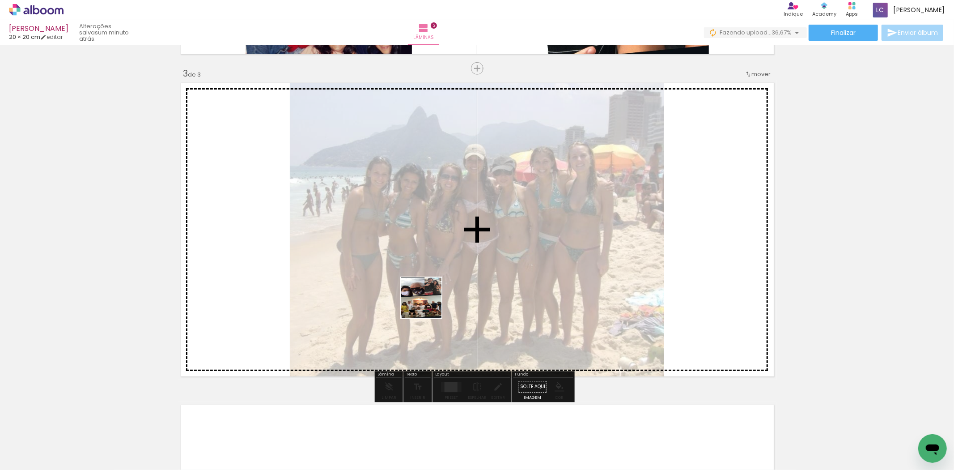
drag, startPoint x: 352, startPoint y: 433, endPoint x: 438, endPoint y: 309, distance: 150.6
click at [435, 293] on quentale-workspace at bounding box center [477, 235] width 954 height 470
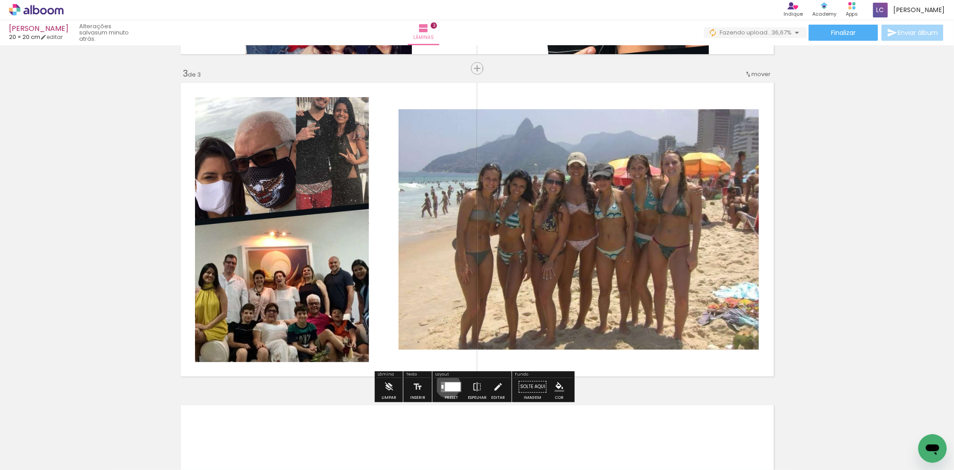
click at [446, 385] on div at bounding box center [453, 386] width 16 height 9
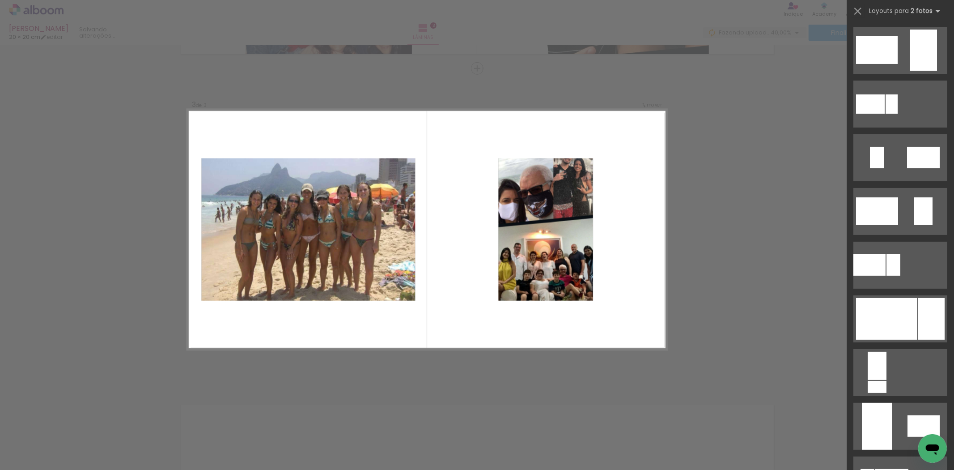
scroll to position [199, 0]
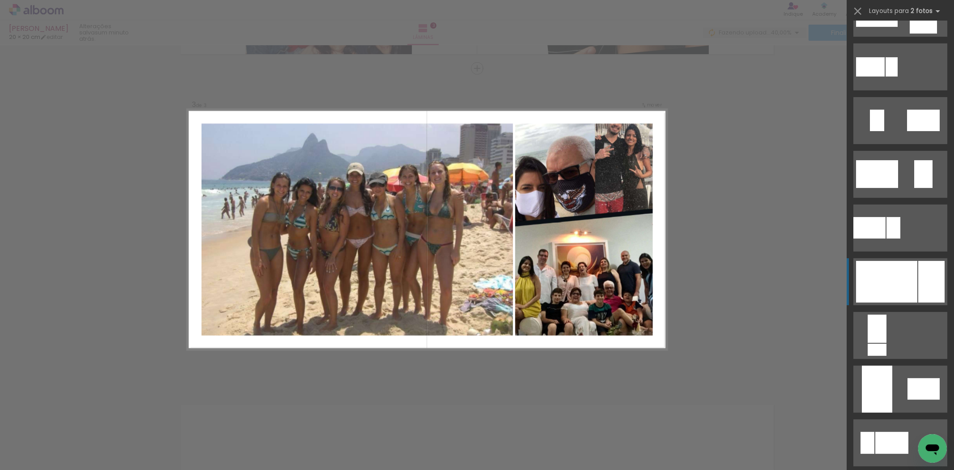
click at [892, 277] on div at bounding box center [886, 282] width 61 height 42
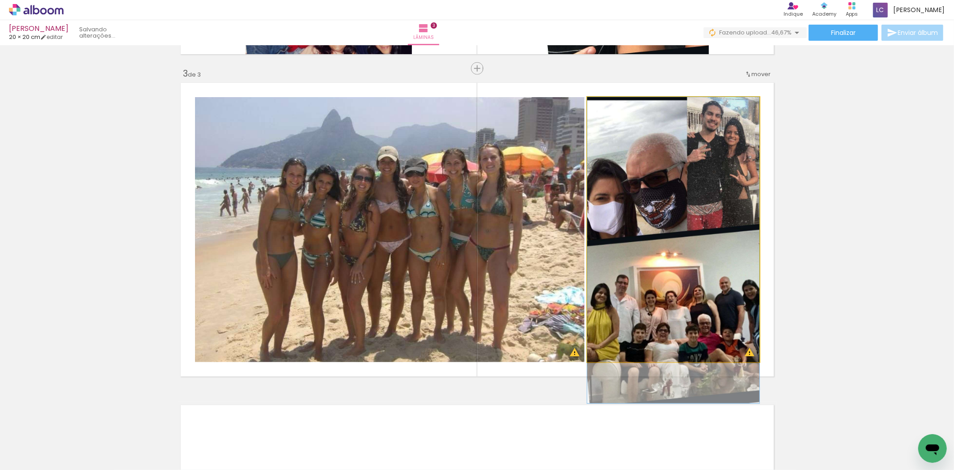
drag, startPoint x: 667, startPoint y: 199, endPoint x: 670, endPoint y: 220, distance: 21.7
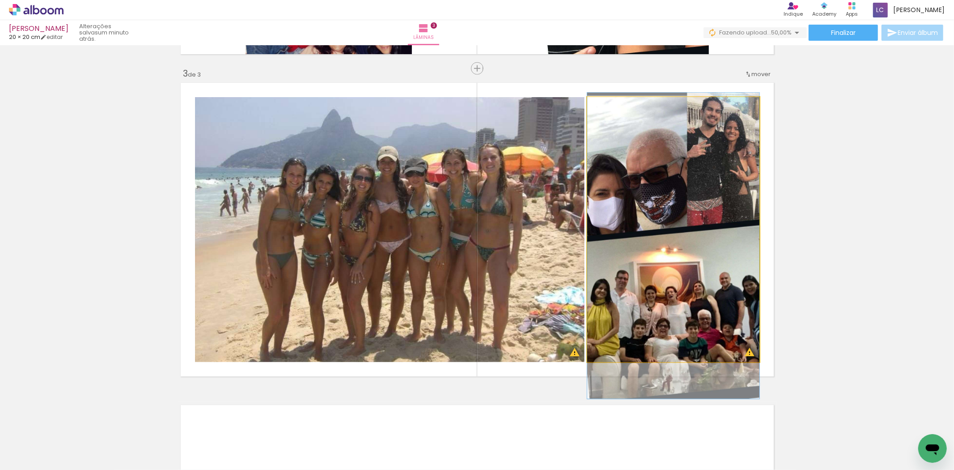
drag, startPoint x: 678, startPoint y: 234, endPoint x: 675, endPoint y: 229, distance: 5.2
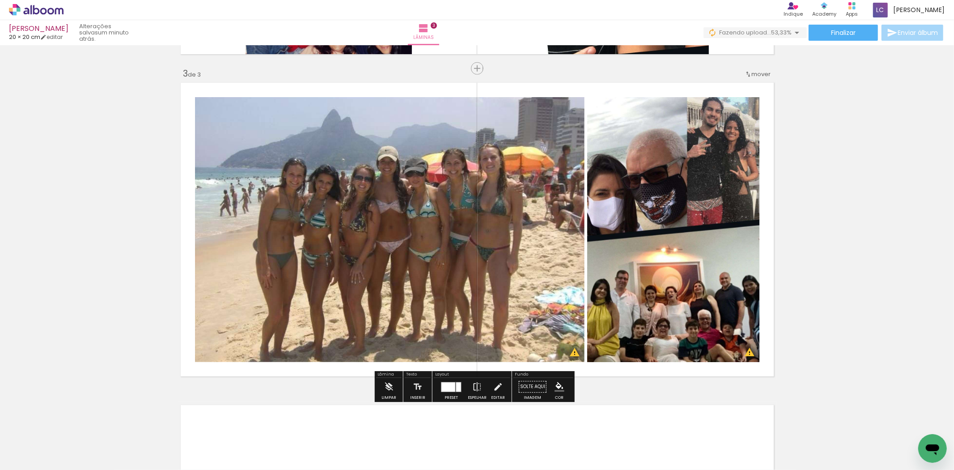
click at [820, 266] on div "Inserir lâmina 1 de 3 Inserir lâmina 2 de 3 Inserir lâmina 3 de 3 O Designbox p…" at bounding box center [477, 57] width 954 height 1288
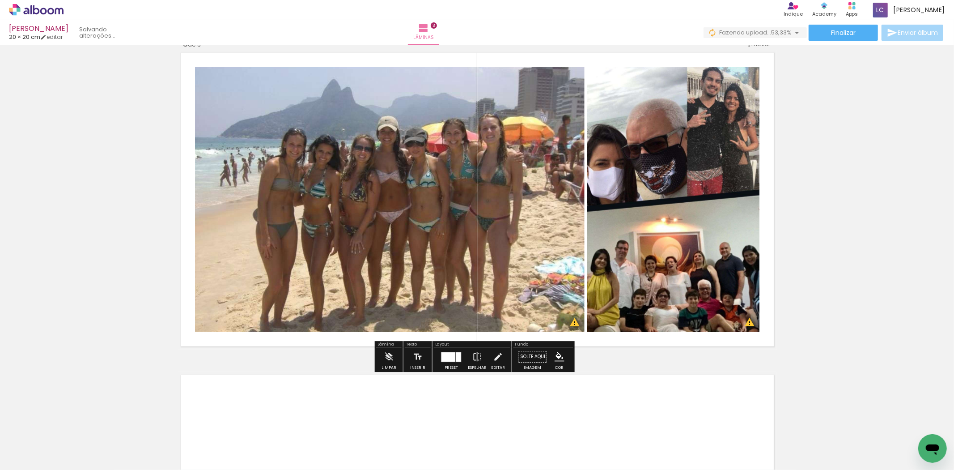
scroll to position [735, 0]
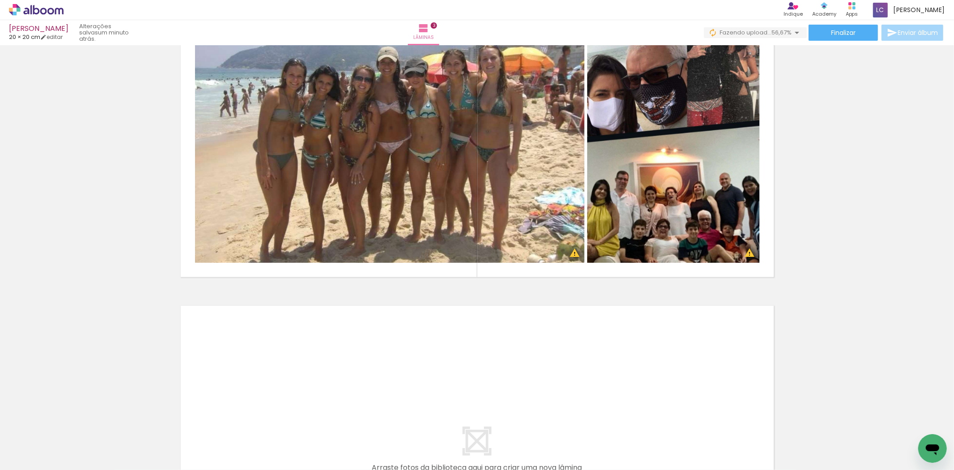
drag, startPoint x: 397, startPoint y: 444, endPoint x: 434, endPoint y: 437, distance: 38.2
click at [390, 401] on quentale-workspace at bounding box center [477, 235] width 954 height 470
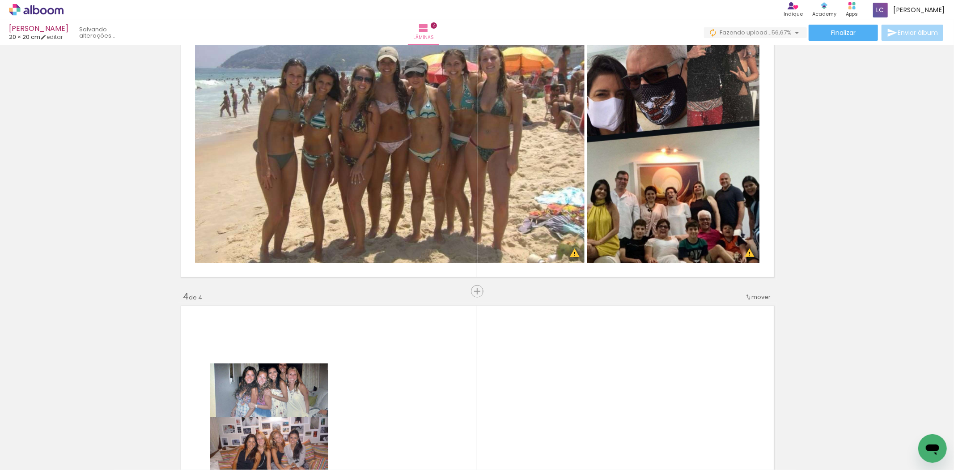
drag, startPoint x: 434, startPoint y: 437, endPoint x: 441, endPoint y: 333, distance: 104.0
click at [441, 333] on quentale-workspace at bounding box center [477, 235] width 954 height 470
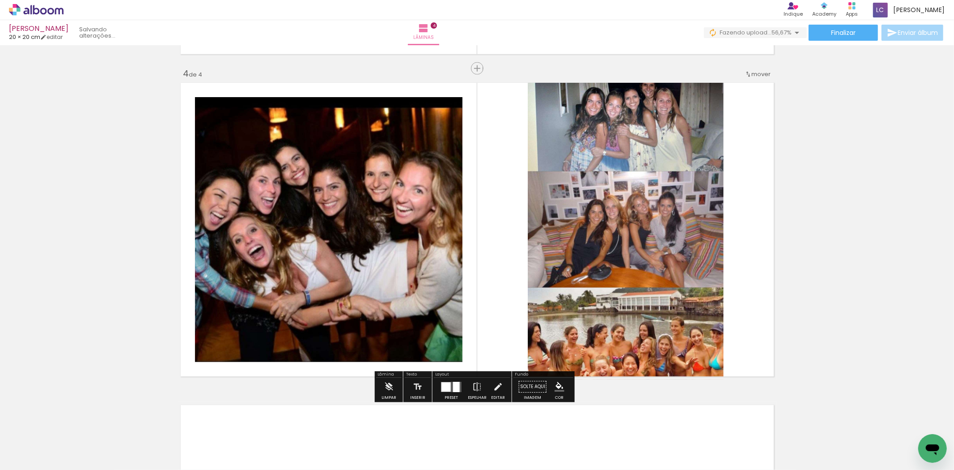
scroll to position [958, 0]
click at [434, 394] on div "Preset Espelhar Editar" at bounding box center [472, 388] width 76 height 23
click at [443, 393] on div at bounding box center [451, 386] width 24 height 18
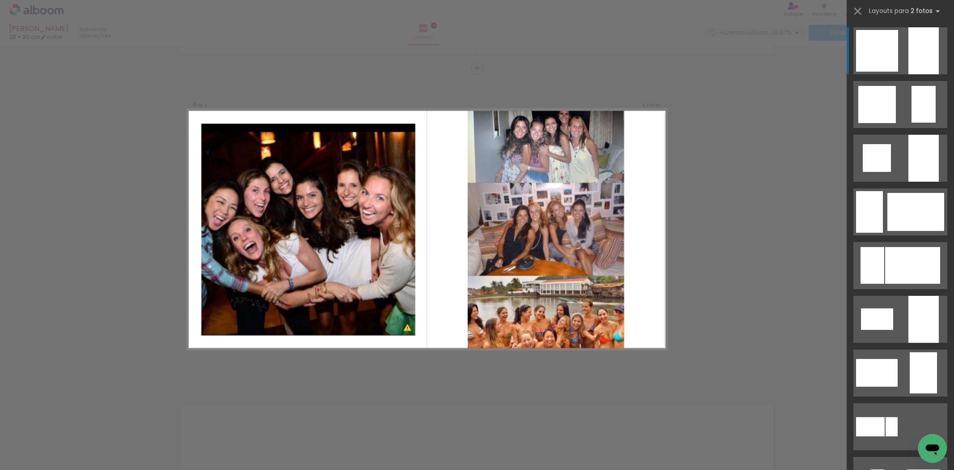
click at [870, 43] on div at bounding box center [877, 51] width 42 height 42
click at [867, 45] on div at bounding box center [877, 51] width 42 height 42
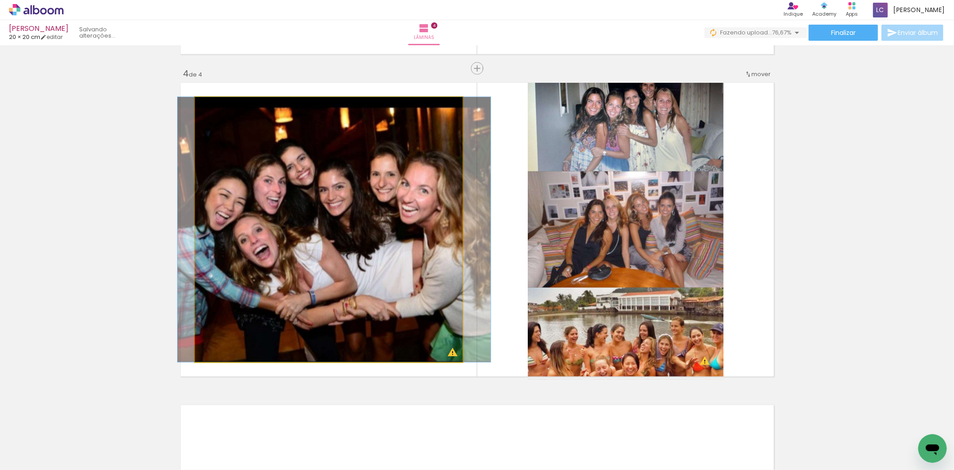
drag, startPoint x: 351, startPoint y: 256, endPoint x: 356, endPoint y: 256, distance: 5.4
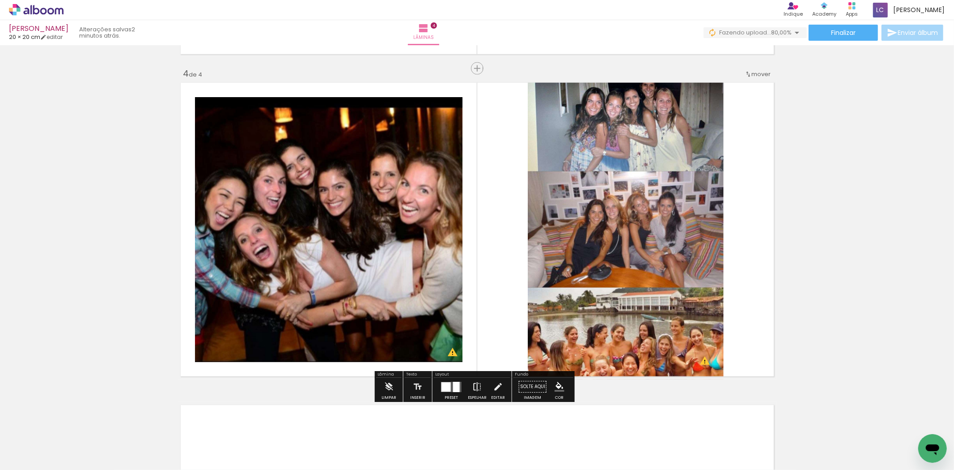
click at [476, 399] on div "Espelhar" at bounding box center [477, 397] width 19 height 4
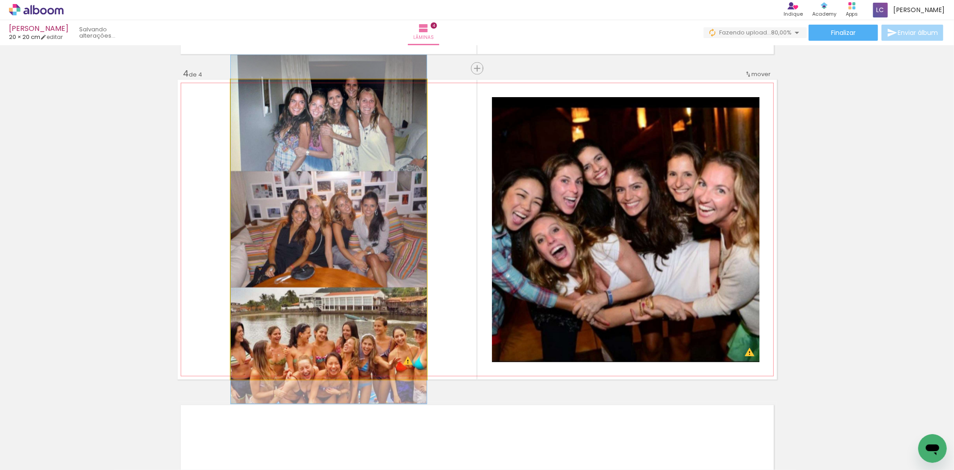
click at [378, 279] on quentale-photo at bounding box center [329, 230] width 196 height 300
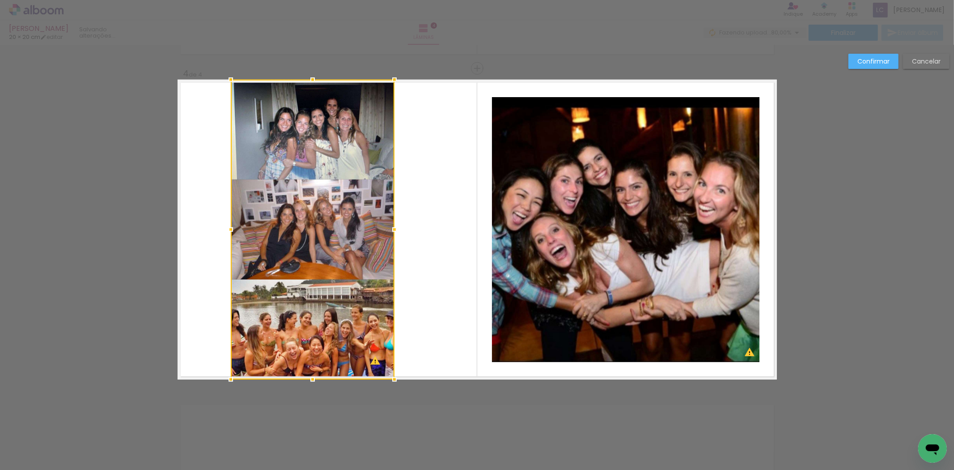
drag, startPoint x: 422, startPoint y: 236, endPoint x: 390, endPoint y: 236, distance: 32.7
click at [390, 236] on div at bounding box center [395, 229] width 18 height 18
click at [326, 261] on div at bounding box center [313, 230] width 164 height 300
click at [392, 262] on quentale-layouter at bounding box center [477, 230] width 599 height 300
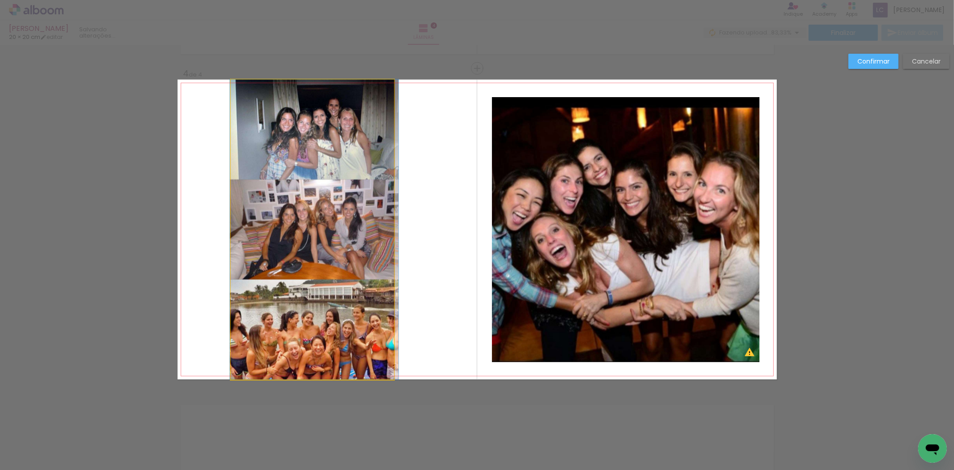
drag, startPoint x: 328, startPoint y: 269, endPoint x: 330, endPoint y: 257, distance: 11.8
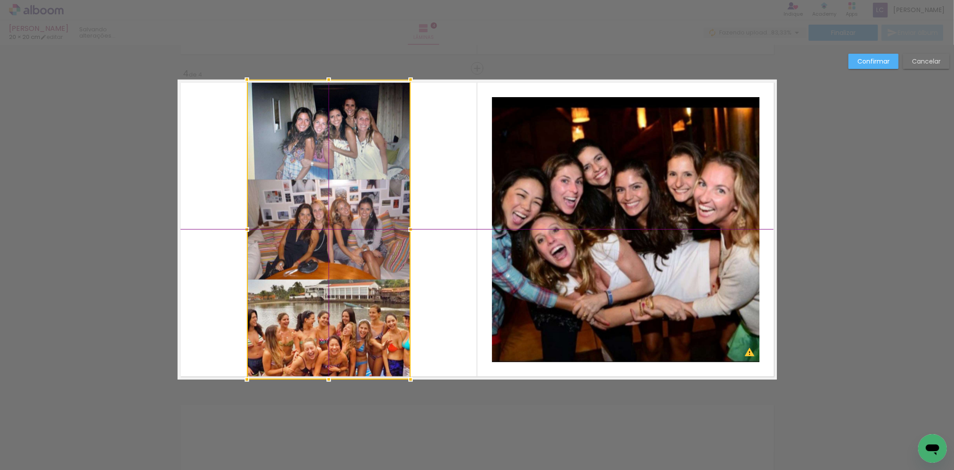
drag, startPoint x: 330, startPoint y: 257, endPoint x: 347, endPoint y: 258, distance: 17.9
click at [347, 258] on div at bounding box center [329, 230] width 164 height 300
click at [881, 68] on paper-button "Confirmar" at bounding box center [873, 61] width 50 height 15
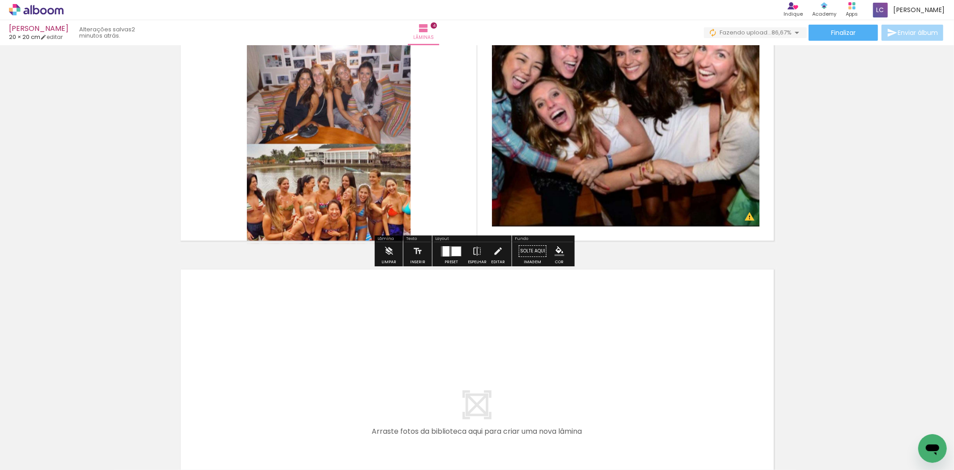
scroll to position [1106, 0]
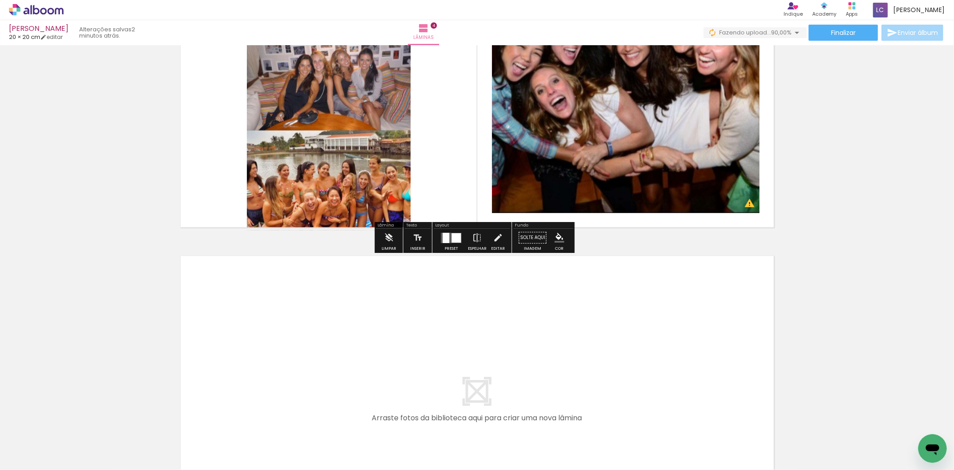
drag, startPoint x: 476, startPoint y: 434, endPoint x: 507, endPoint y: 424, distance: 33.0
click at [471, 400] on quentale-workspace at bounding box center [477, 235] width 954 height 470
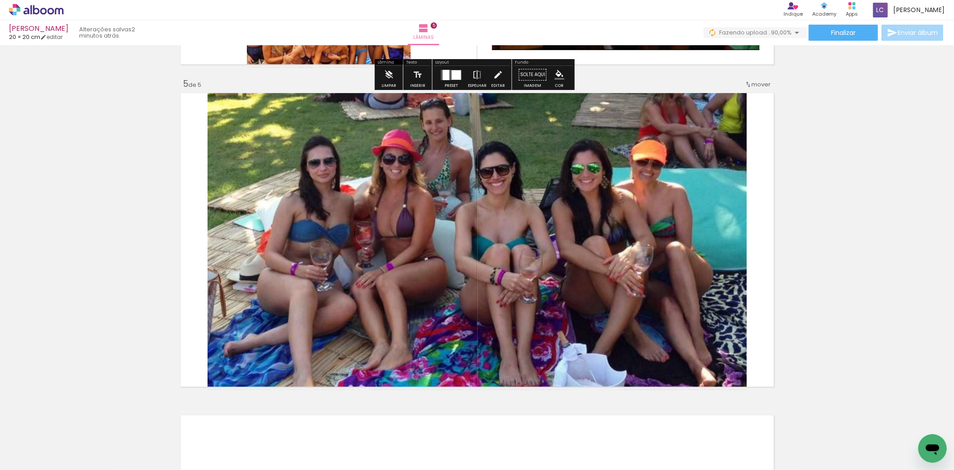
scroll to position [1280, 0]
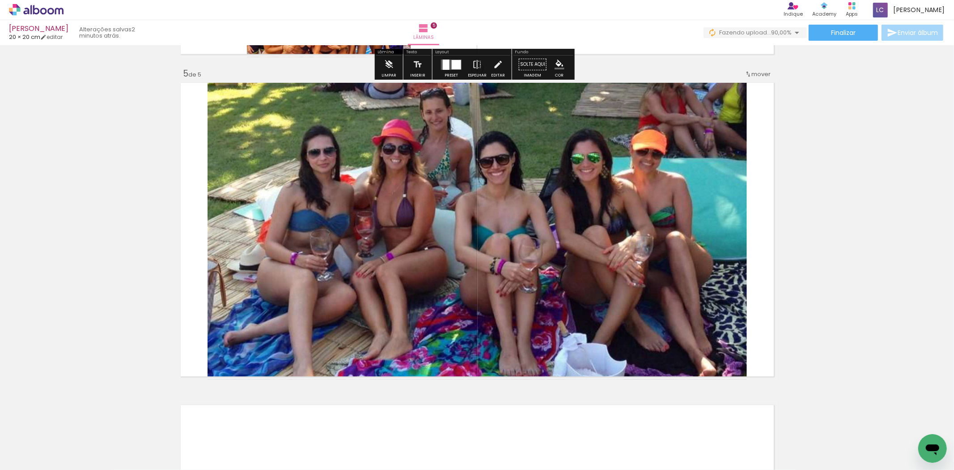
drag, startPoint x: 533, startPoint y: 431, endPoint x: 547, endPoint y: 320, distance: 111.4
click at [541, 363] on quentale-workspace at bounding box center [477, 235] width 954 height 470
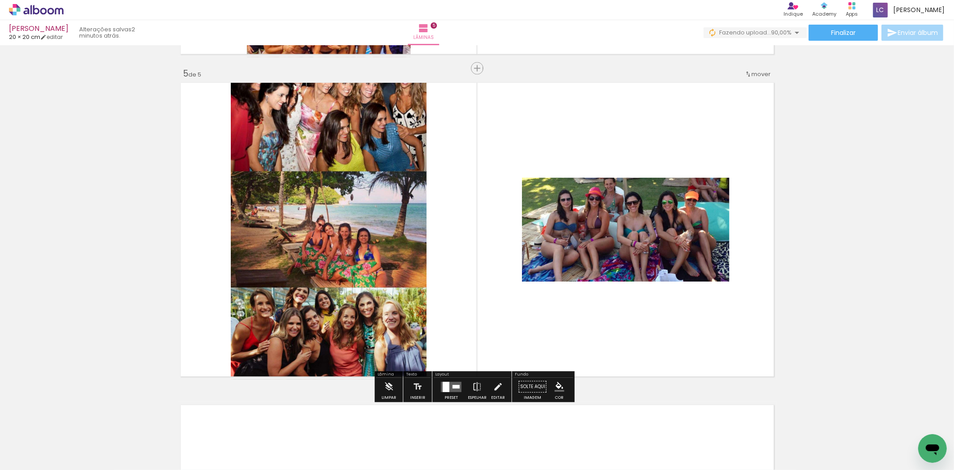
click at [434, 379] on div "Preset Espelhar Editar" at bounding box center [472, 388] width 76 height 23
click at [441, 380] on div at bounding box center [451, 386] width 24 height 18
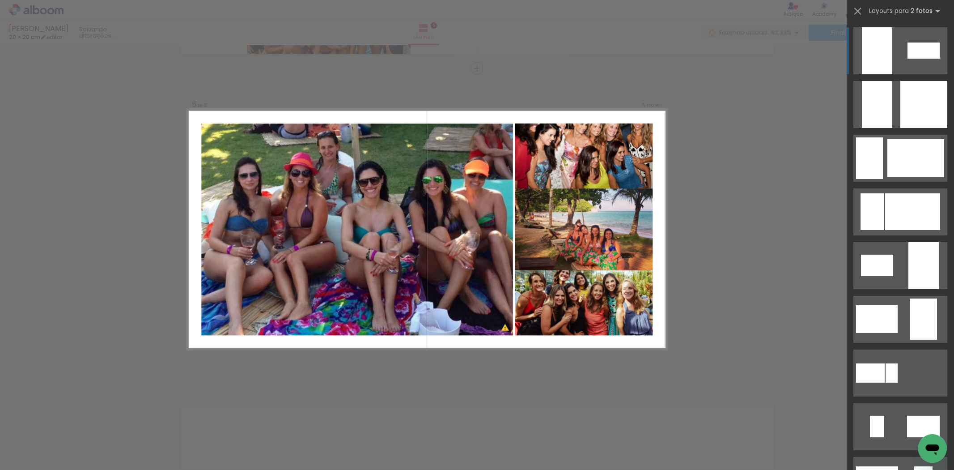
scroll to position [248, 0]
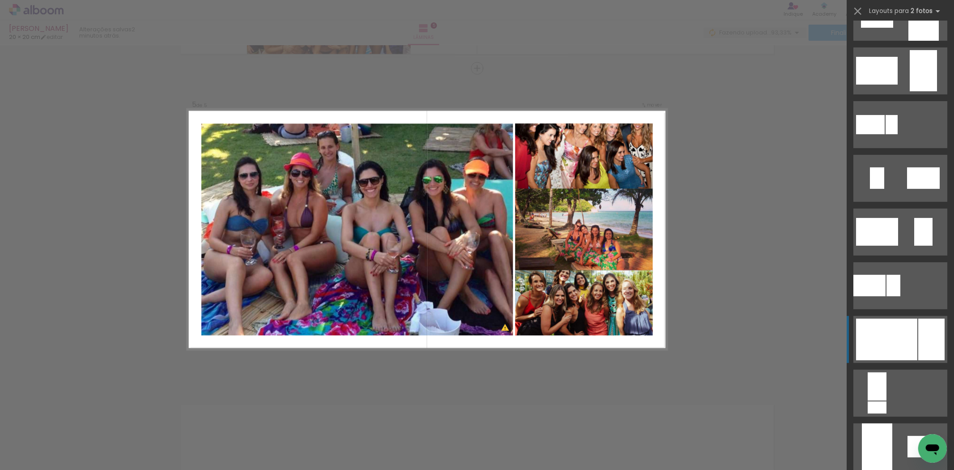
click at [902, 347] on div at bounding box center [886, 339] width 61 height 42
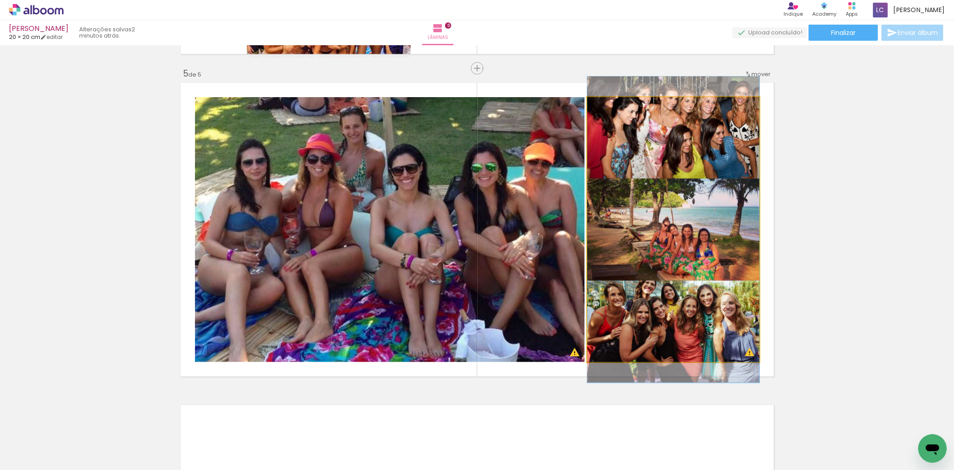
click at [597, 247] on quentale-photo at bounding box center [673, 229] width 172 height 265
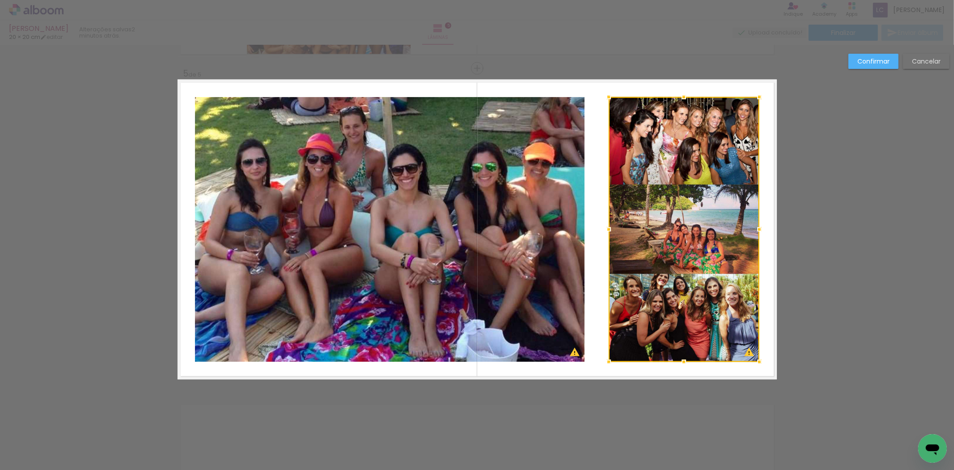
drag, startPoint x: 583, startPoint y: 233, endPoint x: 603, endPoint y: 233, distance: 19.7
click at [603, 233] on div at bounding box center [609, 229] width 18 height 18
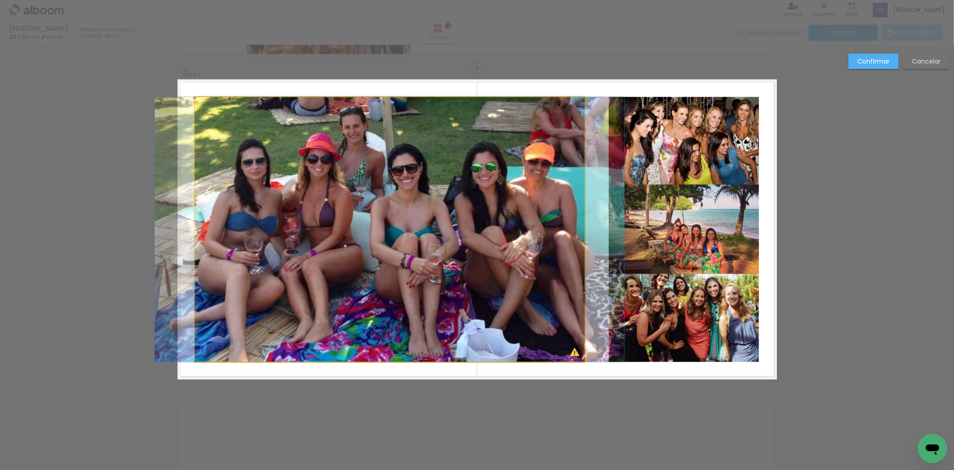
click at [578, 234] on quentale-photo at bounding box center [390, 229] width 390 height 265
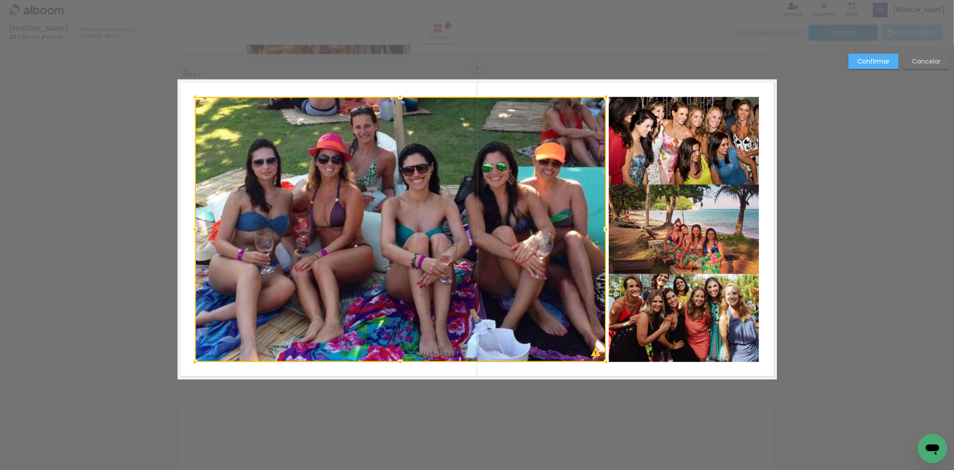
drag, startPoint x: 580, startPoint y: 233, endPoint x: 602, endPoint y: 233, distance: 21.5
click at [602, 233] on div at bounding box center [606, 229] width 18 height 18
click at [0, 0] on slot "Confirmar" at bounding box center [0, 0] width 0 height 0
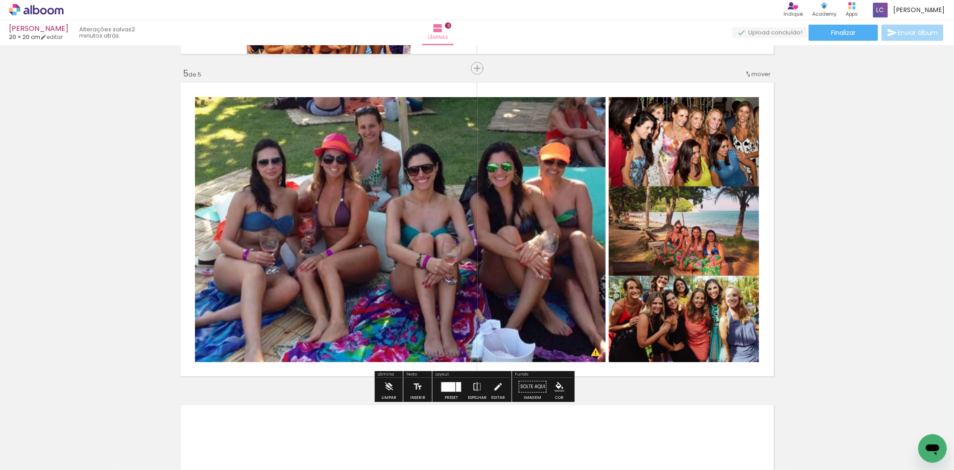
scroll to position [1329, 0]
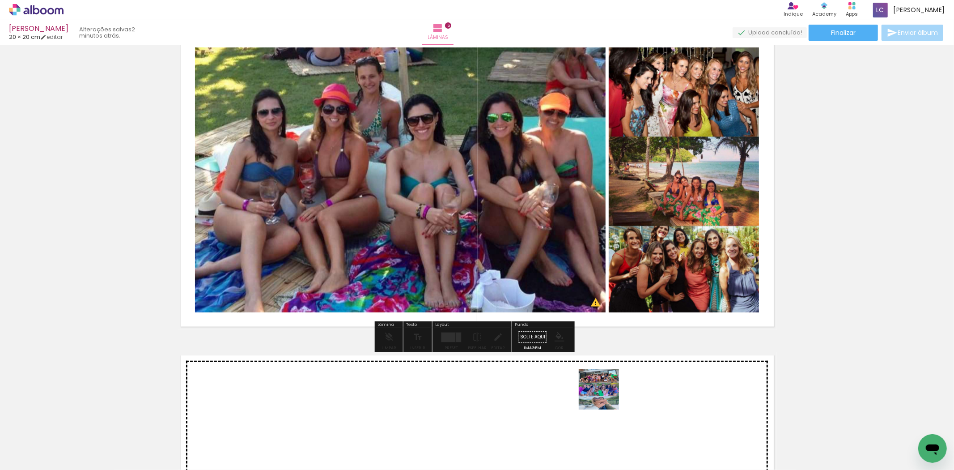
drag, startPoint x: 604, startPoint y: 436, endPoint x: 626, endPoint y: 397, distance: 44.7
click at [626, 397] on quentale-workspace at bounding box center [477, 235] width 954 height 470
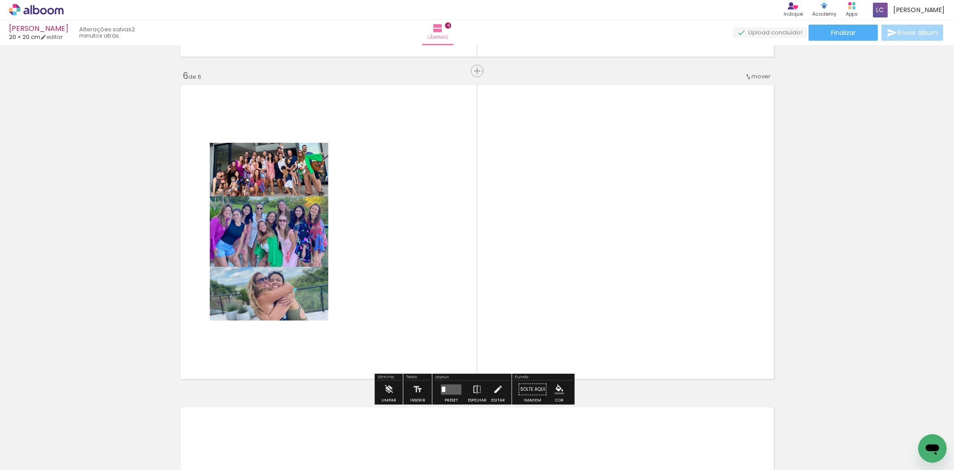
drag, startPoint x: 645, startPoint y: 437, endPoint x: 521, endPoint y: 373, distance: 139.0
click at [605, 310] on quentale-workspace at bounding box center [477, 235] width 954 height 470
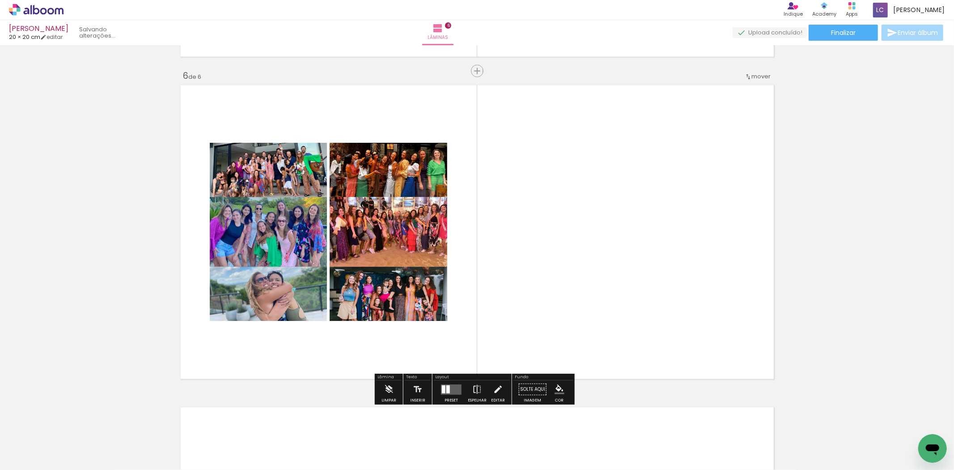
scroll to position [1602, 0]
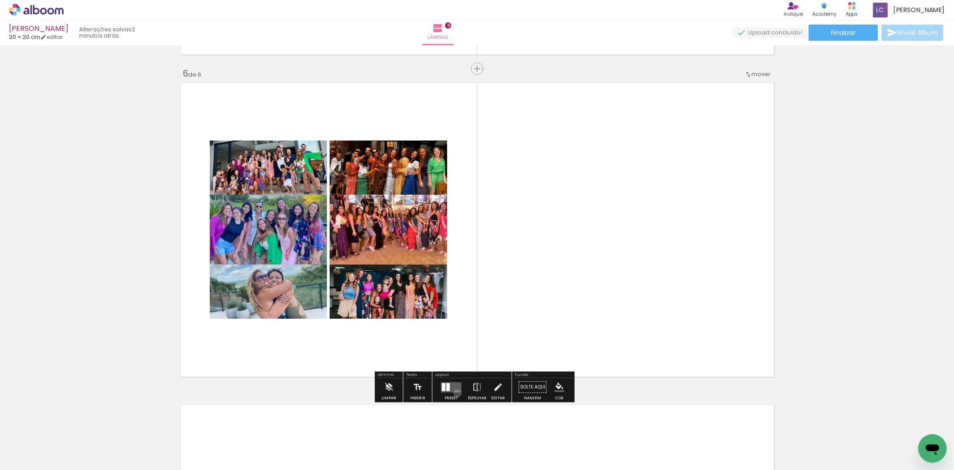
click at [455, 393] on div at bounding box center [451, 386] width 24 height 18
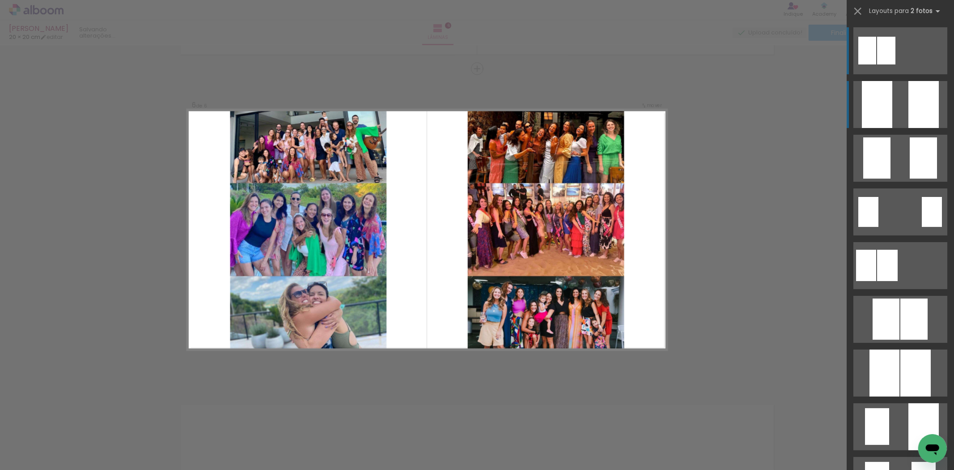
click at [869, 101] on div at bounding box center [877, 104] width 30 height 47
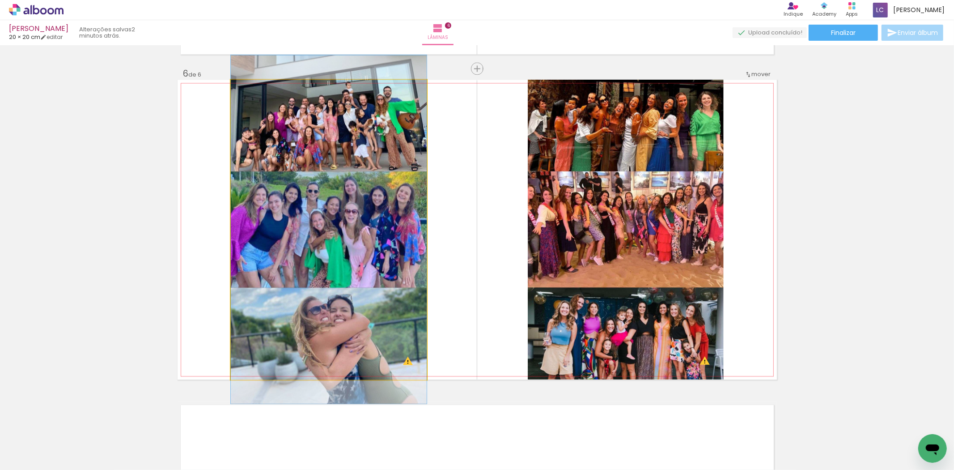
click at [351, 256] on quentale-photo at bounding box center [329, 230] width 196 height 300
click at [273, 246] on quentale-photo at bounding box center [329, 230] width 196 height 300
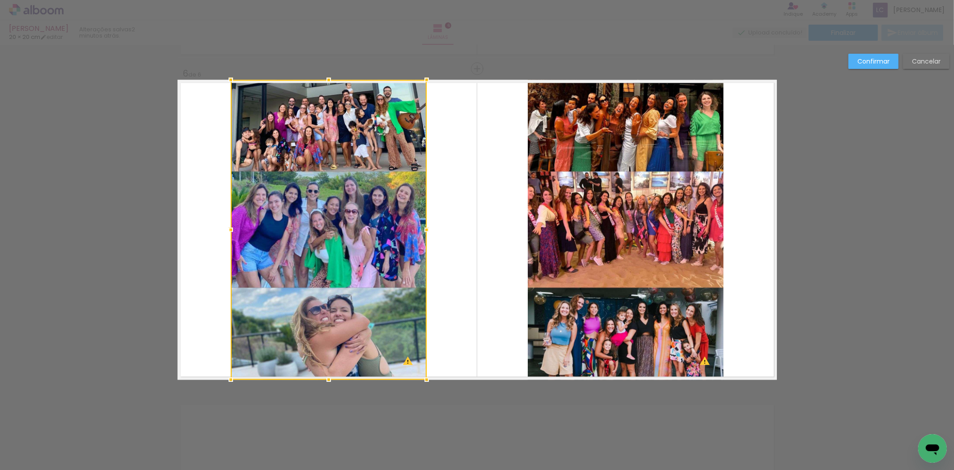
click at [229, 242] on album-spread "6 de 6" at bounding box center [477, 230] width 599 height 300
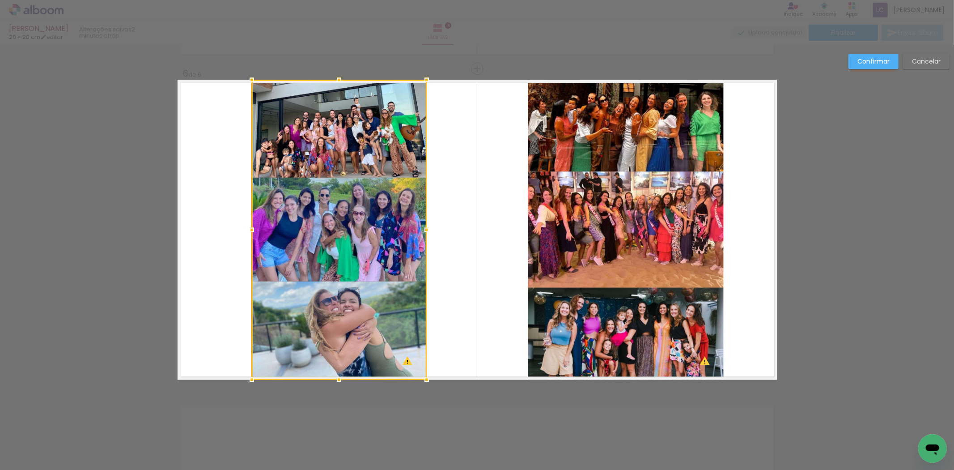
drag, startPoint x: 225, startPoint y: 233, endPoint x: 248, endPoint y: 232, distance: 22.8
click at [245, 232] on div at bounding box center [252, 229] width 18 height 18
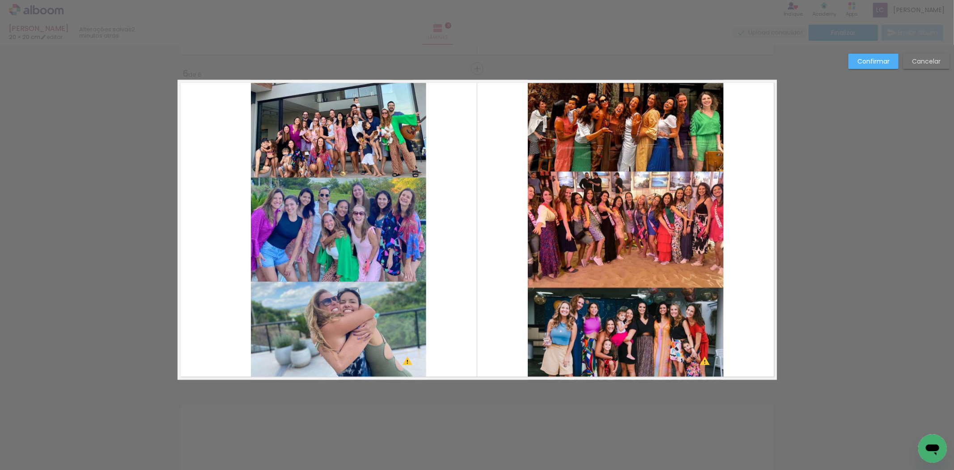
click at [624, 254] on quentale-photo at bounding box center [626, 230] width 196 height 300
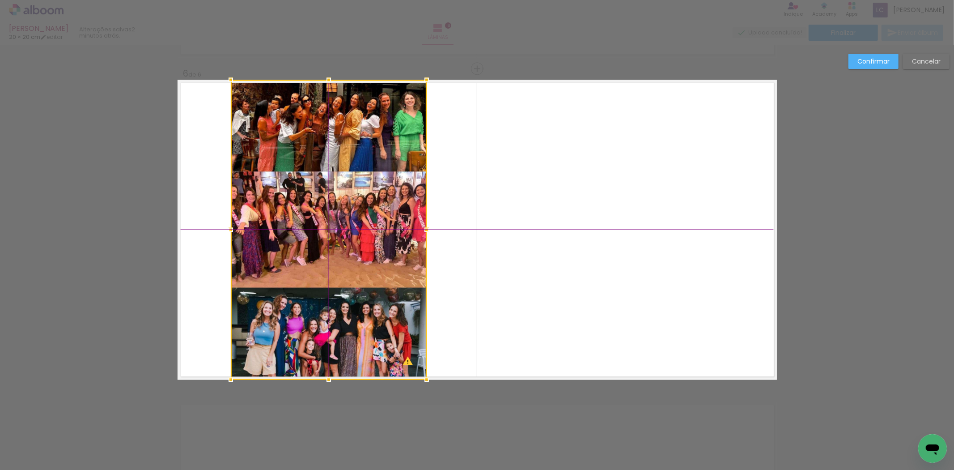
drag, startPoint x: 624, startPoint y: 254, endPoint x: 352, endPoint y: 244, distance: 272.5
click at [352, 244] on div at bounding box center [329, 230] width 196 height 300
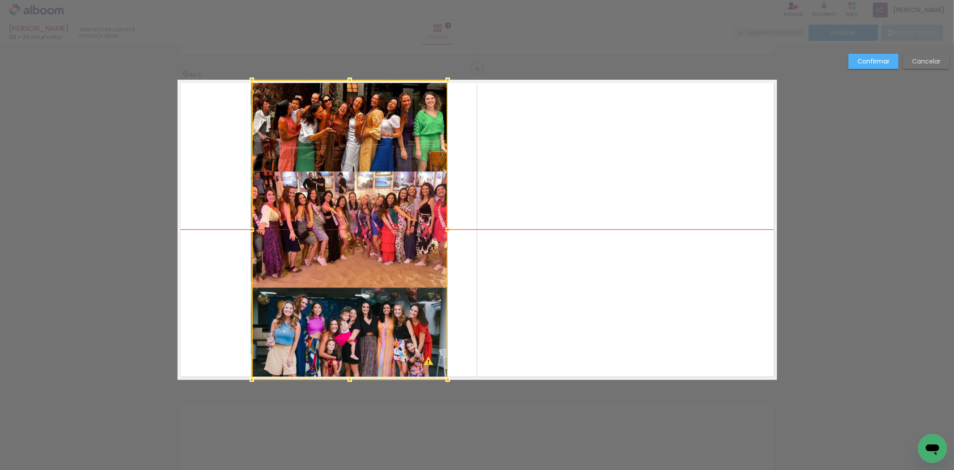
drag, startPoint x: 237, startPoint y: 263, endPoint x: 258, endPoint y: 262, distance: 20.6
click at [258, 262] on div at bounding box center [350, 230] width 196 height 300
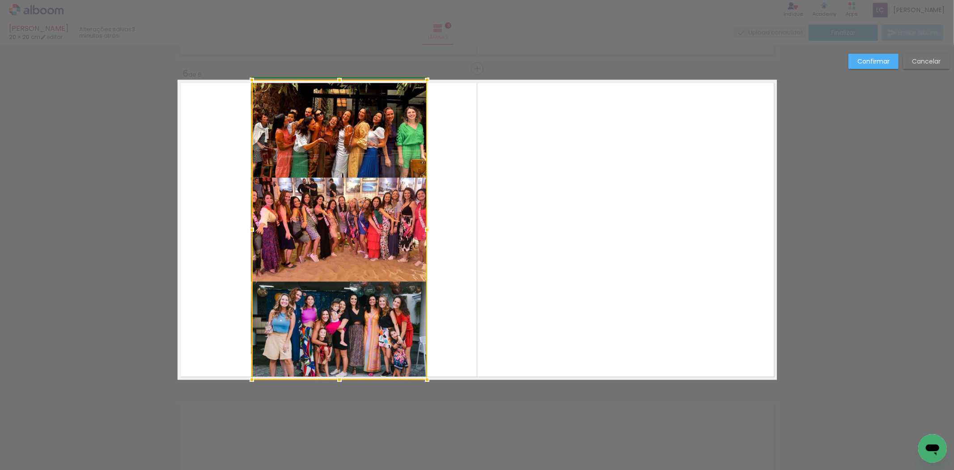
drag, startPoint x: 446, startPoint y: 226, endPoint x: 423, endPoint y: 228, distance: 23.4
click at [423, 228] on div at bounding box center [427, 229] width 18 height 18
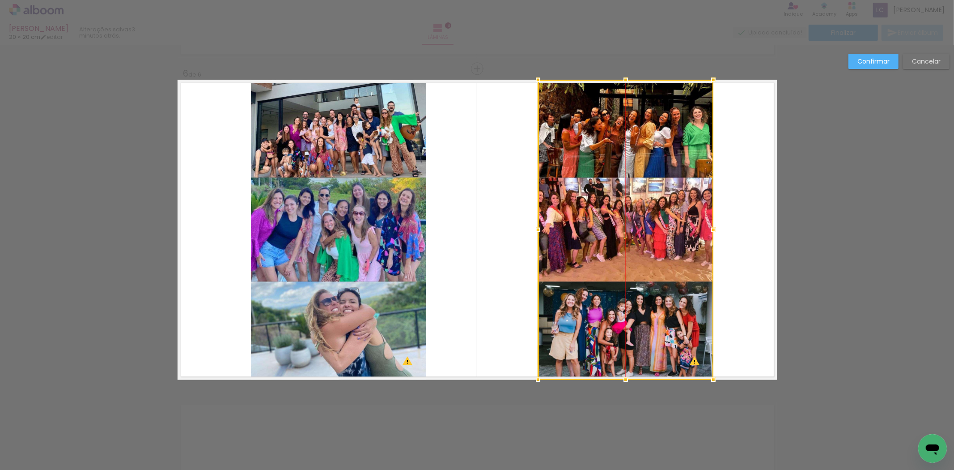
drag, startPoint x: 351, startPoint y: 238, endPoint x: 636, endPoint y: 265, distance: 286.2
click at [636, 265] on div at bounding box center [625, 230] width 175 height 300
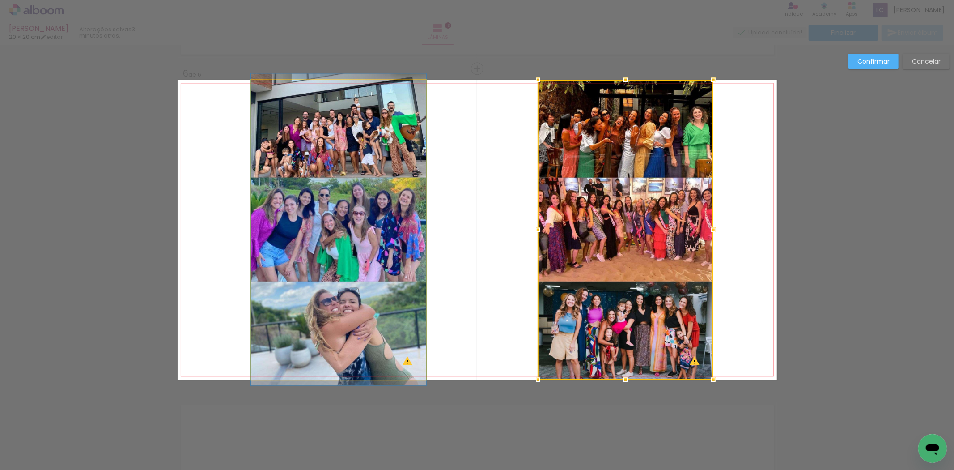
click at [333, 239] on quentale-photo at bounding box center [338, 230] width 175 height 300
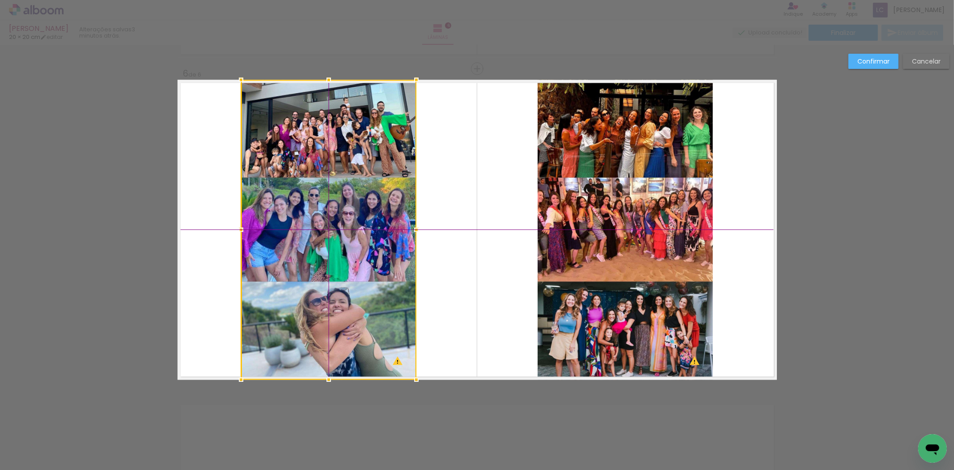
drag, startPoint x: 333, startPoint y: 239, endPoint x: 327, endPoint y: 237, distance: 6.5
click at [327, 237] on div at bounding box center [328, 230] width 175 height 300
click at [0, 0] on slot "Confirmar" at bounding box center [0, 0] width 0 height 0
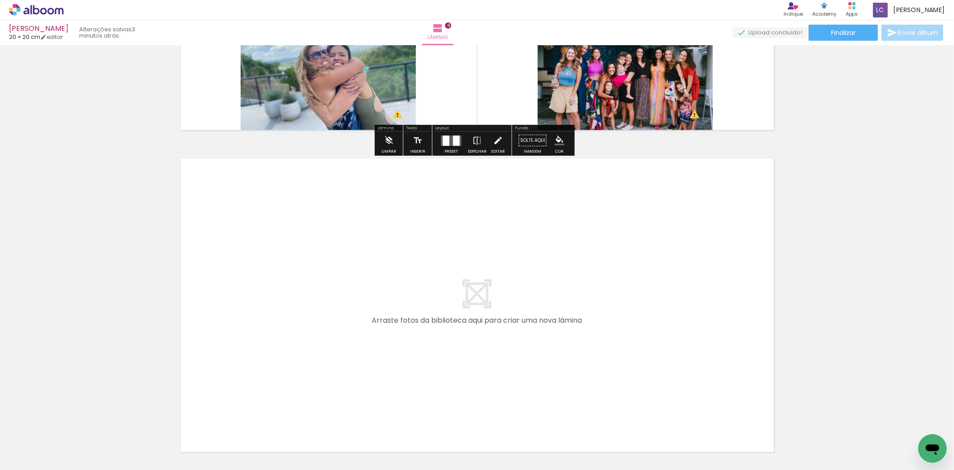
scroll to position [1850, 0]
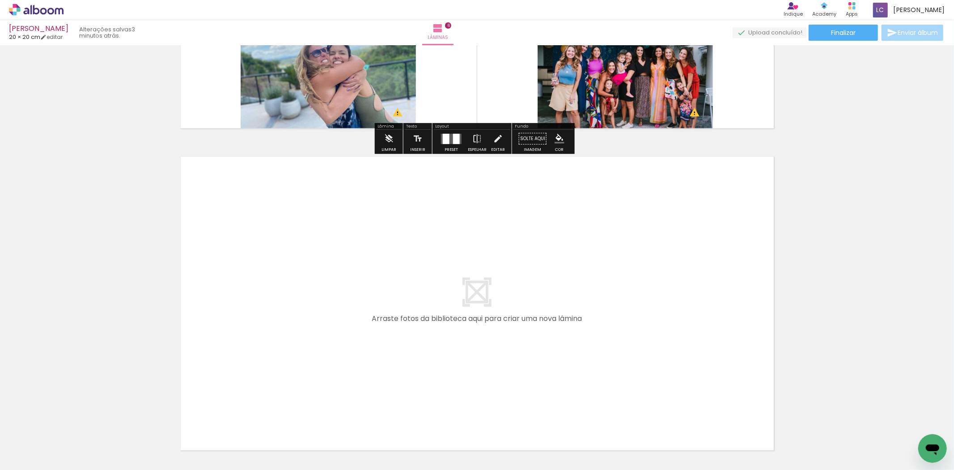
drag, startPoint x: 698, startPoint y: 432, endPoint x: 727, endPoint y: 427, distance: 29.0
click at [690, 387] on quentale-workspace at bounding box center [477, 235] width 954 height 470
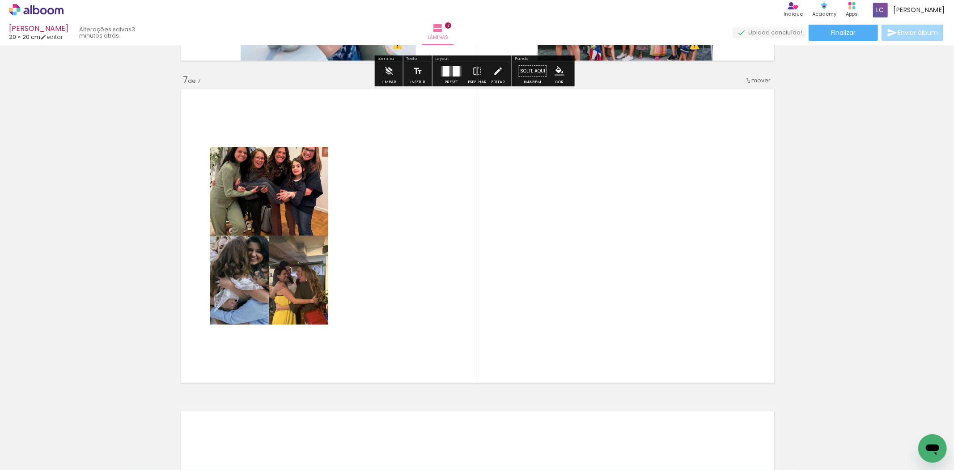
drag, startPoint x: 741, startPoint y: 439, endPoint x: 467, endPoint y: 350, distance: 288.5
click at [622, 320] on quentale-workspace at bounding box center [477, 235] width 954 height 470
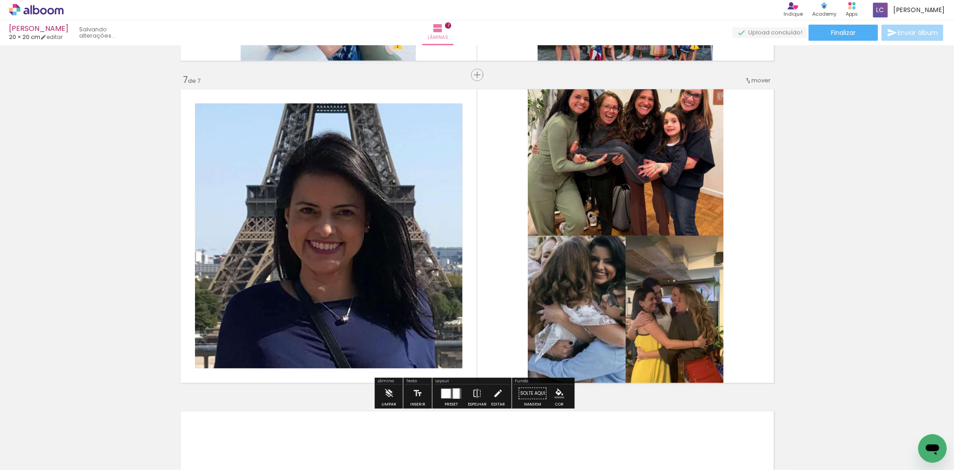
scroll to position [1924, 0]
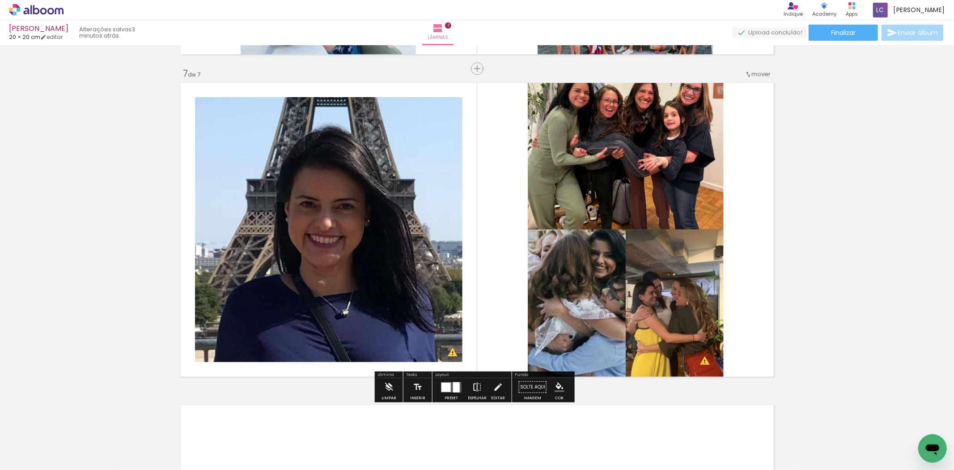
click at [472, 392] on iron-icon at bounding box center [477, 386] width 10 height 18
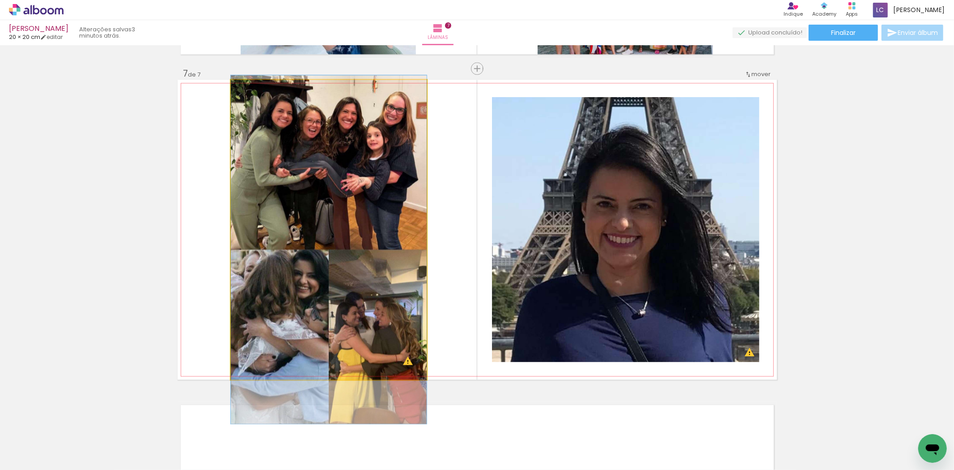
drag, startPoint x: 365, startPoint y: 293, endPoint x: 375, endPoint y: 313, distance: 22.4
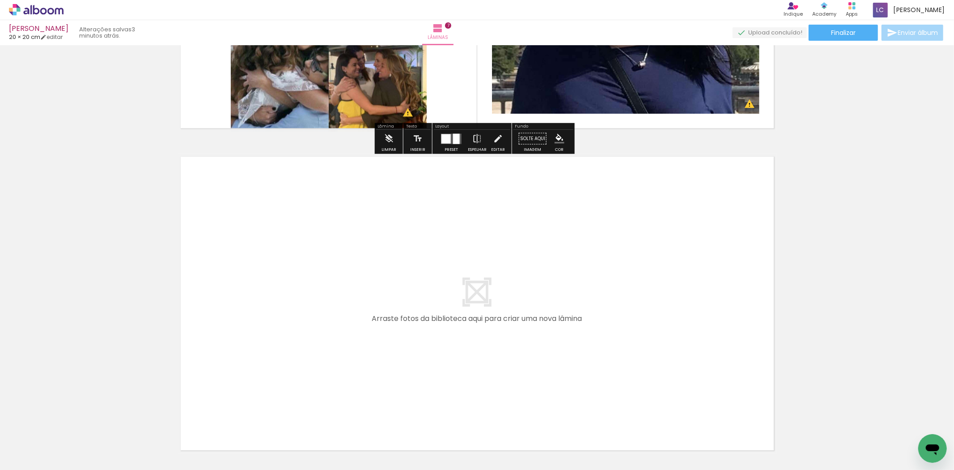
drag, startPoint x: 789, startPoint y: 431, endPoint x: 744, endPoint y: 415, distance: 48.1
click at [726, 390] on quentale-workspace at bounding box center [477, 235] width 954 height 470
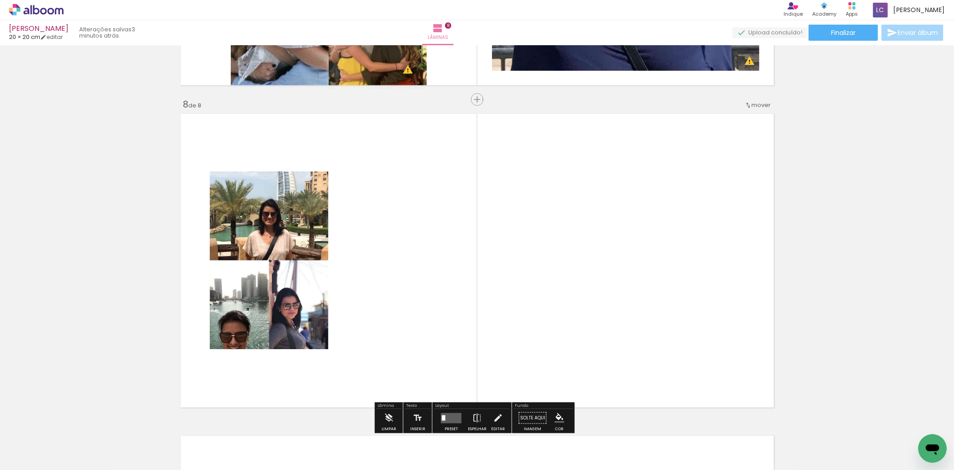
scroll to position [2246, 0]
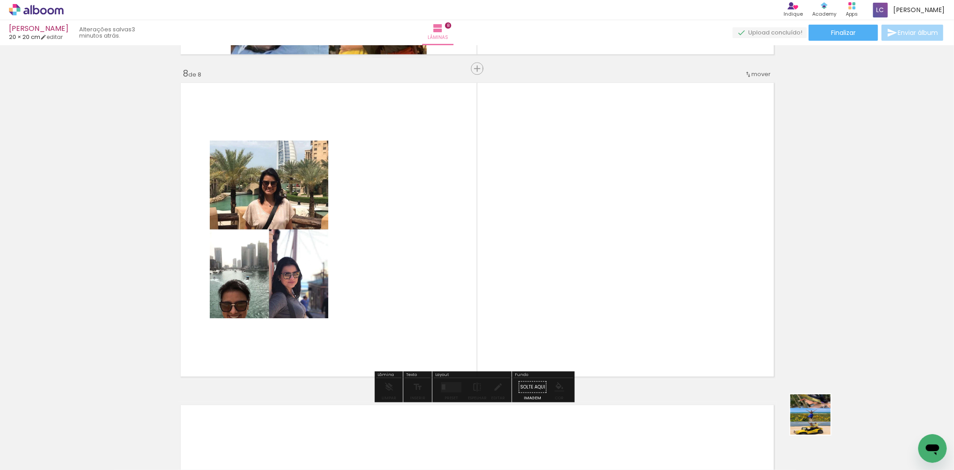
drag, startPoint x: 839, startPoint y: 444, endPoint x: 497, endPoint y: 341, distance: 356.7
click at [678, 345] on quentale-workspace at bounding box center [477, 235] width 954 height 470
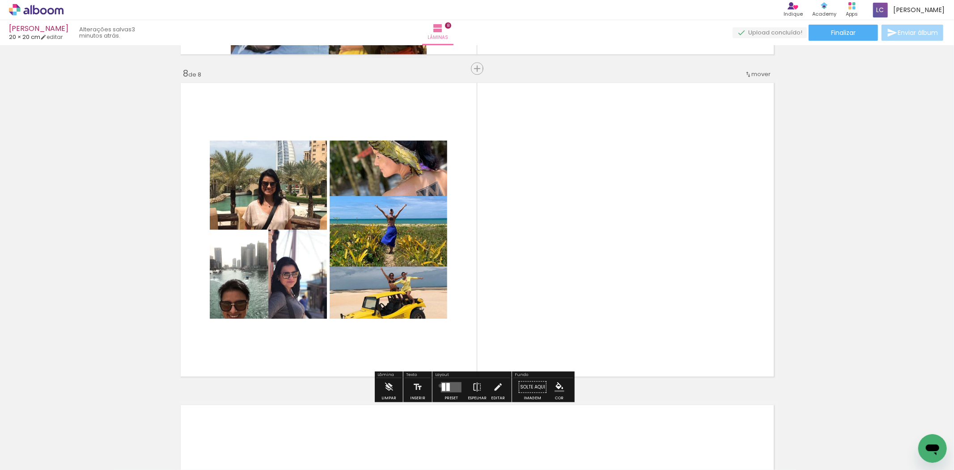
drag, startPoint x: 438, startPoint y: 385, endPoint x: 444, endPoint y: 385, distance: 5.4
click at [441, 385] on quentale-layouter at bounding box center [451, 386] width 21 height 10
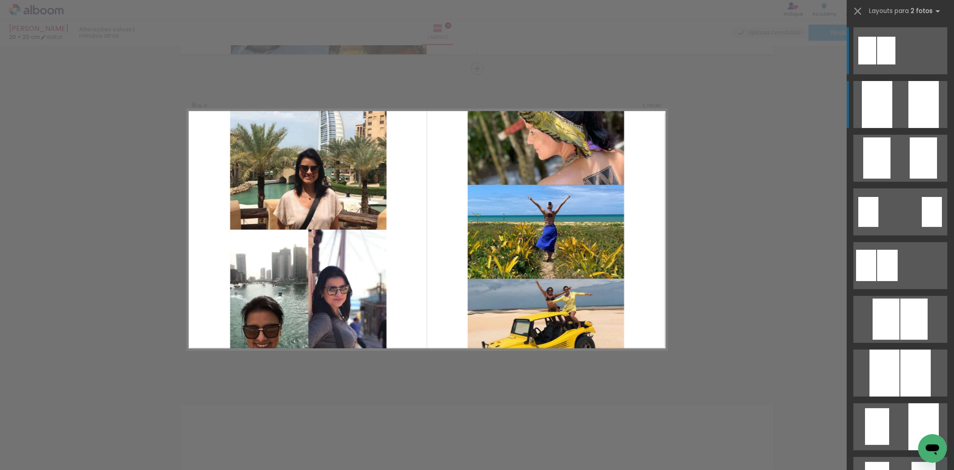
click at [908, 114] on div at bounding box center [923, 104] width 30 height 47
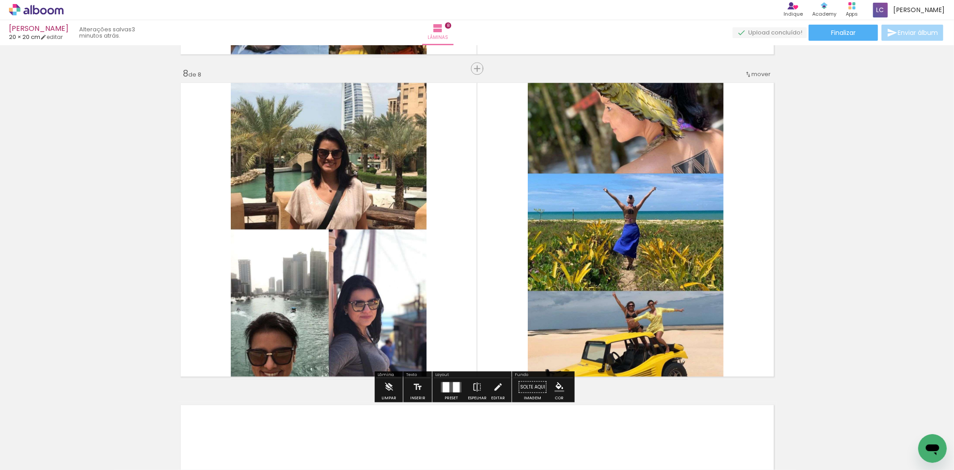
click at [423, 211] on quentale-layouter at bounding box center [477, 230] width 599 height 300
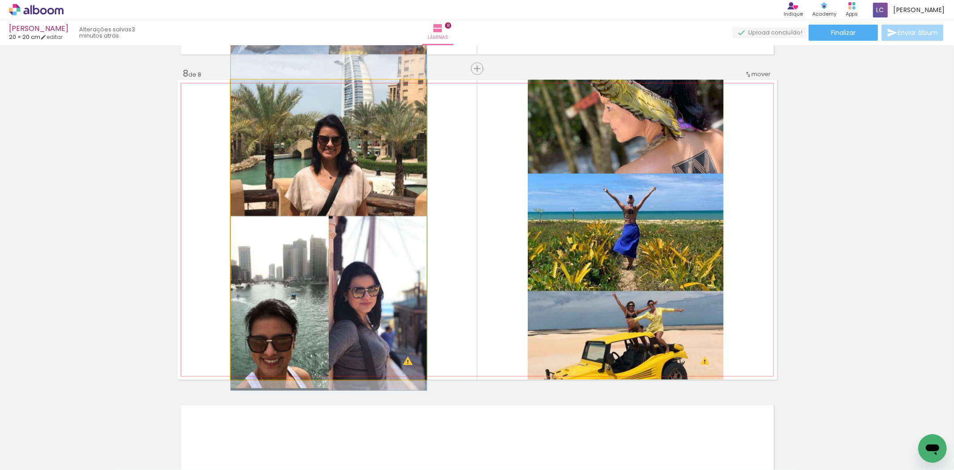
click at [327, 190] on quentale-photo at bounding box center [329, 230] width 196 height 300
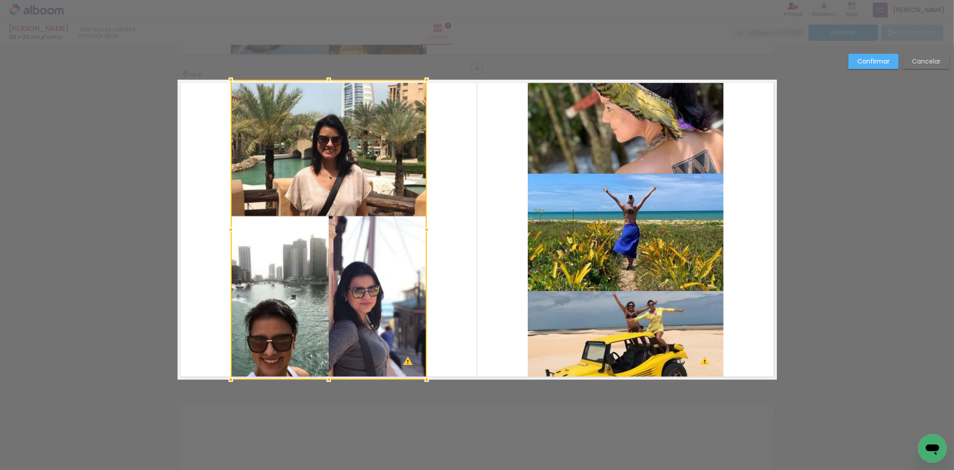
click at [225, 202] on quentale-layouter at bounding box center [477, 230] width 599 height 300
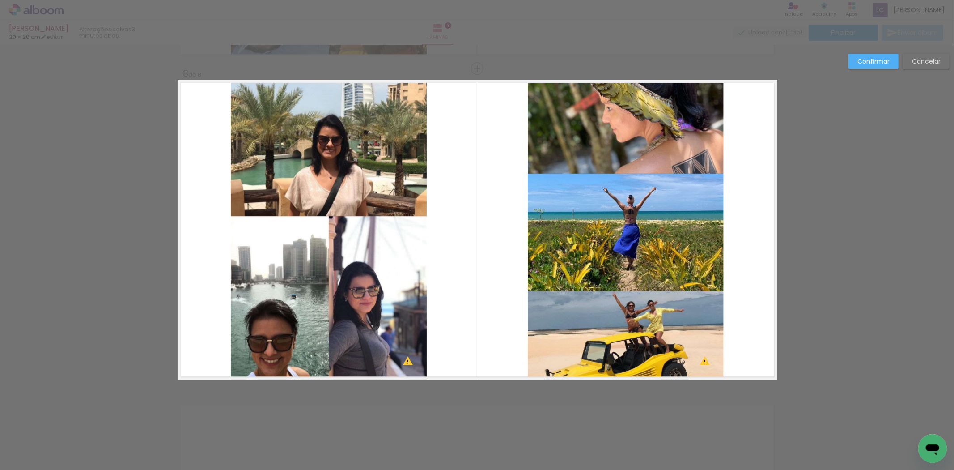
click at [244, 229] on quentale-photo at bounding box center [329, 230] width 196 height 300
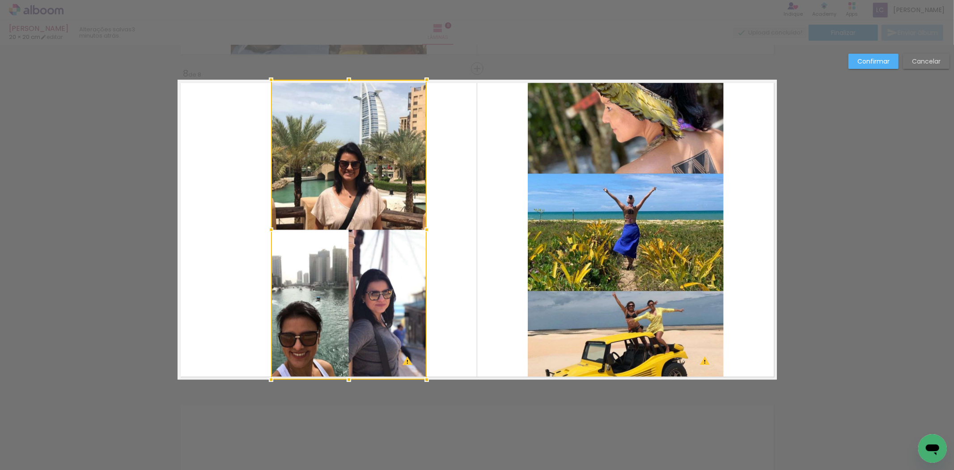
drag, startPoint x: 229, startPoint y: 232, endPoint x: 266, endPoint y: 233, distance: 36.7
click at [266, 233] on div at bounding box center [271, 229] width 18 height 18
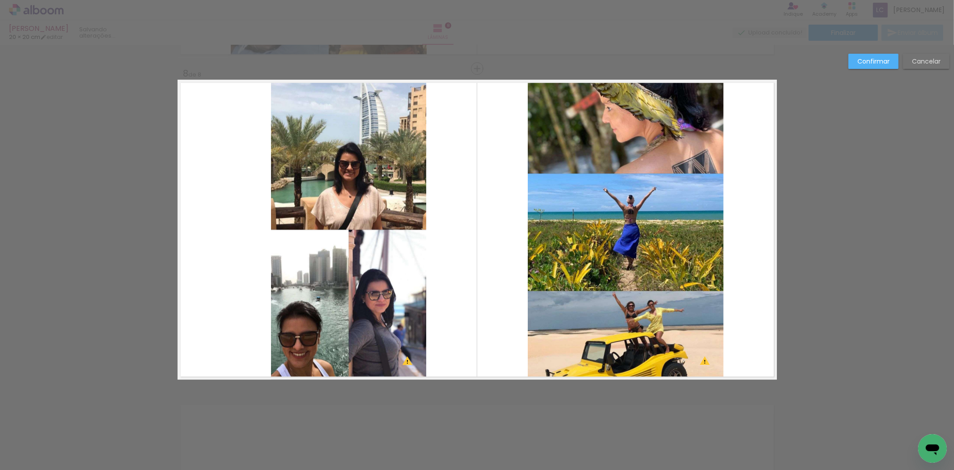
click at [534, 231] on quentale-photo at bounding box center [626, 230] width 196 height 300
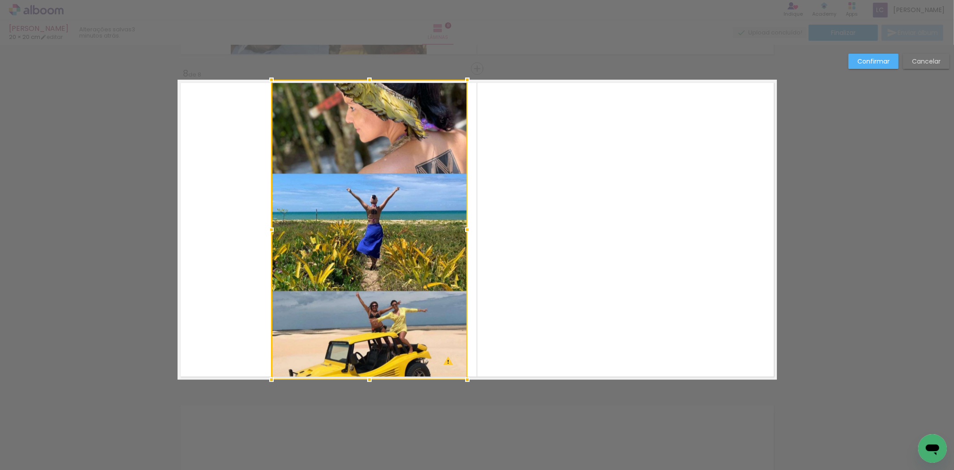
drag, startPoint x: 624, startPoint y: 233, endPoint x: 368, endPoint y: 242, distance: 256.4
click at [368, 242] on div at bounding box center [369, 230] width 196 height 300
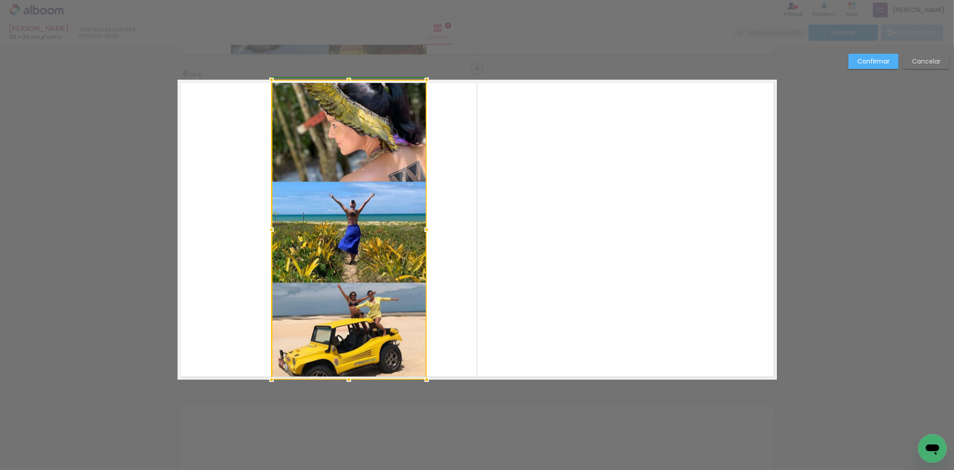
drag, startPoint x: 463, startPoint y: 226, endPoint x: 424, endPoint y: 230, distance: 39.5
click at [424, 230] on div at bounding box center [427, 229] width 18 height 18
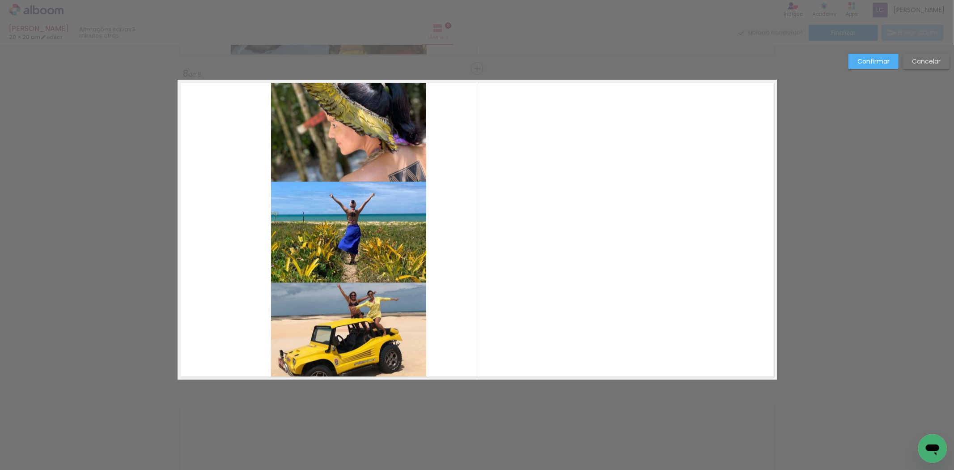
click at [383, 237] on quentale-photo at bounding box center [348, 230] width 155 height 300
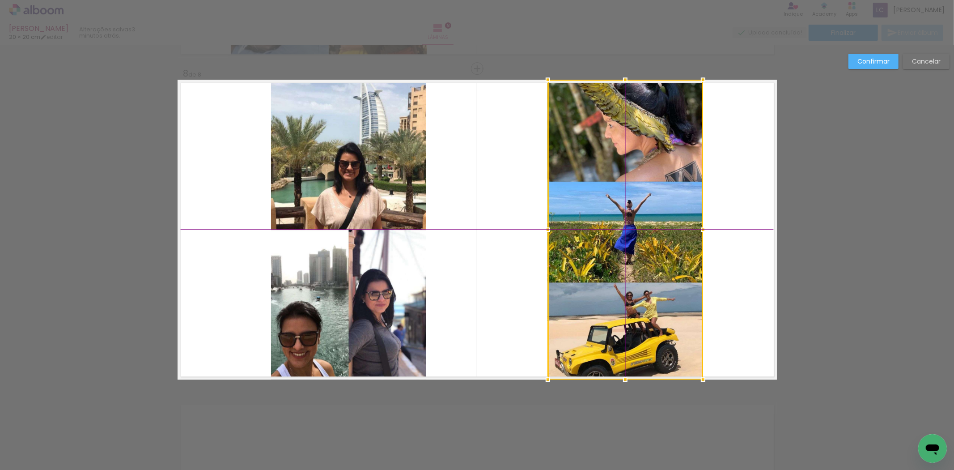
drag, startPoint x: 383, startPoint y: 237, endPoint x: 666, endPoint y: 249, distance: 283.3
click at [666, 249] on div at bounding box center [625, 230] width 155 height 300
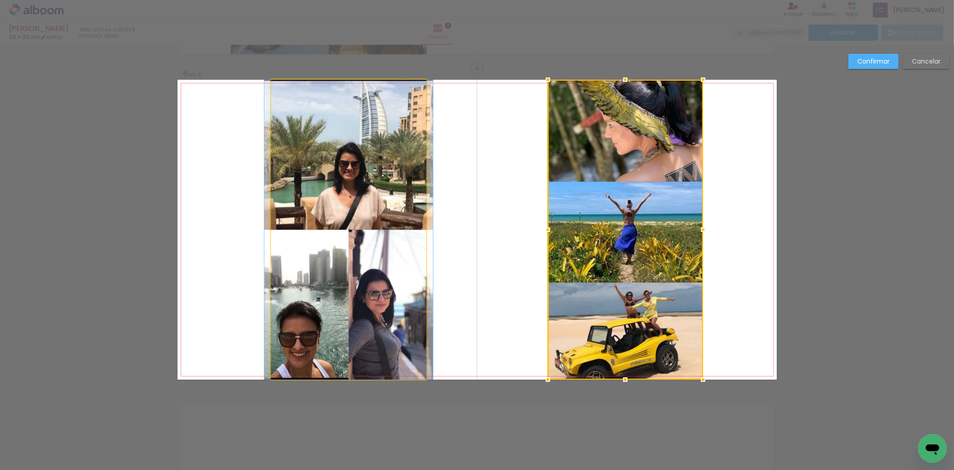
click at [335, 235] on quentale-photo at bounding box center [349, 230] width 156 height 300
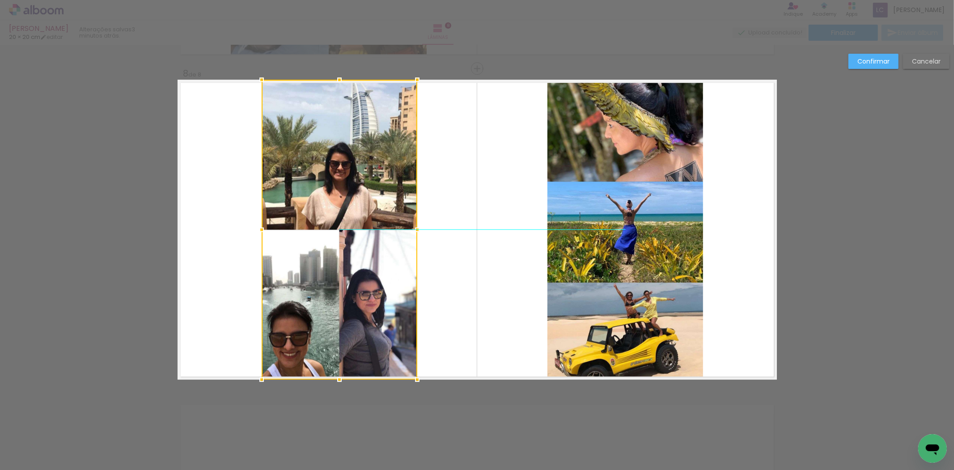
drag, startPoint x: 335, startPoint y: 235, endPoint x: 325, endPoint y: 235, distance: 9.4
click at [325, 235] on div at bounding box center [340, 230] width 156 height 300
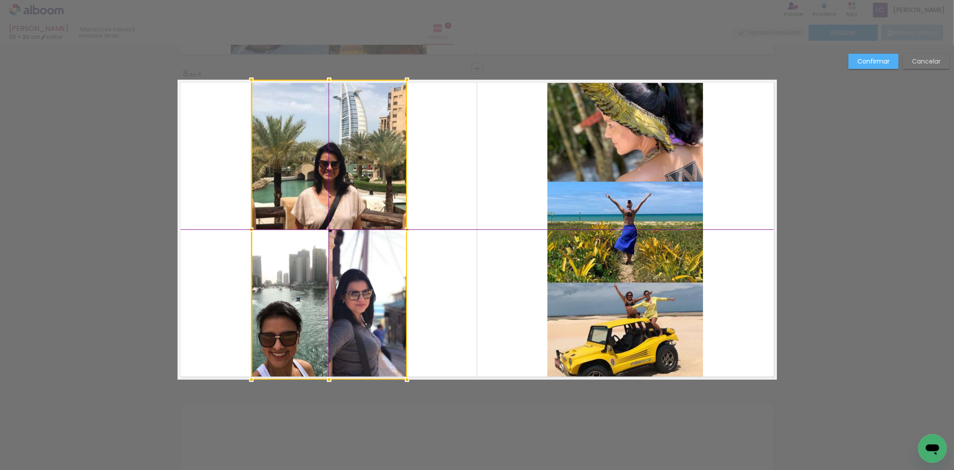
drag, startPoint x: 353, startPoint y: 260, endPoint x: 346, endPoint y: 258, distance: 7.4
click at [346, 258] on div at bounding box center [329, 230] width 156 height 300
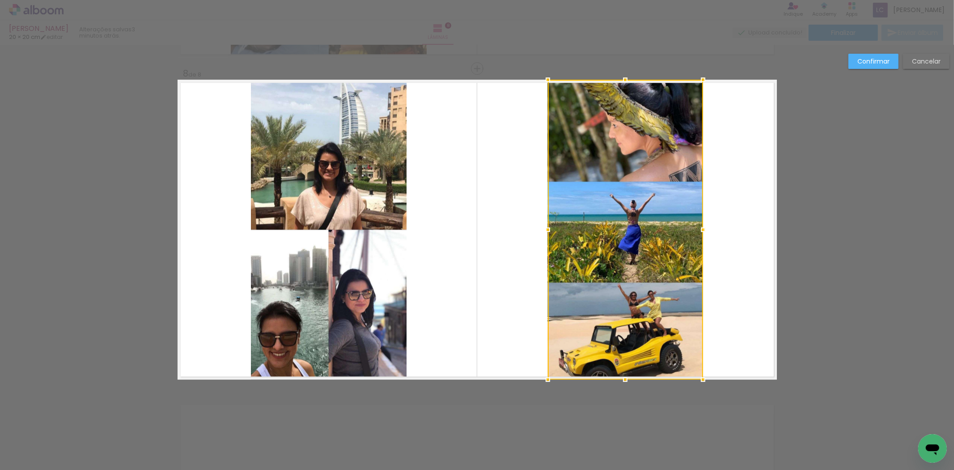
click at [890, 54] on paper-button "Confirmar" at bounding box center [873, 61] width 50 height 15
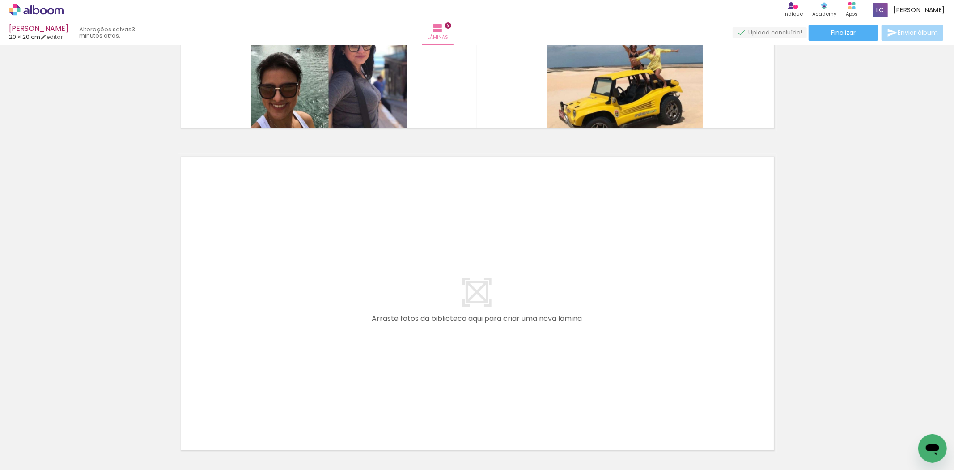
scroll to position [0, 461]
drag, startPoint x: 431, startPoint y: 422, endPoint x: 459, endPoint y: 427, distance: 28.6
click at [430, 380] on quentale-workspace at bounding box center [477, 235] width 954 height 470
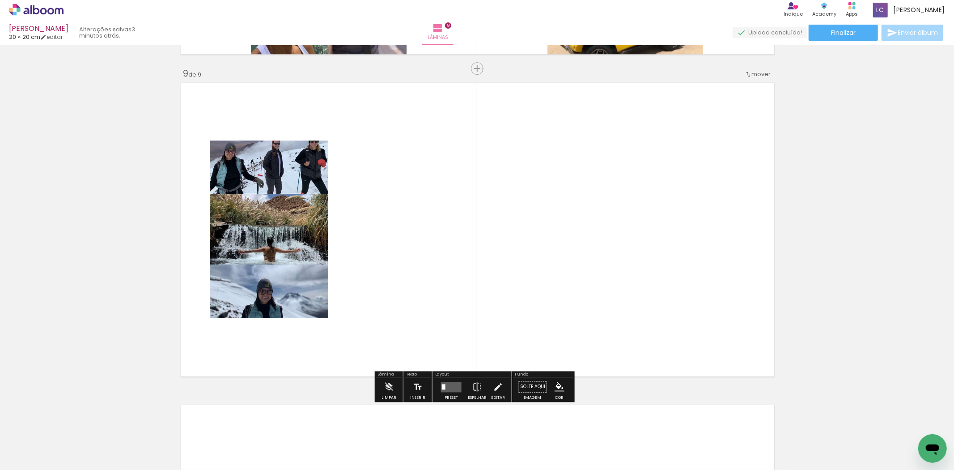
scroll to position [2617, 0]
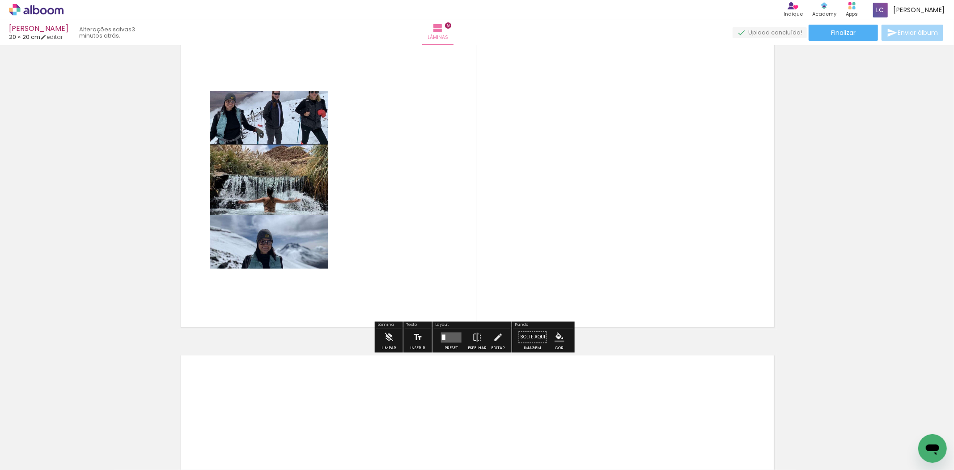
drag, startPoint x: 483, startPoint y: 421, endPoint x: 492, endPoint y: 311, distance: 110.4
click at [490, 321] on quentale-workspace at bounding box center [477, 235] width 954 height 470
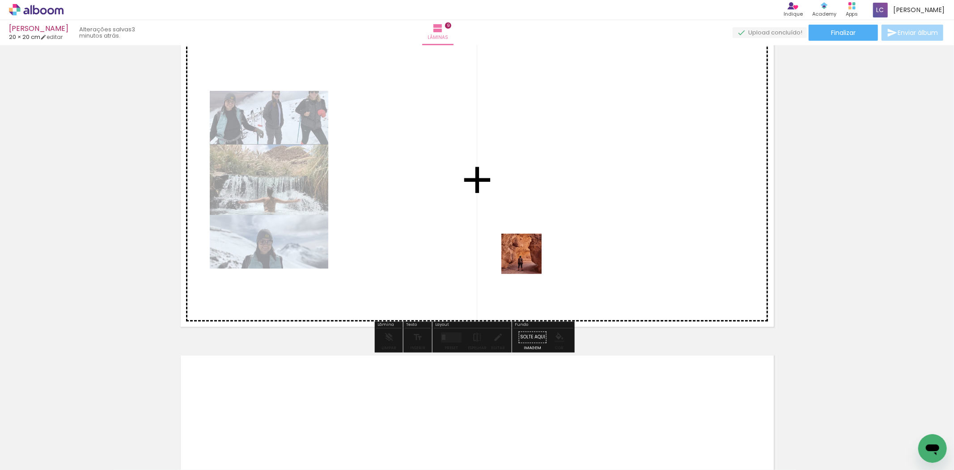
drag, startPoint x: 512, startPoint y: 342, endPoint x: 488, endPoint y: 325, distance: 29.4
click at [529, 257] on quentale-workspace at bounding box center [477, 235] width 954 height 470
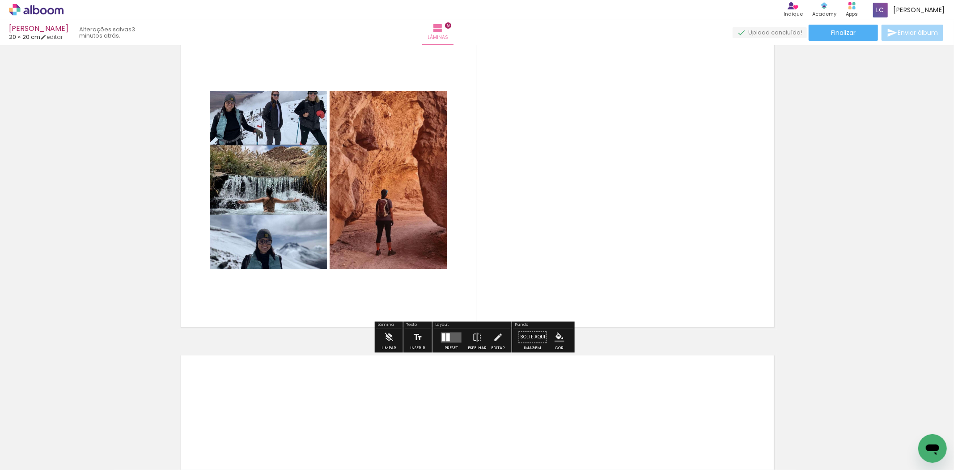
click at [442, 341] on quentale-layouter at bounding box center [451, 337] width 21 height 10
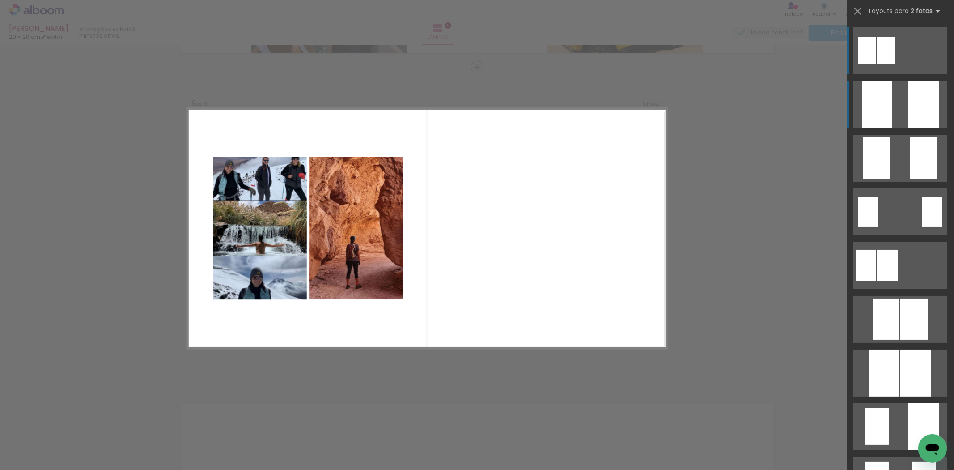
scroll to position [2568, 0]
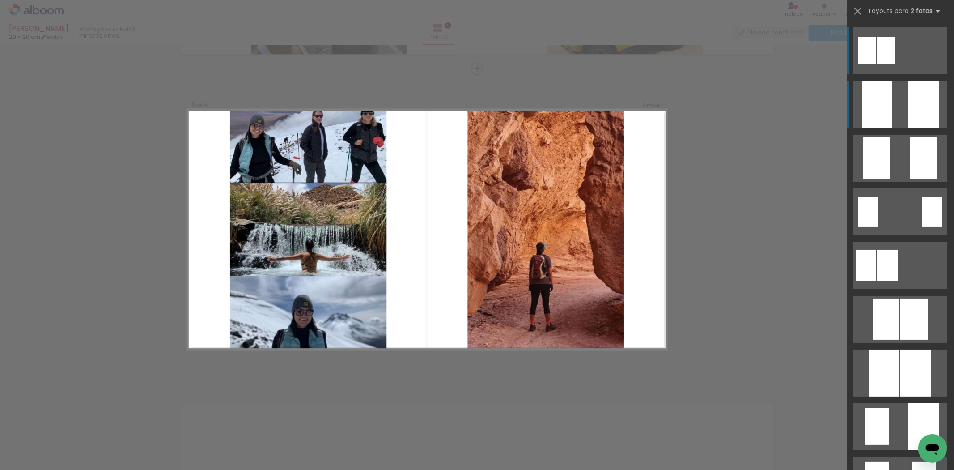
click at [873, 92] on div at bounding box center [877, 104] width 30 height 47
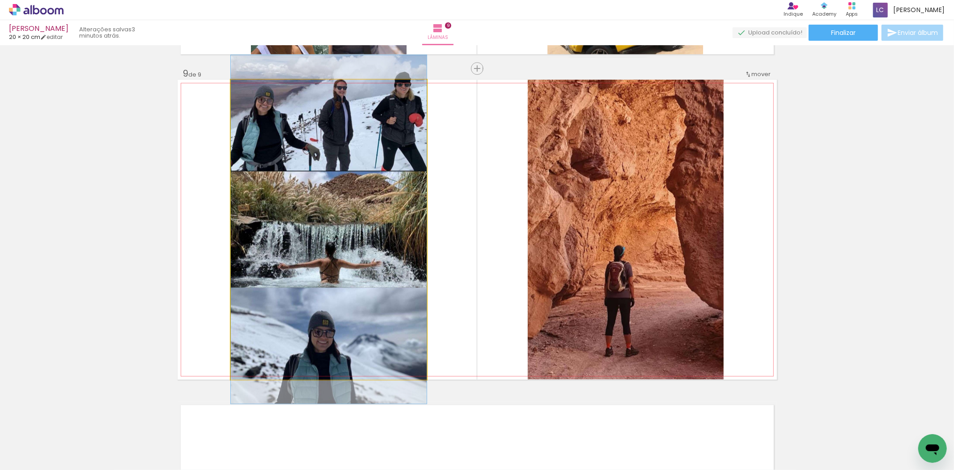
click at [411, 205] on quentale-photo at bounding box center [329, 230] width 196 height 300
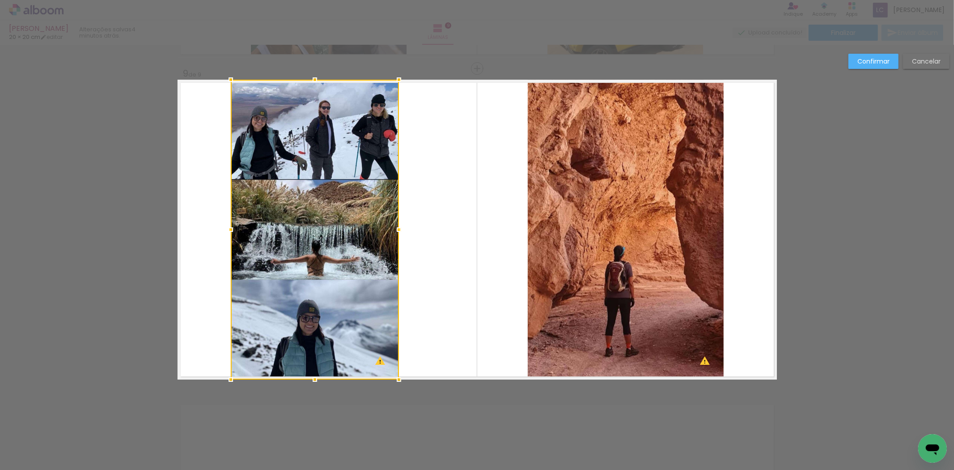
drag, startPoint x: 418, startPoint y: 227, endPoint x: 386, endPoint y: 229, distance: 31.4
click at [390, 229] on div at bounding box center [399, 229] width 18 height 18
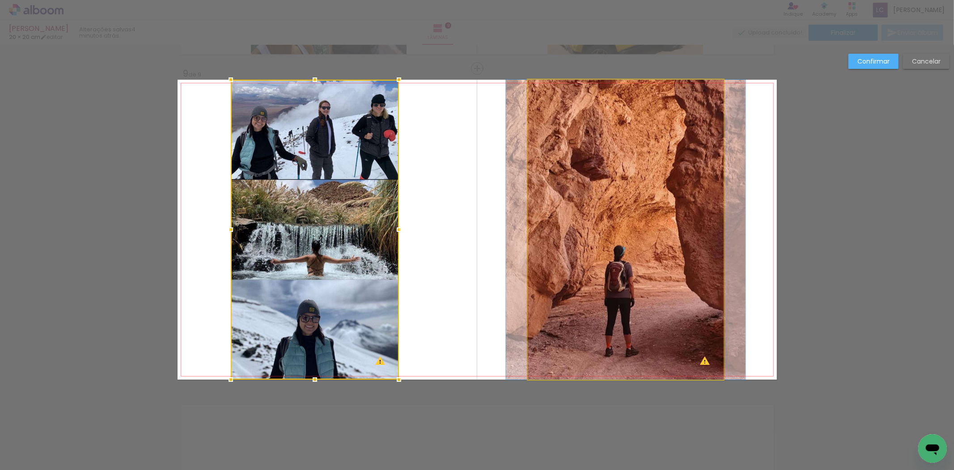
click at [569, 198] on quentale-photo at bounding box center [626, 230] width 196 height 300
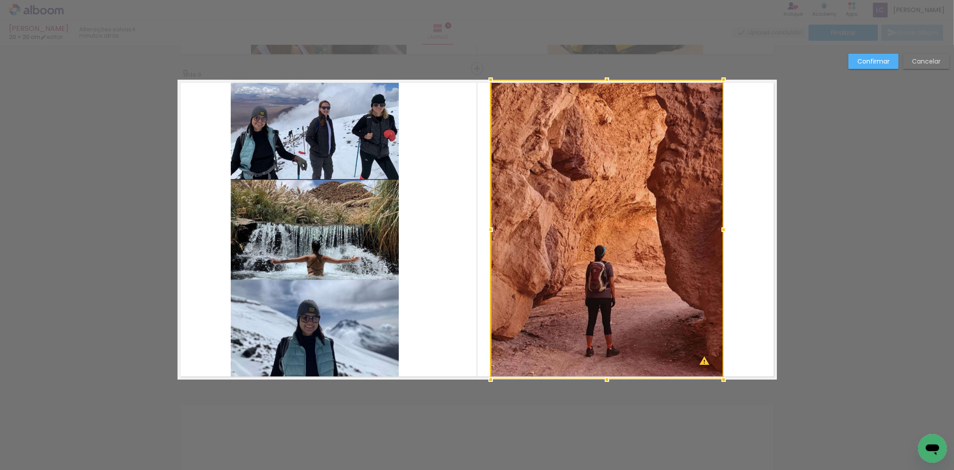
drag, startPoint x: 518, startPoint y: 230, endPoint x: 485, endPoint y: 232, distance: 32.7
click at [485, 232] on div at bounding box center [491, 229] width 18 height 18
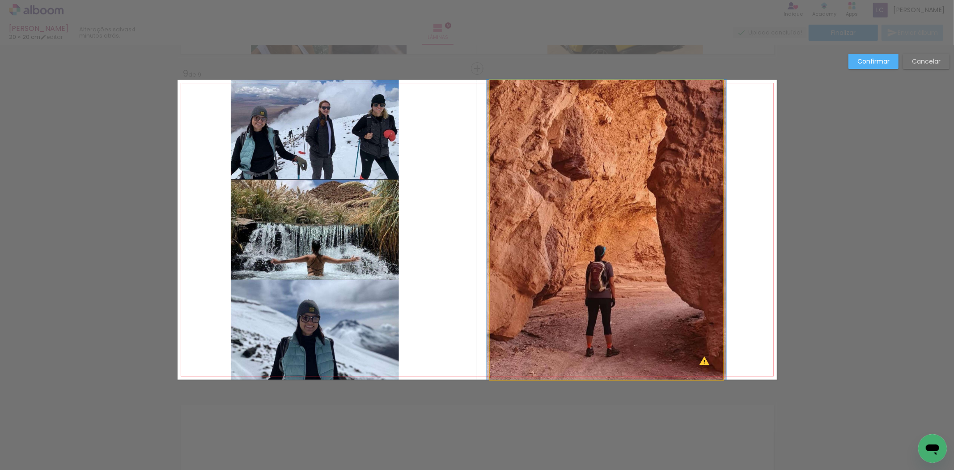
click at [613, 112] on quentale-photo at bounding box center [606, 230] width 233 height 300
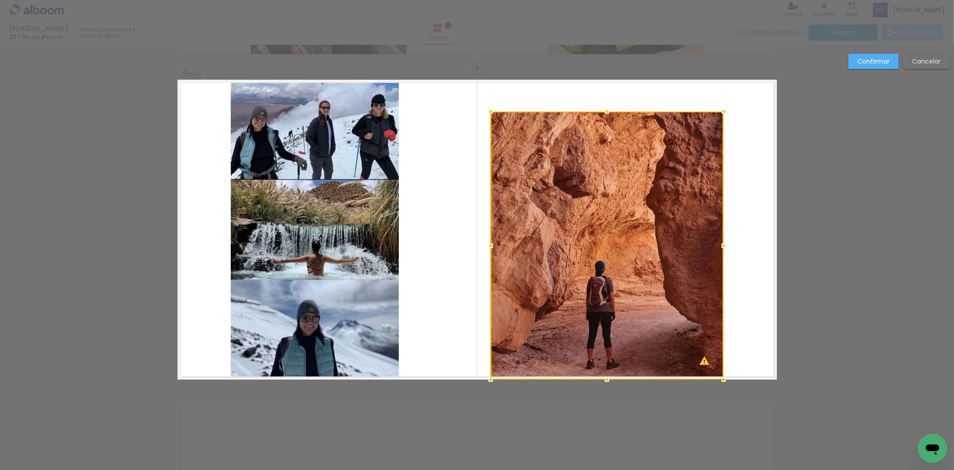
drag, startPoint x: 601, startPoint y: 78, endPoint x: 623, endPoint y: 110, distance: 38.6
click at [623, 110] on album-spread "9 de 9" at bounding box center [477, 230] width 599 height 300
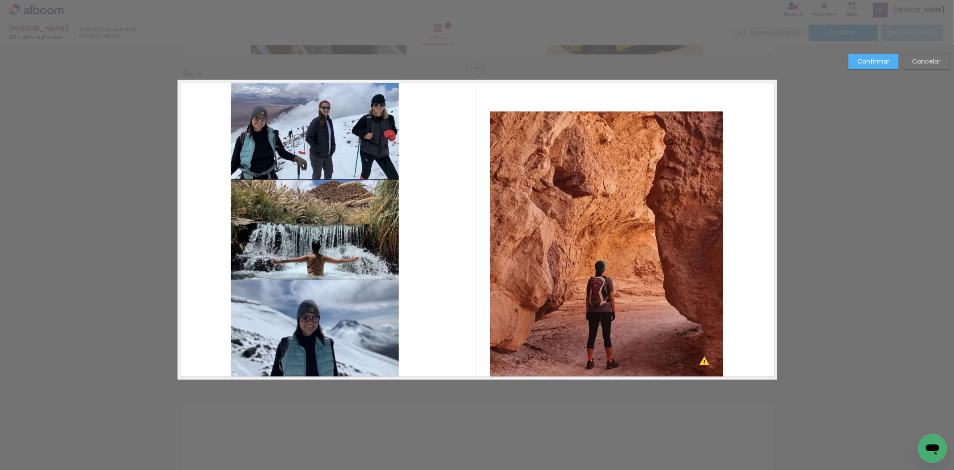
click at [692, 226] on quentale-photo at bounding box center [606, 245] width 233 height 268
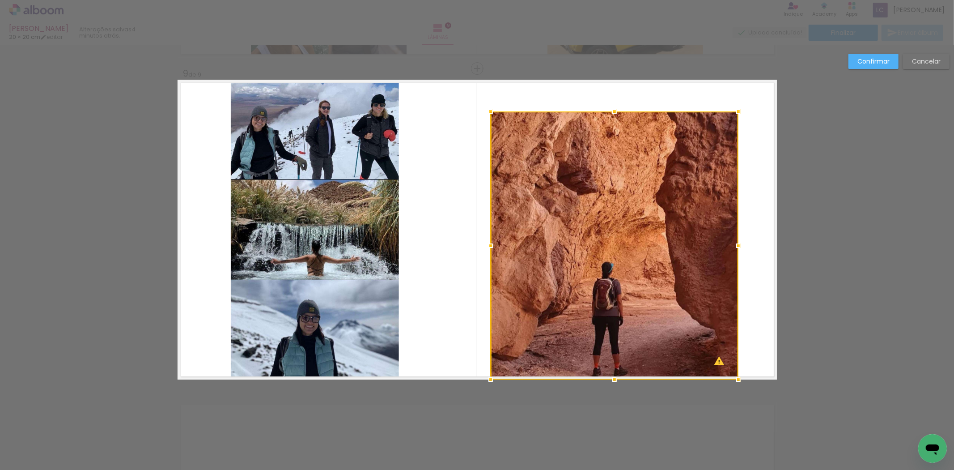
drag, startPoint x: 723, startPoint y: 242, endPoint x: 738, endPoint y: 243, distance: 14.8
click at [738, 243] on div at bounding box center [738, 246] width 18 height 18
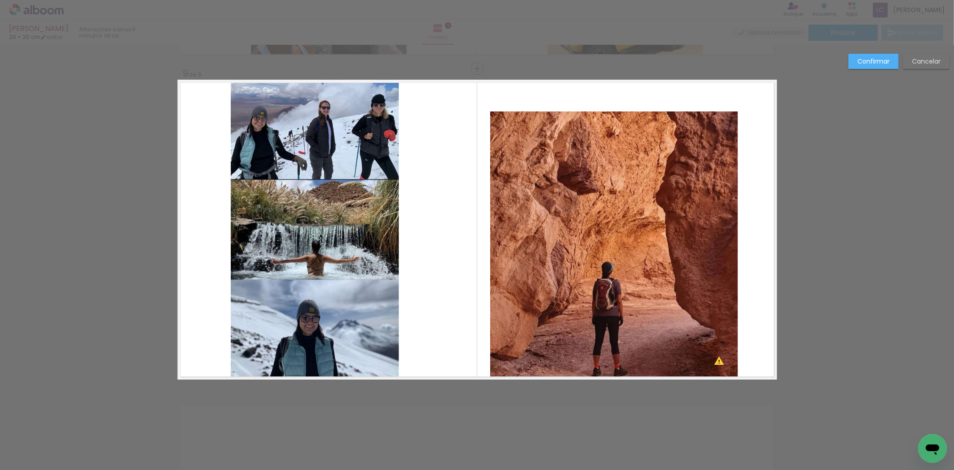
click at [686, 248] on quentale-photo at bounding box center [614, 245] width 248 height 268
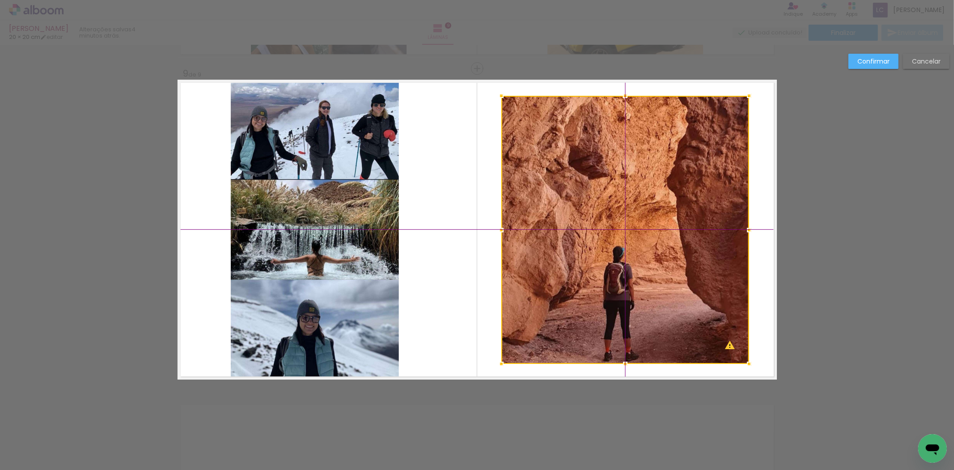
drag, startPoint x: 686, startPoint y: 248, endPoint x: 686, endPoint y: 237, distance: 10.7
click at [686, 237] on div at bounding box center [625, 230] width 248 height 268
click at [758, 218] on quentale-layouter at bounding box center [477, 230] width 599 height 300
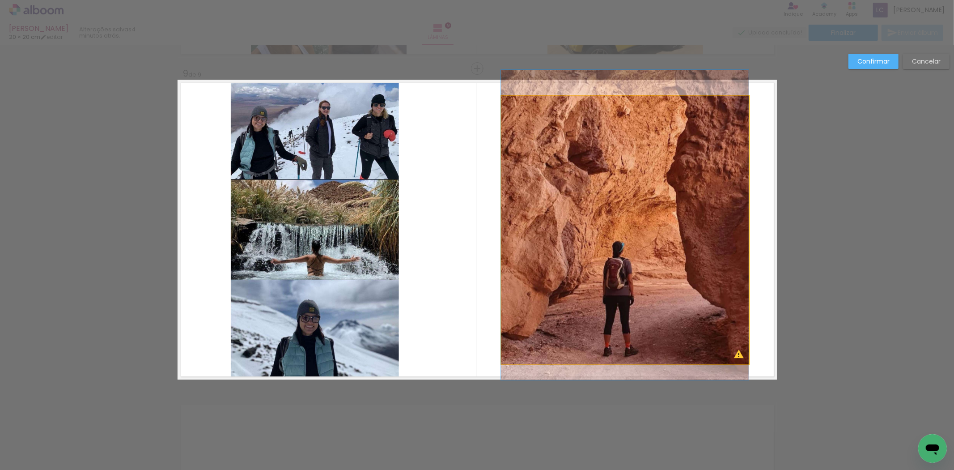
drag, startPoint x: 659, startPoint y: 253, endPoint x: 659, endPoint y: 243, distance: 9.8
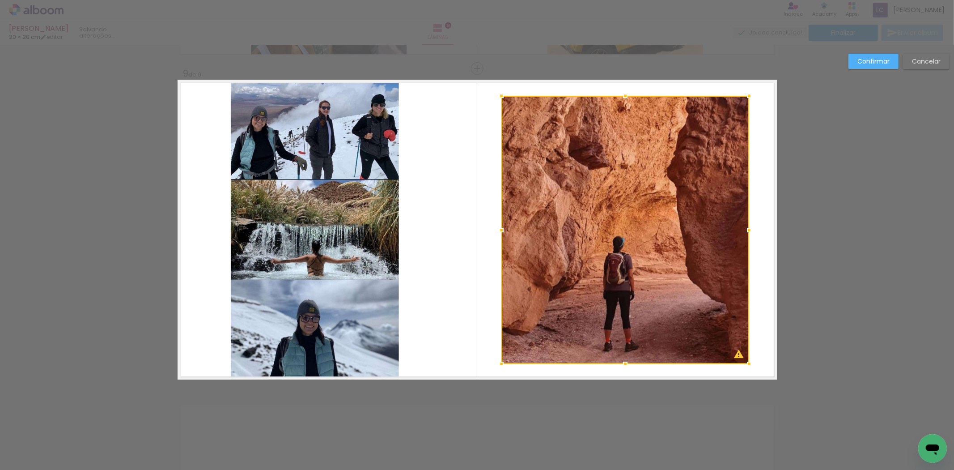
click at [871, 66] on paper-button "Confirmar" at bounding box center [873, 61] width 50 height 15
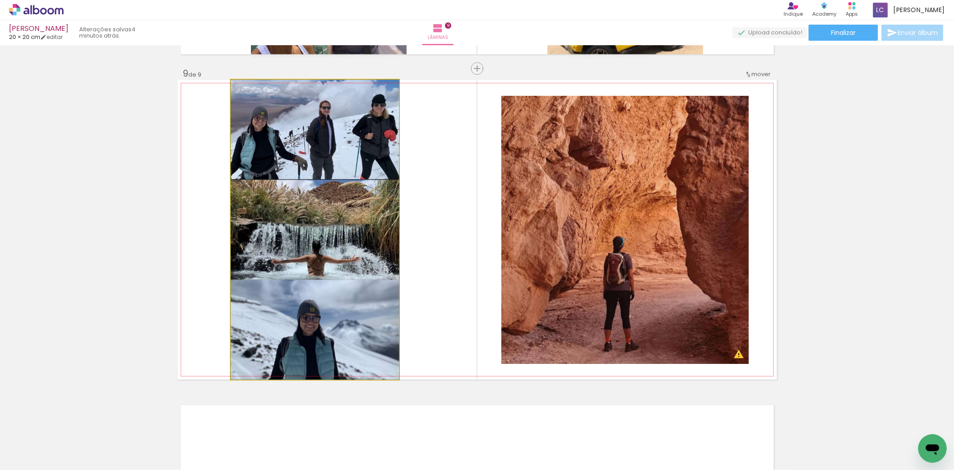
drag, startPoint x: 351, startPoint y: 285, endPoint x: 366, endPoint y: 267, distance: 23.2
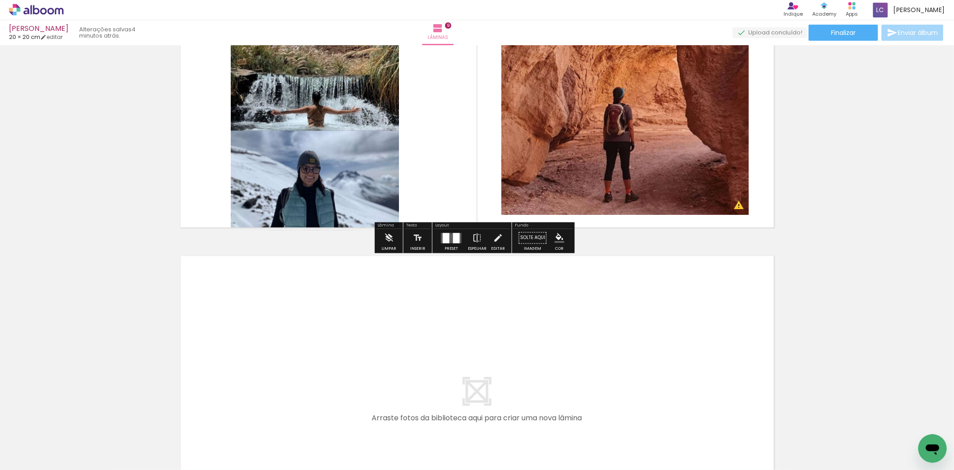
drag, startPoint x: 531, startPoint y: 436, endPoint x: 570, endPoint y: 433, distance: 39.0
click at [538, 395] on quentale-workspace at bounding box center [477, 235] width 954 height 470
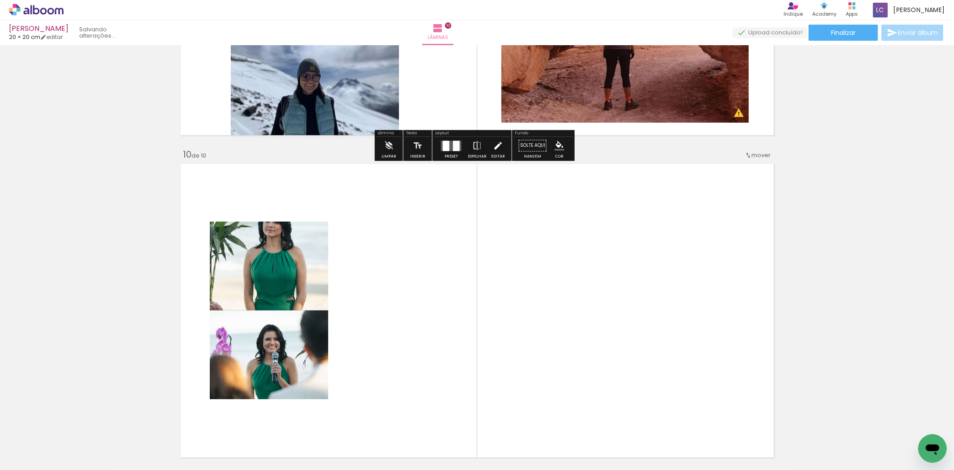
drag, startPoint x: 575, startPoint y: 438, endPoint x: 493, endPoint y: 391, distance: 95.0
click at [578, 312] on quentale-workspace at bounding box center [477, 235] width 954 height 470
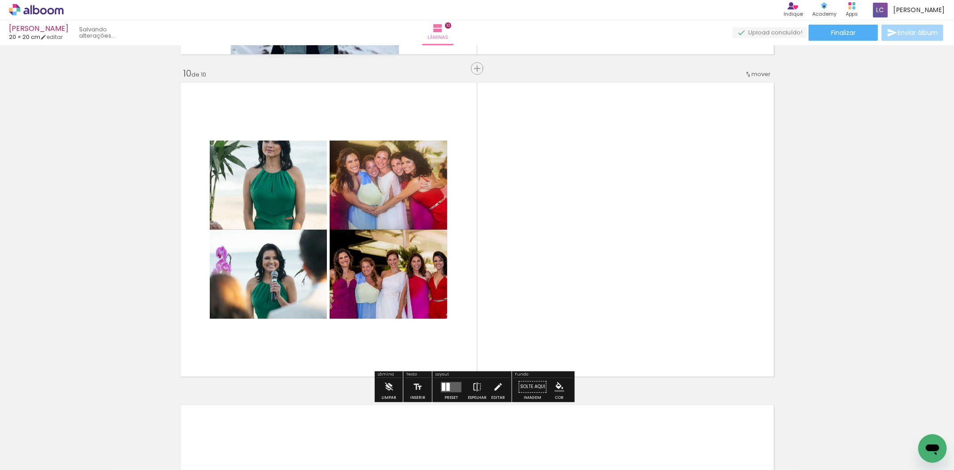
scroll to position [2890, 0]
drag, startPoint x: 449, startPoint y: 391, endPoint x: 454, endPoint y: 383, distance: 9.8
click at [449, 390] on quentale-layouter at bounding box center [451, 386] width 21 height 10
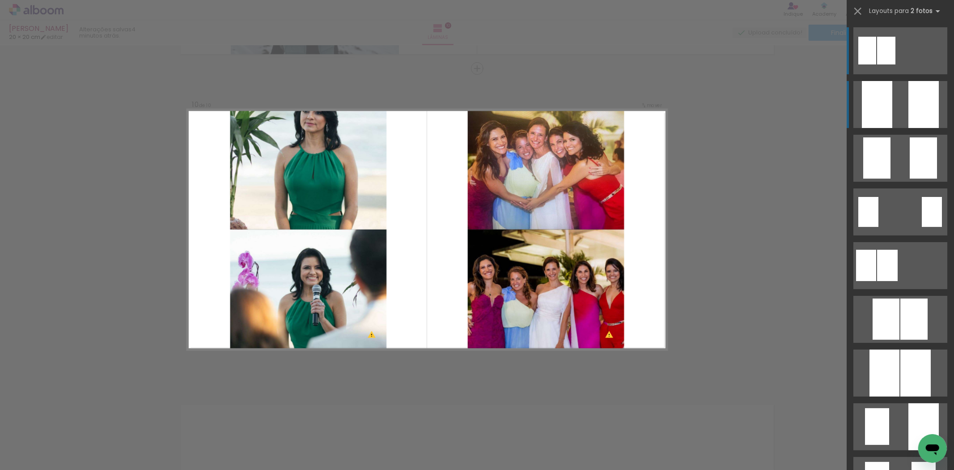
click at [911, 106] on div at bounding box center [923, 104] width 30 height 47
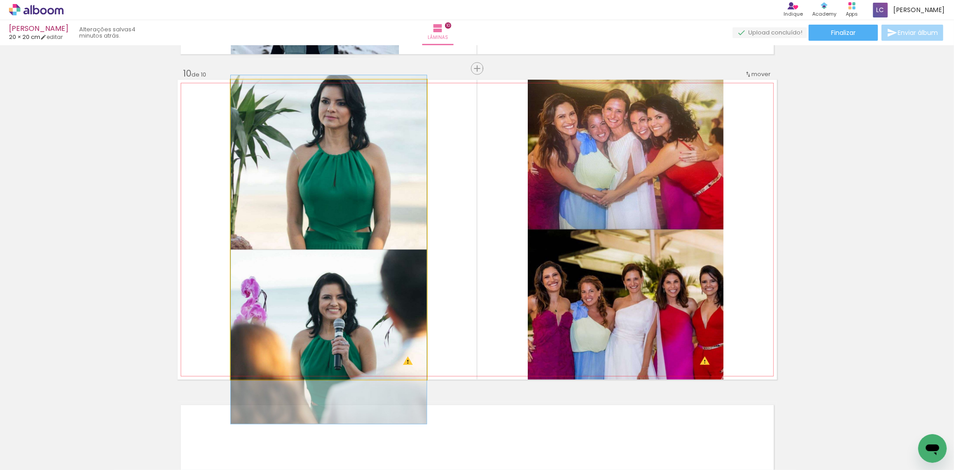
click at [397, 174] on quentale-photo at bounding box center [329, 230] width 196 height 300
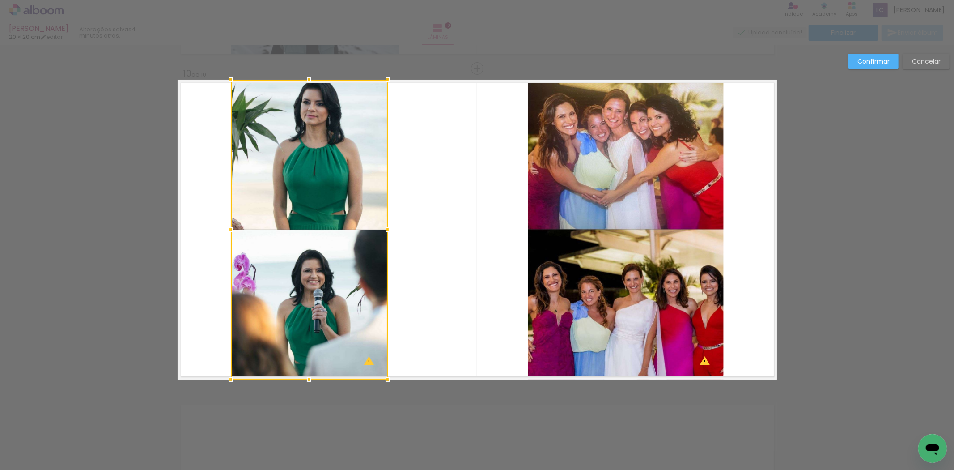
drag, startPoint x: 425, startPoint y: 225, endPoint x: 397, endPoint y: 225, distance: 28.6
click at [397, 225] on album-spread "10 de 10" at bounding box center [477, 230] width 599 height 300
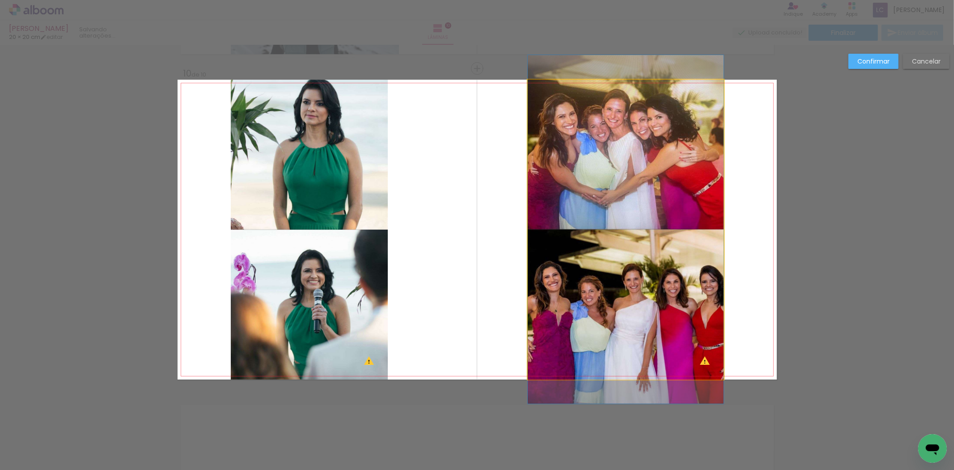
click at [577, 197] on quentale-photo at bounding box center [626, 230] width 196 height 300
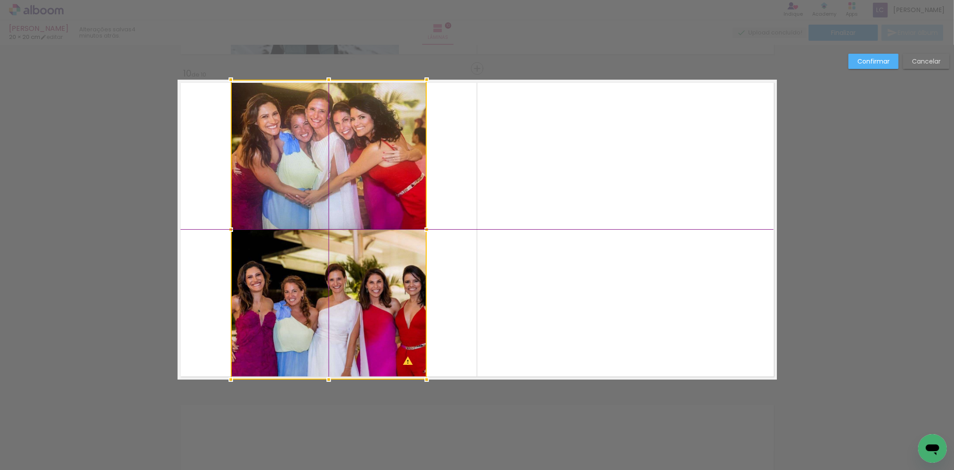
drag, startPoint x: 678, startPoint y: 221, endPoint x: 383, endPoint y: 242, distance: 295.9
click at [383, 242] on div at bounding box center [329, 230] width 196 height 300
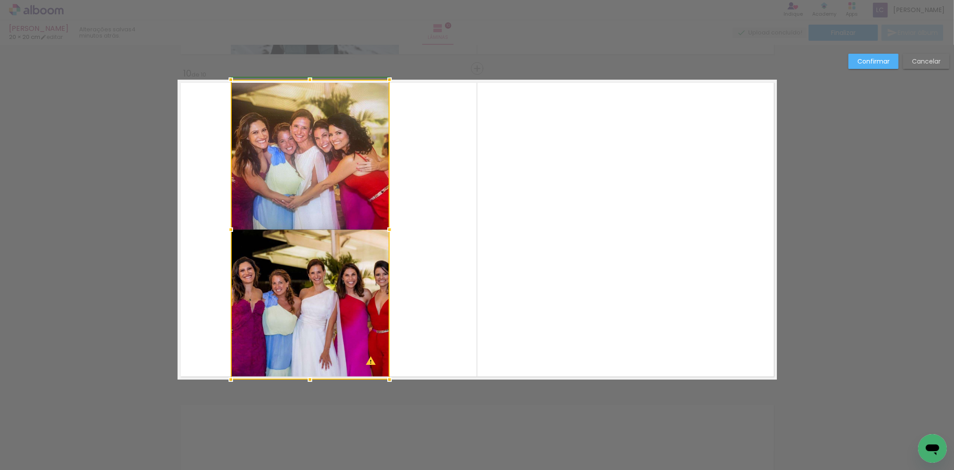
drag, startPoint x: 423, startPoint y: 226, endPoint x: 383, endPoint y: 238, distance: 42.0
click at [383, 238] on div at bounding box center [390, 229] width 18 height 18
drag, startPoint x: 229, startPoint y: 229, endPoint x: 234, endPoint y: 230, distance: 4.6
click at [234, 230] on div at bounding box center [230, 229] width 18 height 18
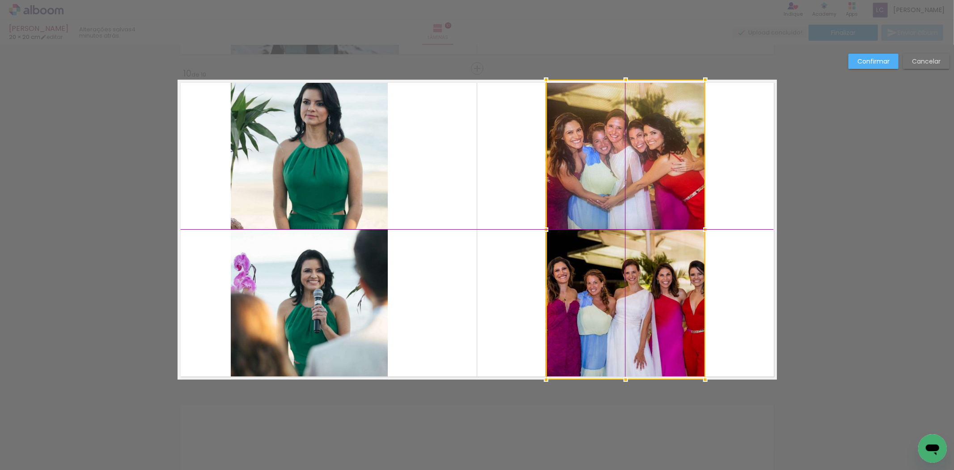
drag, startPoint x: 287, startPoint y: 242, endPoint x: 597, endPoint y: 243, distance: 309.9
click at [597, 243] on div at bounding box center [625, 230] width 159 height 300
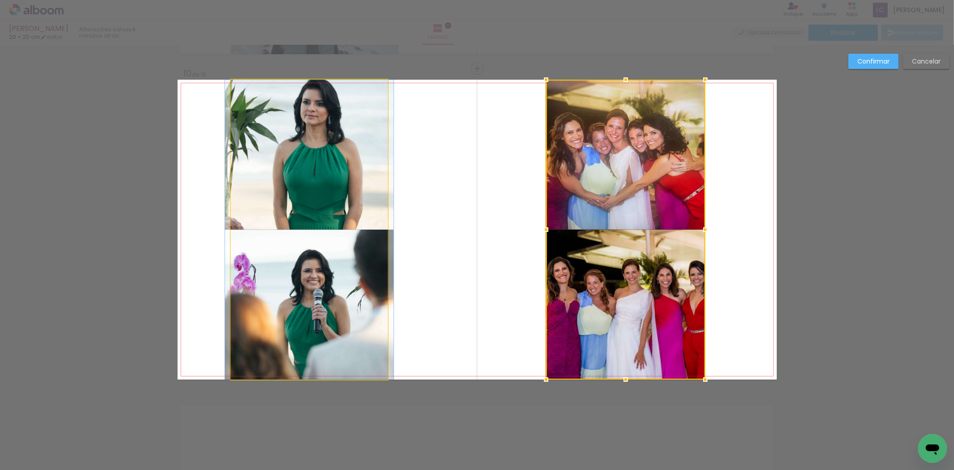
click at [370, 245] on quentale-photo at bounding box center [309, 230] width 157 height 300
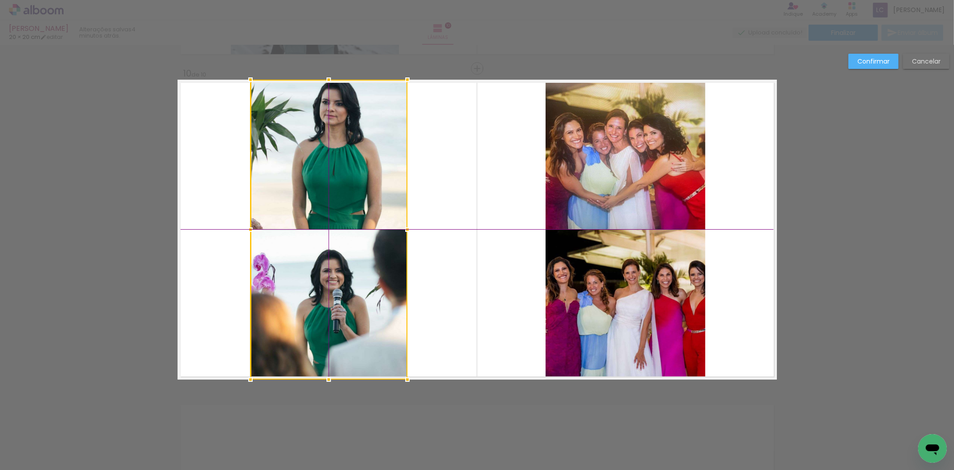
drag, startPoint x: 359, startPoint y: 245, endPoint x: 379, endPoint y: 247, distance: 20.2
click at [379, 247] on div at bounding box center [328, 230] width 157 height 300
drag, startPoint x: 337, startPoint y: 237, endPoint x: 346, endPoint y: 253, distance: 18.4
click at [346, 253] on div at bounding box center [328, 230] width 157 height 300
click at [437, 224] on quentale-layouter at bounding box center [477, 230] width 599 height 300
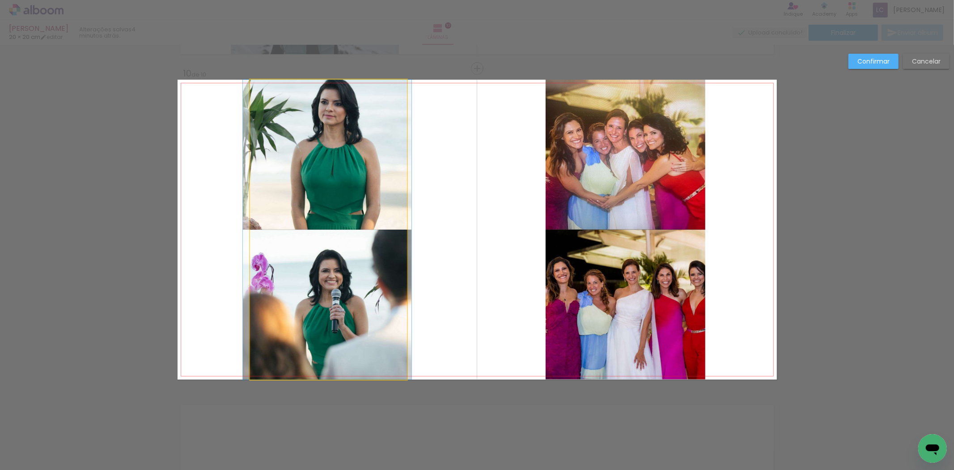
drag, startPoint x: 367, startPoint y: 235, endPoint x: 365, endPoint y: 245, distance: 10.4
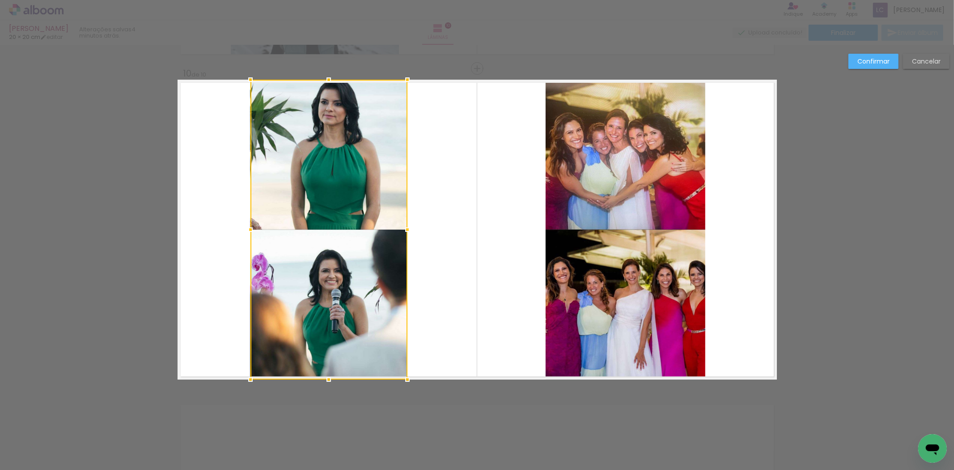
click at [873, 68] on paper-button "Confirmar" at bounding box center [873, 61] width 50 height 15
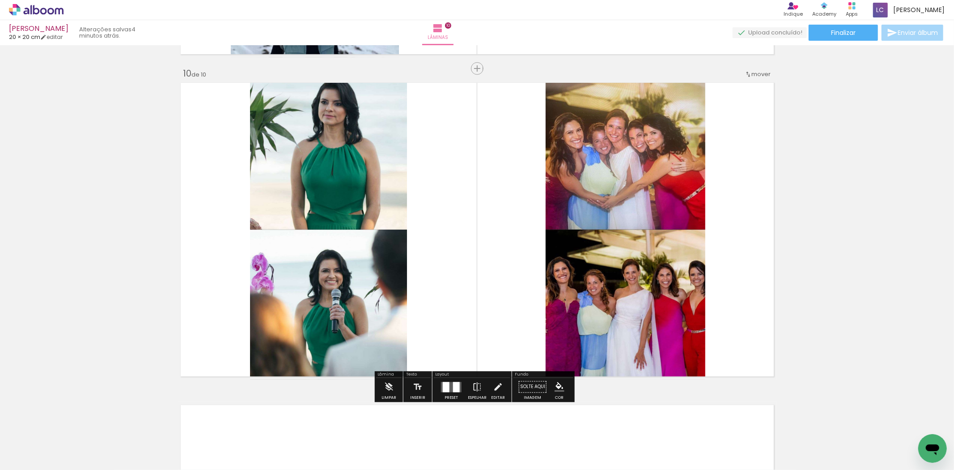
scroll to position [2989, 0]
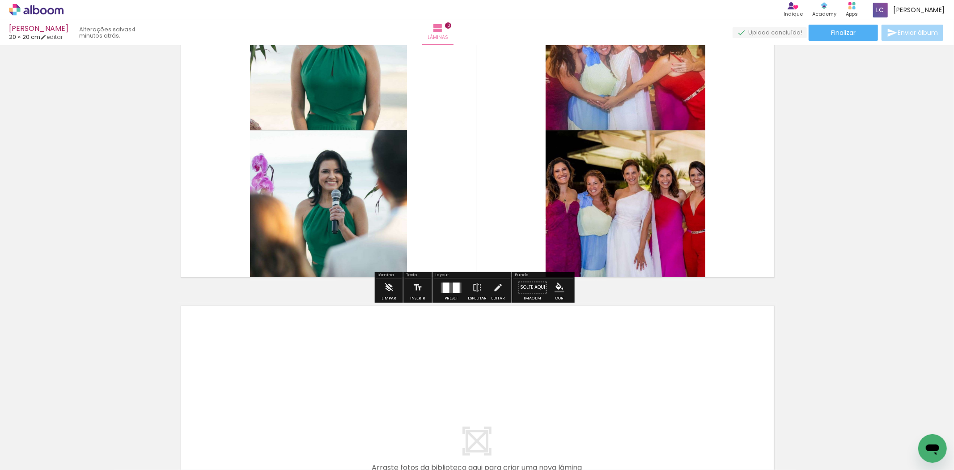
drag, startPoint x: 633, startPoint y: 430, endPoint x: 632, endPoint y: 381, distance: 48.8
click at [632, 381] on quentale-workspace at bounding box center [477, 235] width 954 height 470
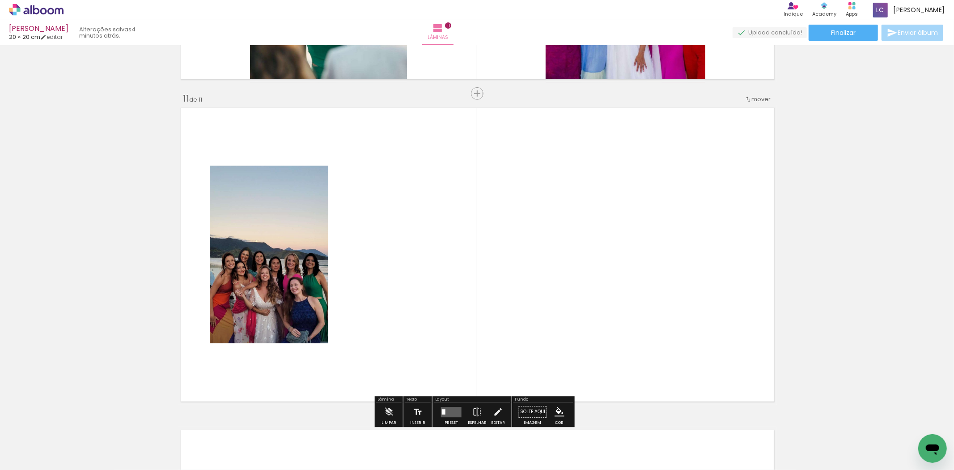
scroll to position [3212, 0]
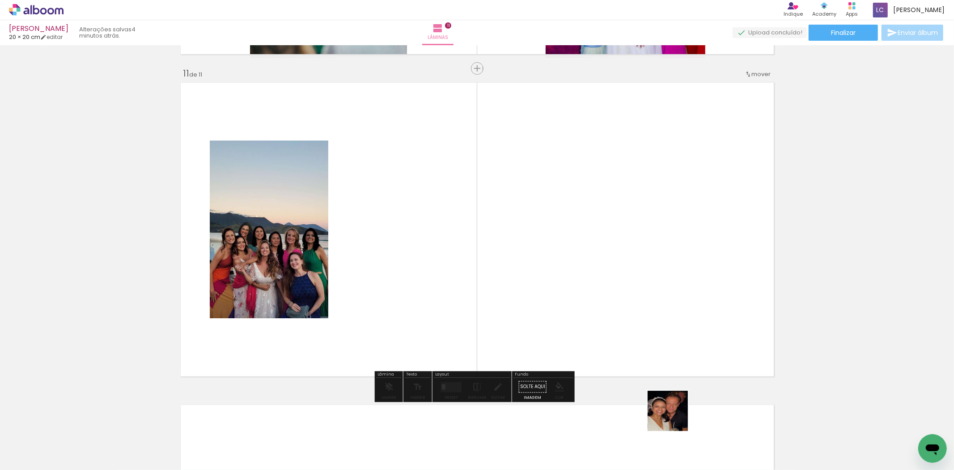
drag, startPoint x: 674, startPoint y: 417, endPoint x: 618, endPoint y: 328, distance: 105.3
click at [660, 377] on quentale-workspace at bounding box center [477, 235] width 954 height 470
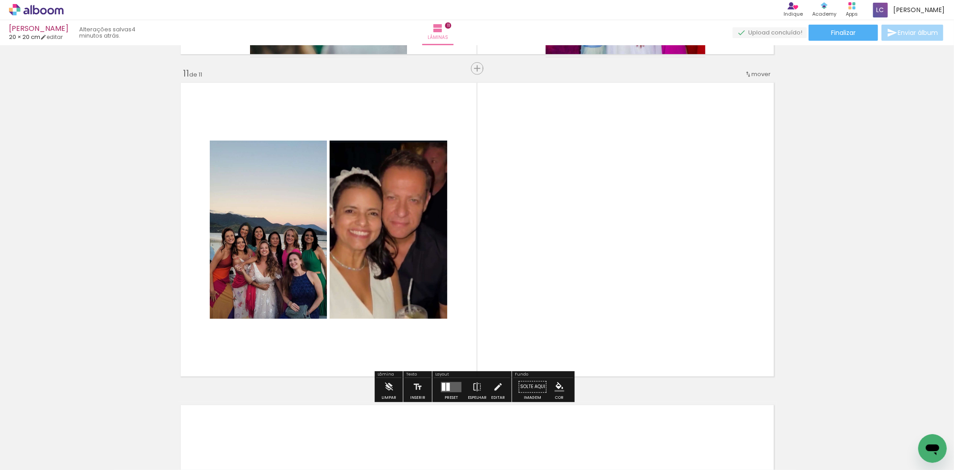
click at [444, 394] on div at bounding box center [451, 386] width 24 height 18
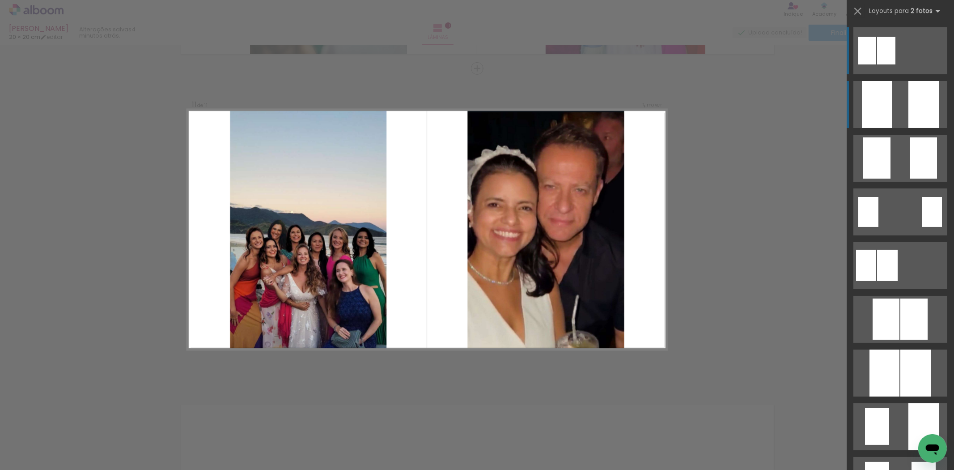
click at [877, 110] on div at bounding box center [877, 104] width 30 height 47
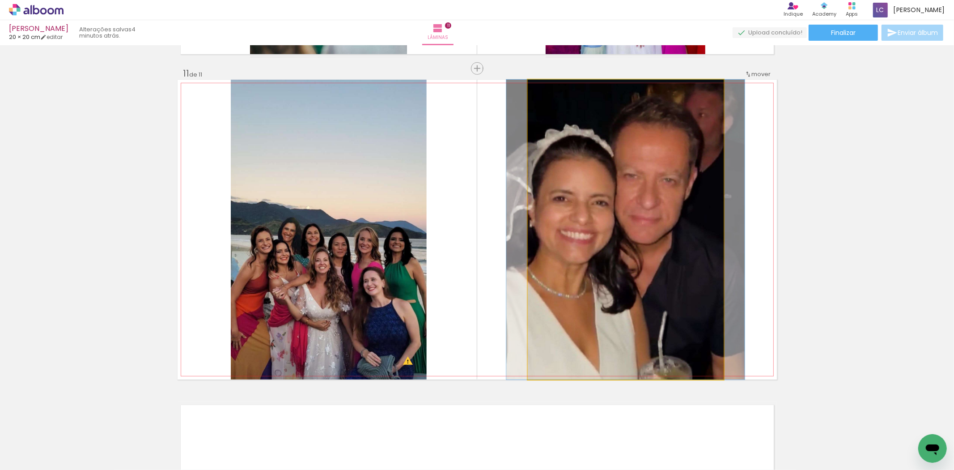
drag, startPoint x: 592, startPoint y: 226, endPoint x: 591, endPoint y: 221, distance: 5.4
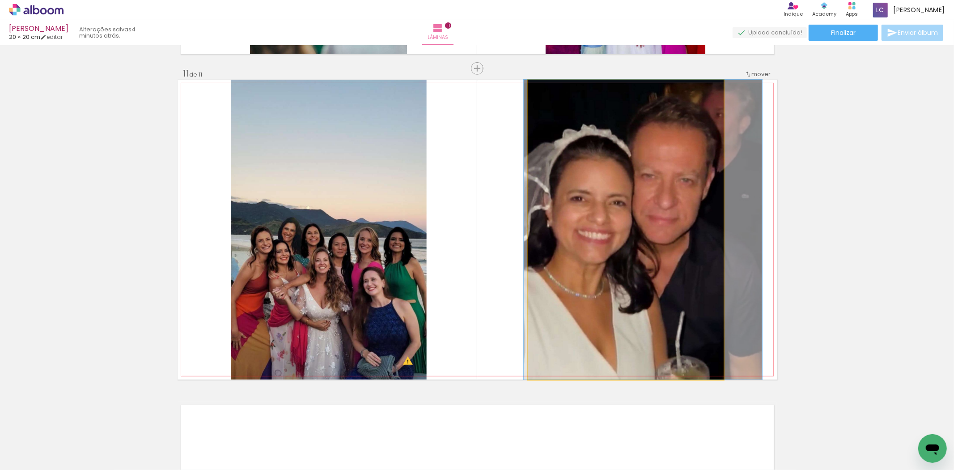
drag, startPoint x: 594, startPoint y: 243, endPoint x: 611, endPoint y: 243, distance: 17.4
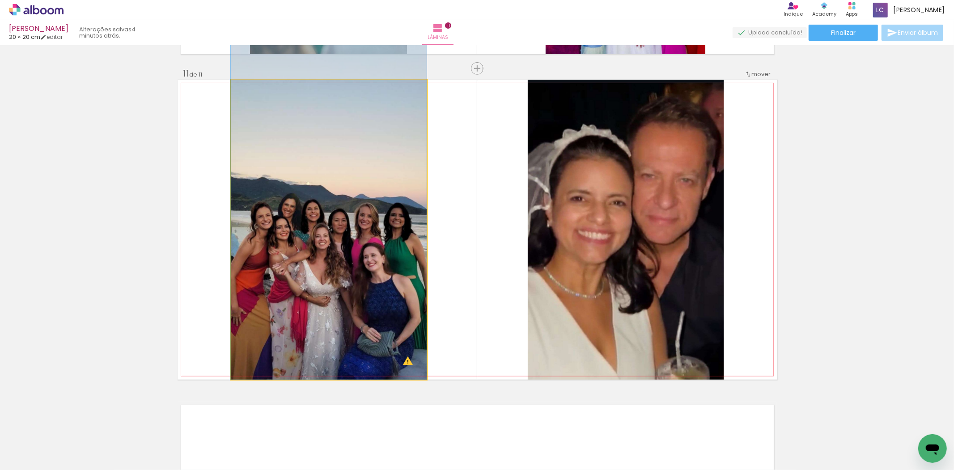
drag, startPoint x: 394, startPoint y: 272, endPoint x: 455, endPoint y: 158, distance: 129.0
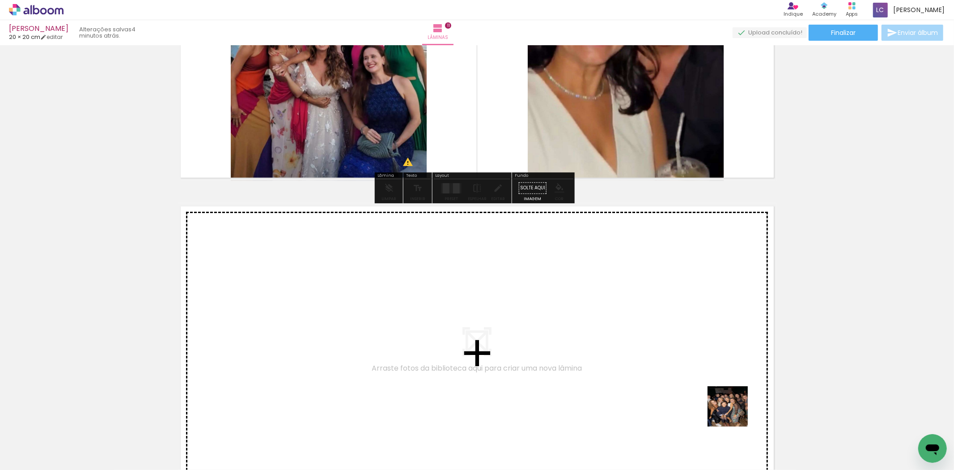
drag, startPoint x: 742, startPoint y: 424, endPoint x: 708, endPoint y: 376, distance: 59.0
click at [708, 376] on quentale-workspace at bounding box center [477, 235] width 954 height 470
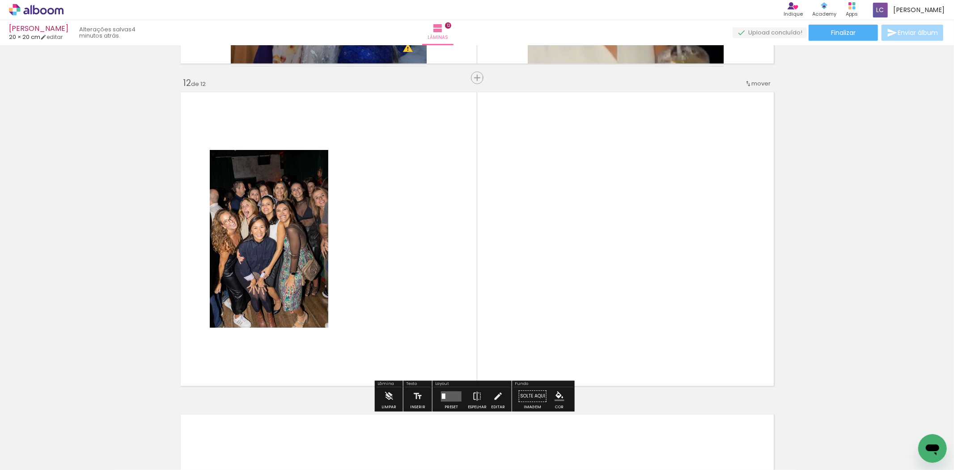
scroll to position [3534, 0]
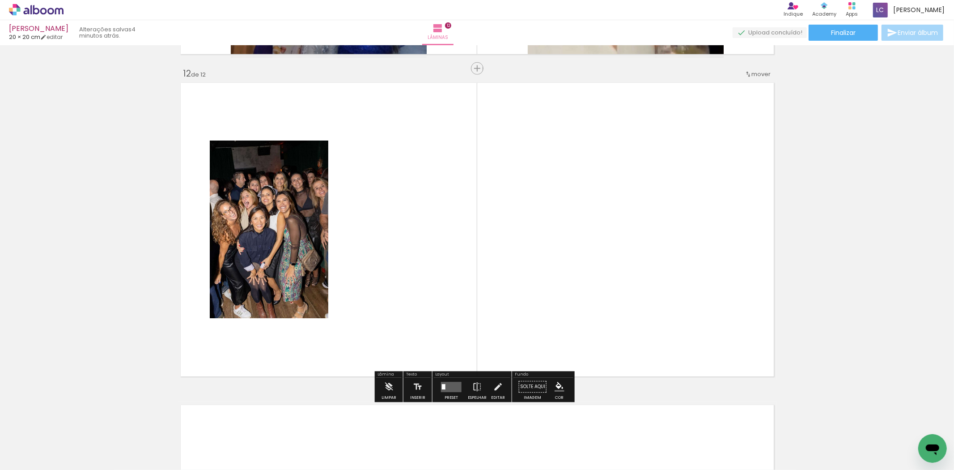
drag, startPoint x: 778, startPoint y: 422, endPoint x: 410, endPoint y: 368, distance: 372.4
click at [636, 340] on quentale-workspace at bounding box center [477, 235] width 954 height 470
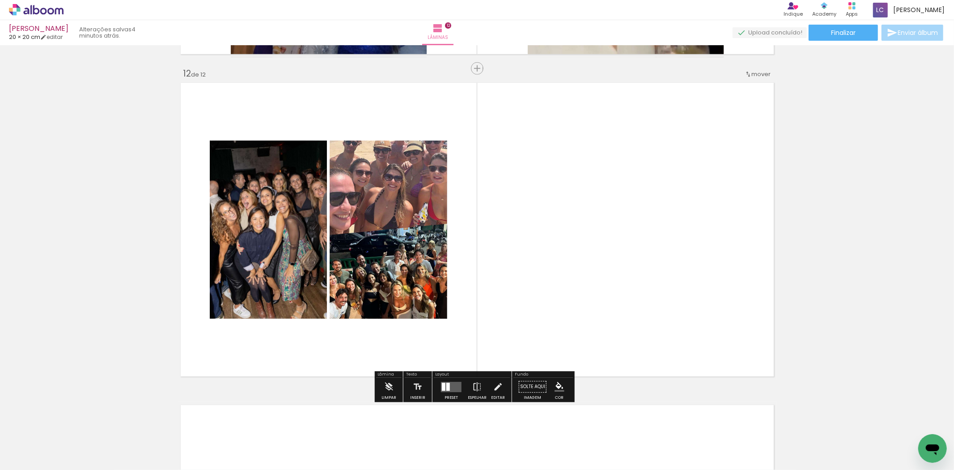
click at [442, 390] on div at bounding box center [444, 386] width 4 height 8
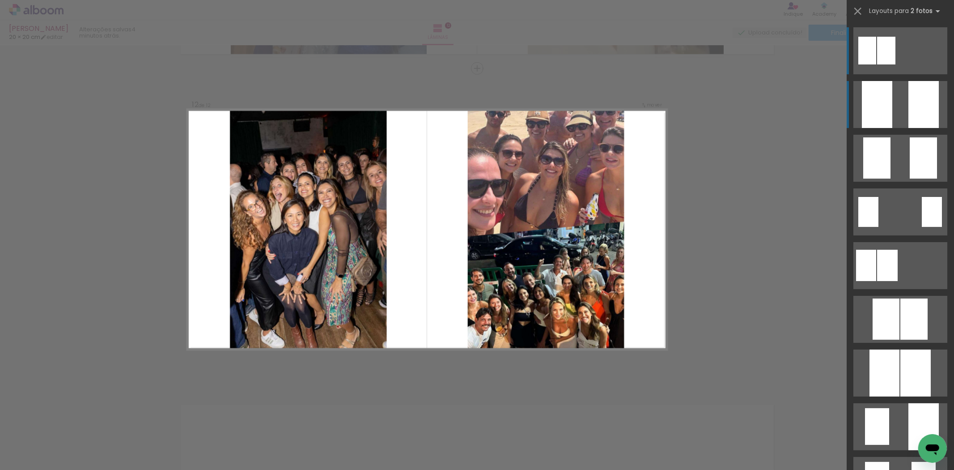
click at [877, 92] on div at bounding box center [877, 104] width 30 height 47
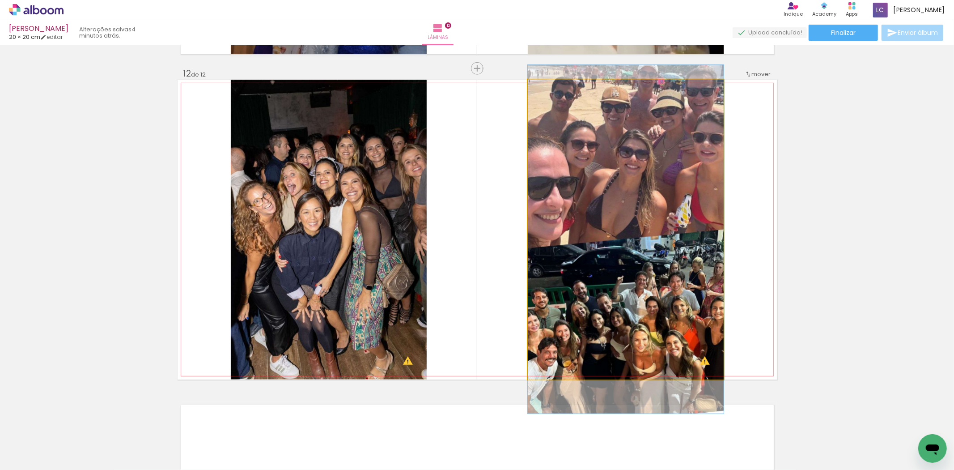
drag, startPoint x: 618, startPoint y: 206, endPoint x: 593, endPoint y: 207, distance: 25.1
click at [618, 206] on quentale-photo at bounding box center [626, 230] width 196 height 300
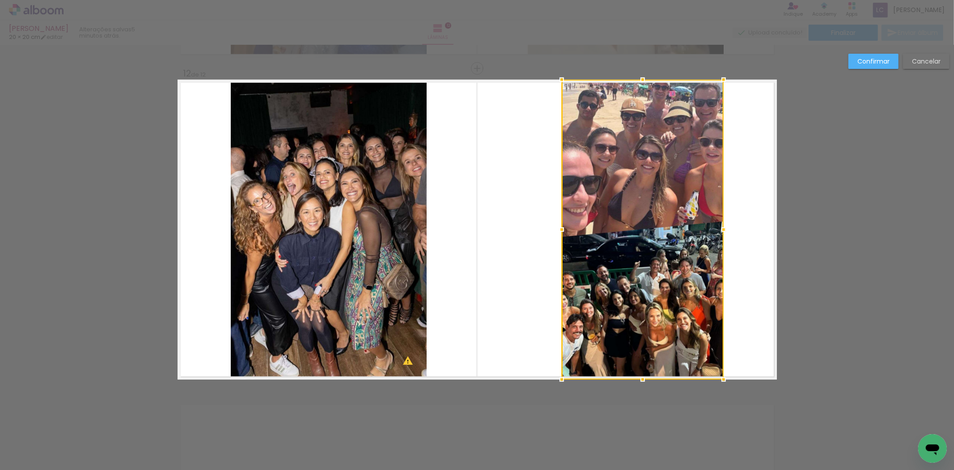
drag, startPoint x: 521, startPoint y: 222, endPoint x: 542, endPoint y: 227, distance: 21.6
click at [542, 227] on album-spread "12 de 12" at bounding box center [477, 230] width 599 height 300
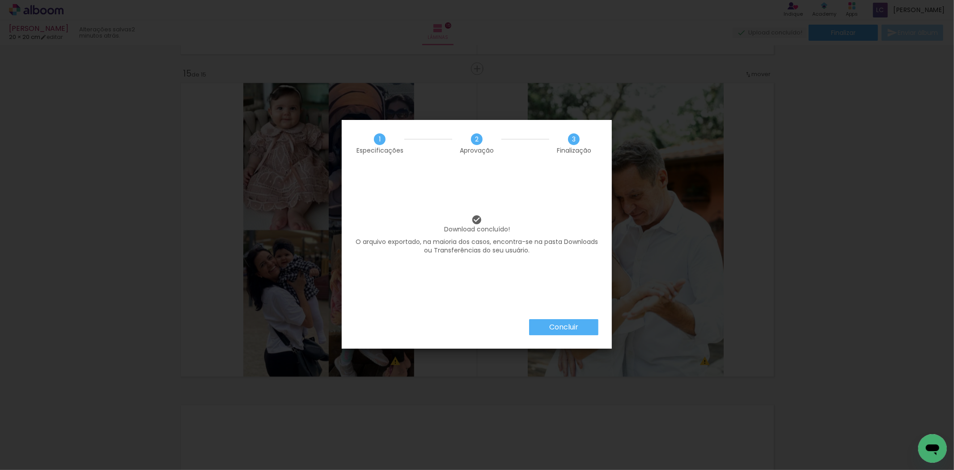
scroll to position [0, 624]
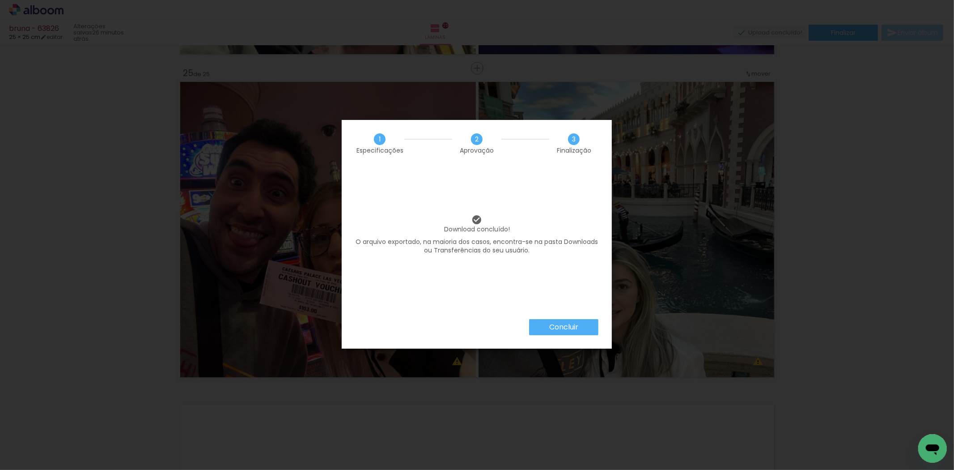
scroll to position [0, 1626]
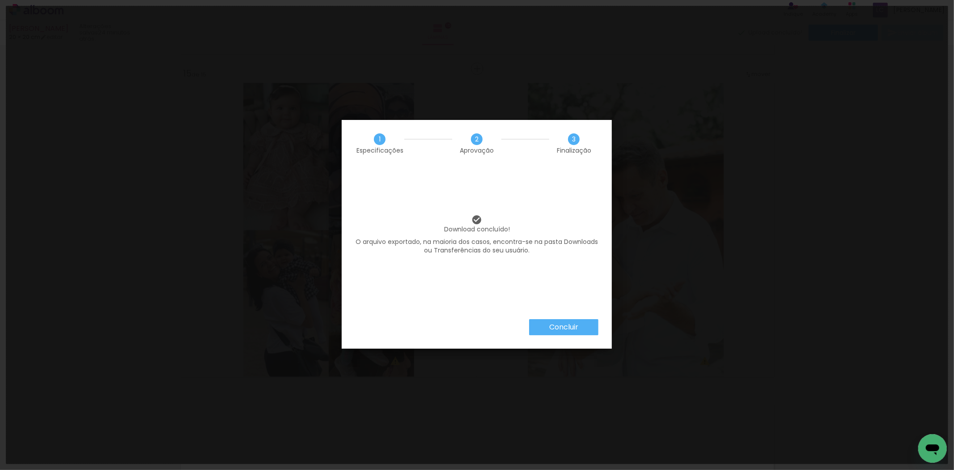
scroll to position [0, 624]
